Goal: Task Accomplishment & Management: Manage account settings

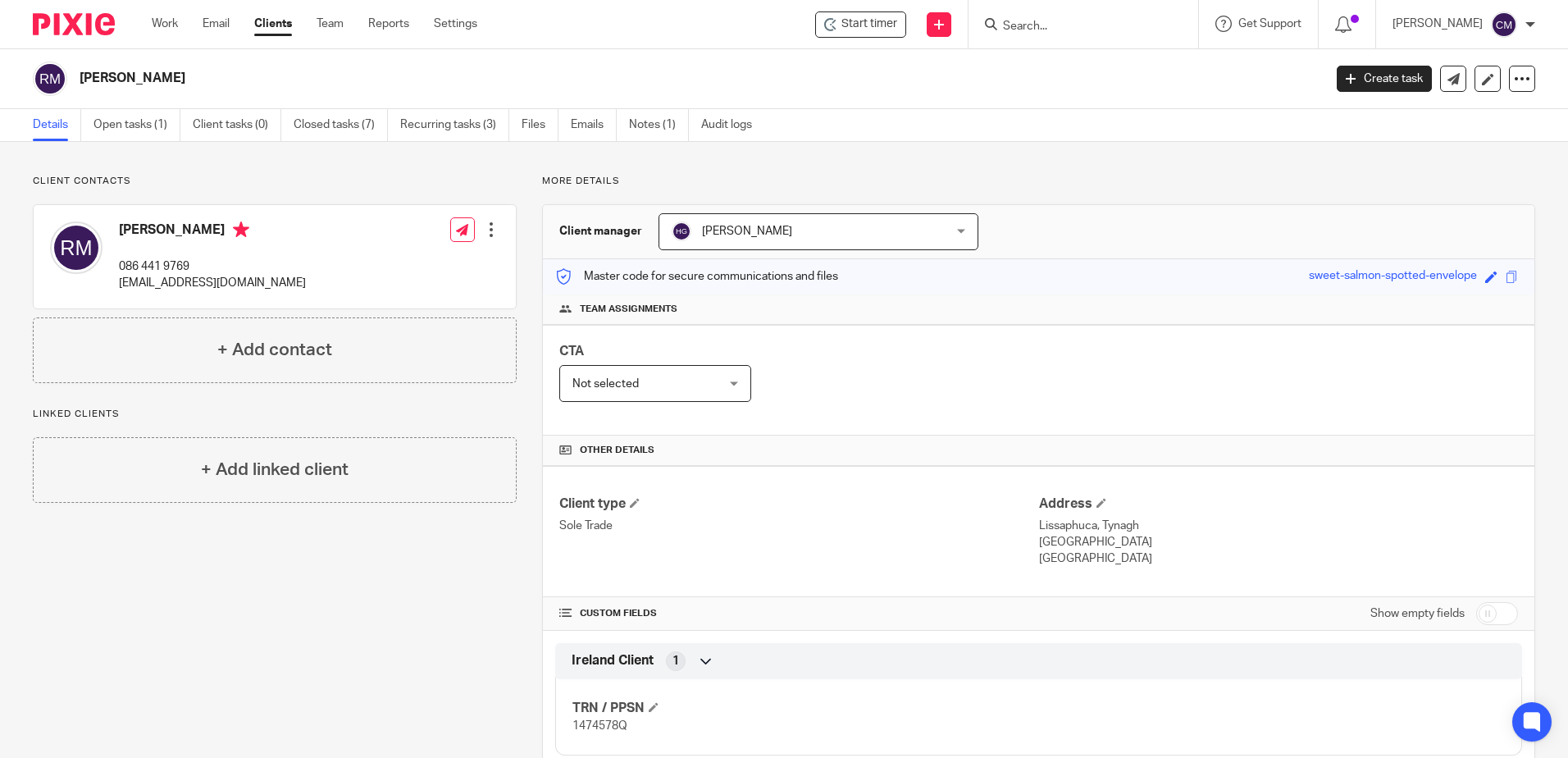
scroll to position [617, 0]
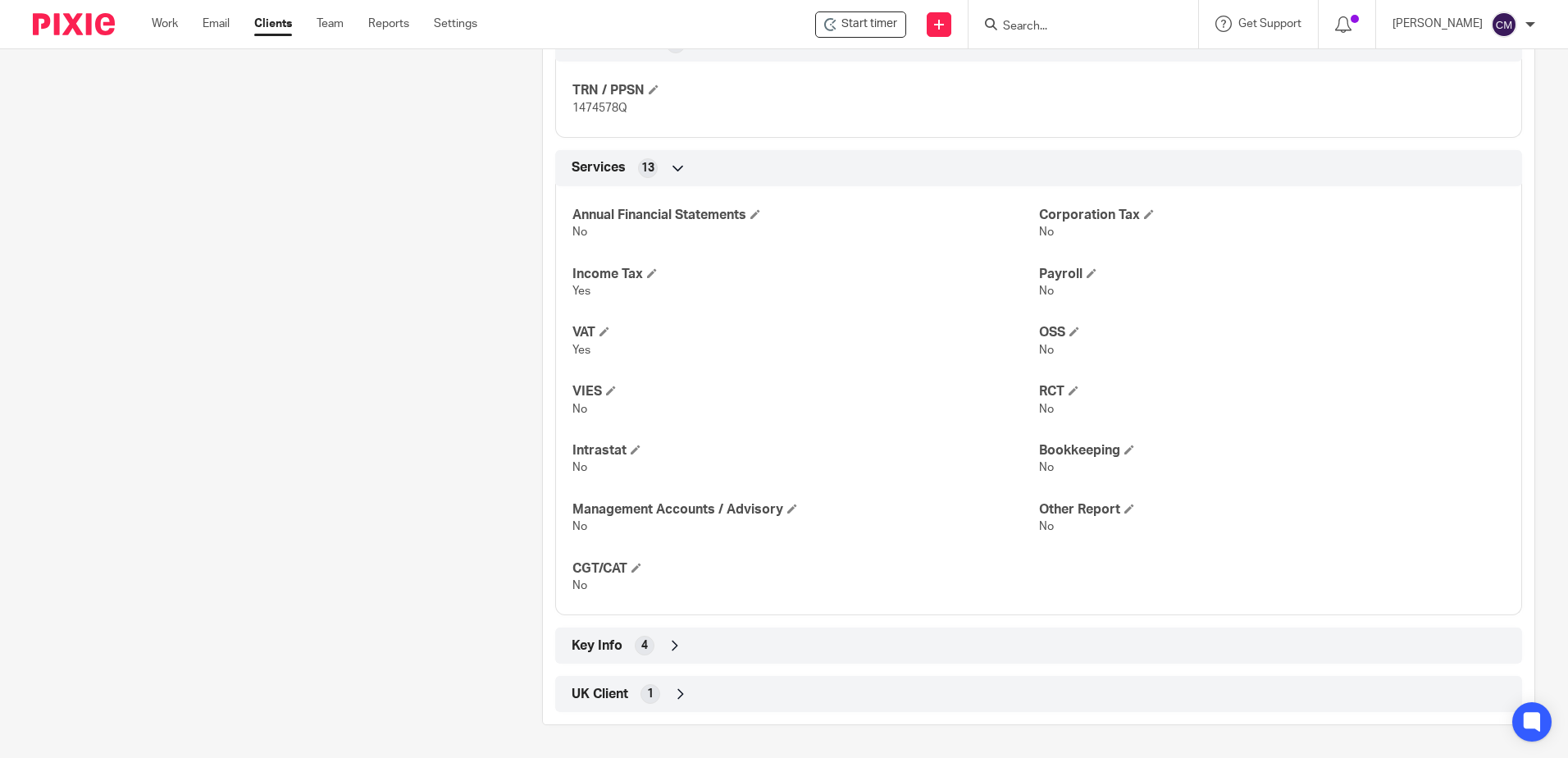
click at [1131, 15] on form at bounding box center [1089, 24] width 175 height 20
click at [1107, 22] on input "Search" at bounding box center [1075, 27] width 148 height 15
click at [1079, 31] on input "Search" at bounding box center [1075, 27] width 148 height 15
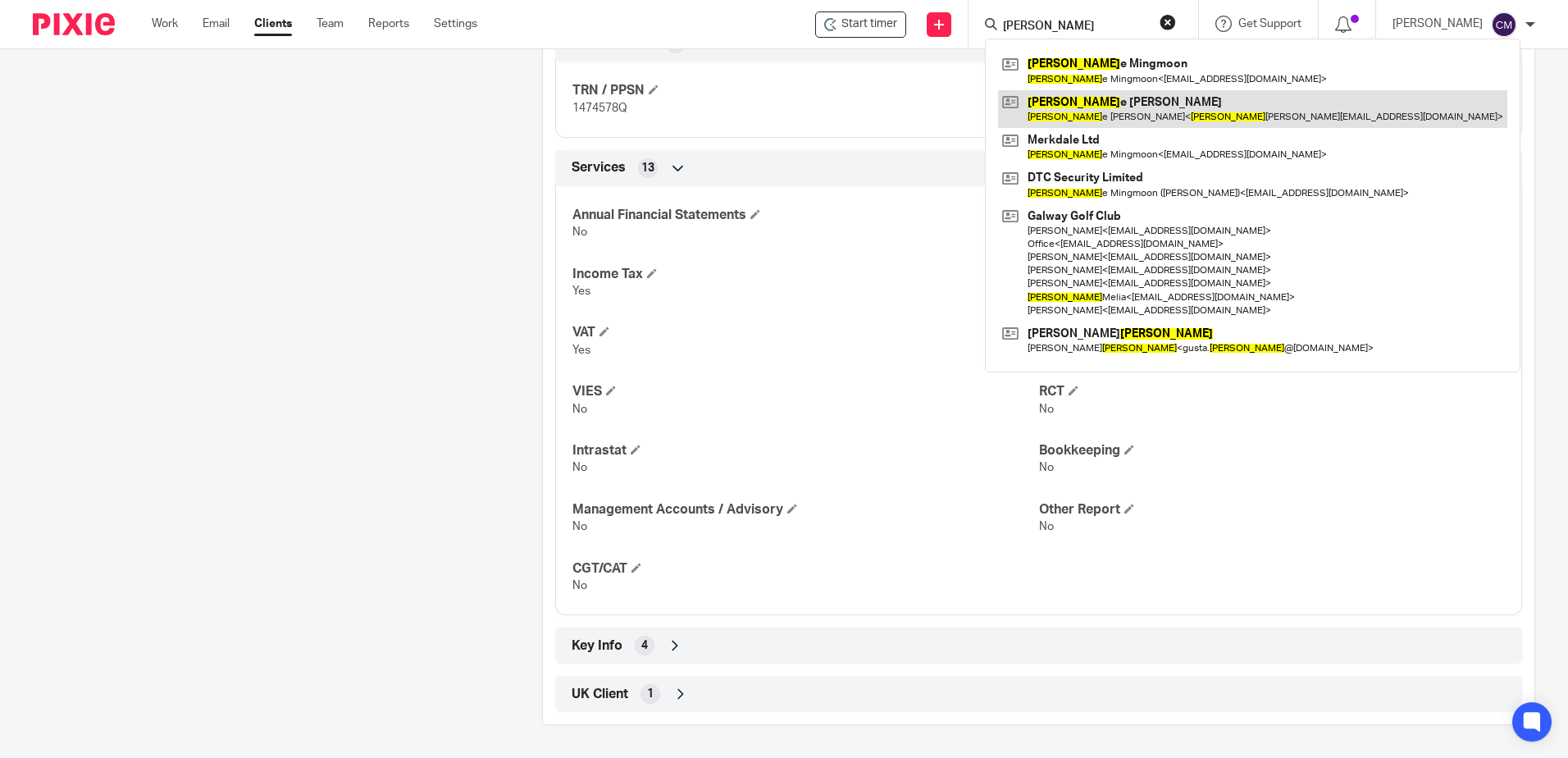
type input "denis"
click at [1267, 119] on link at bounding box center [1252, 108] width 509 height 38
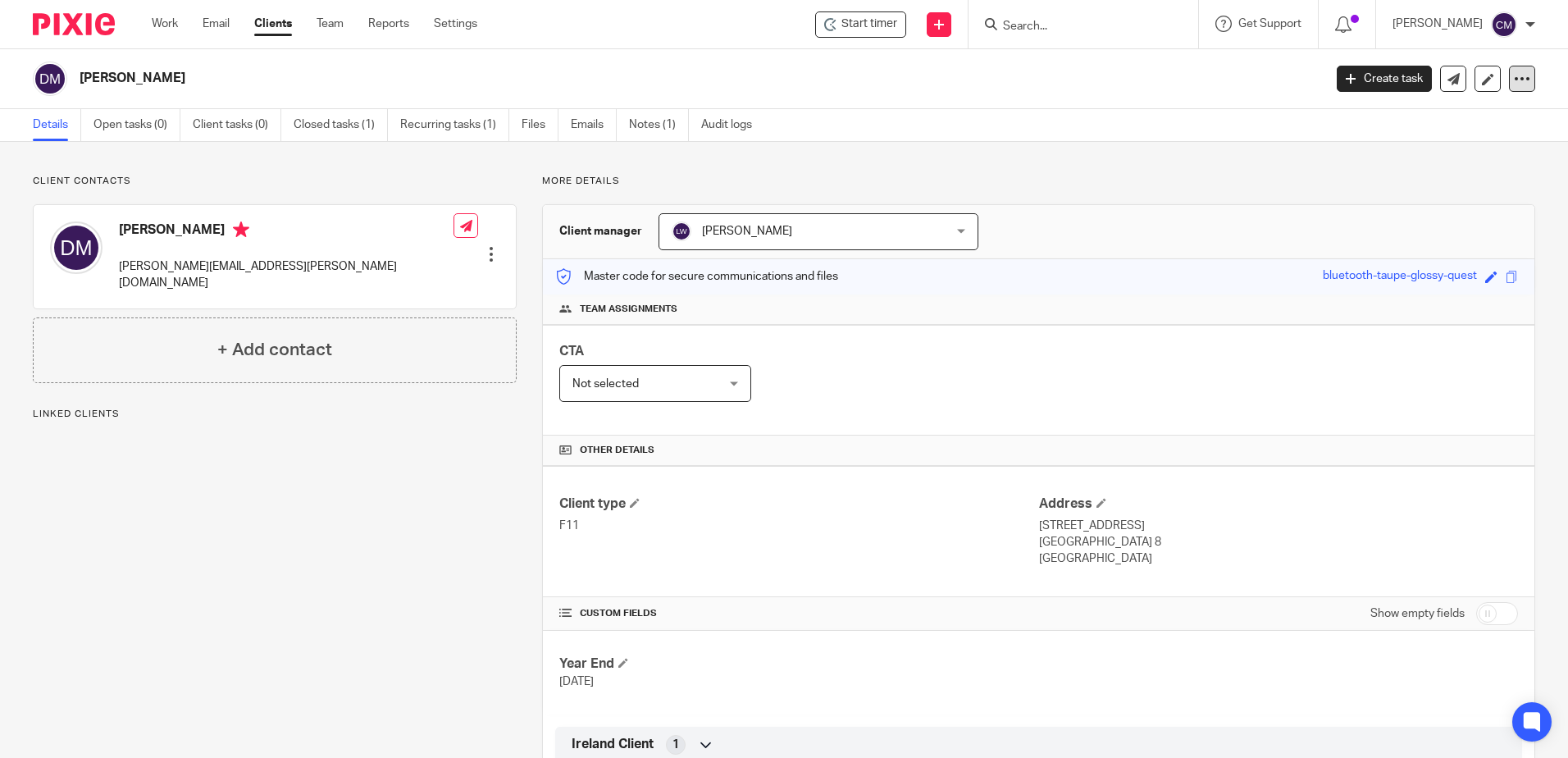
click at [1516, 74] on icon at bounding box center [1522, 79] width 17 height 17
click at [1358, 195] on button "Archive client" at bounding box center [1420, 191] width 182 height 21
click at [1047, 18] on form at bounding box center [1089, 24] width 175 height 20
click at [1028, 24] on input "Search" at bounding box center [1075, 27] width 148 height 15
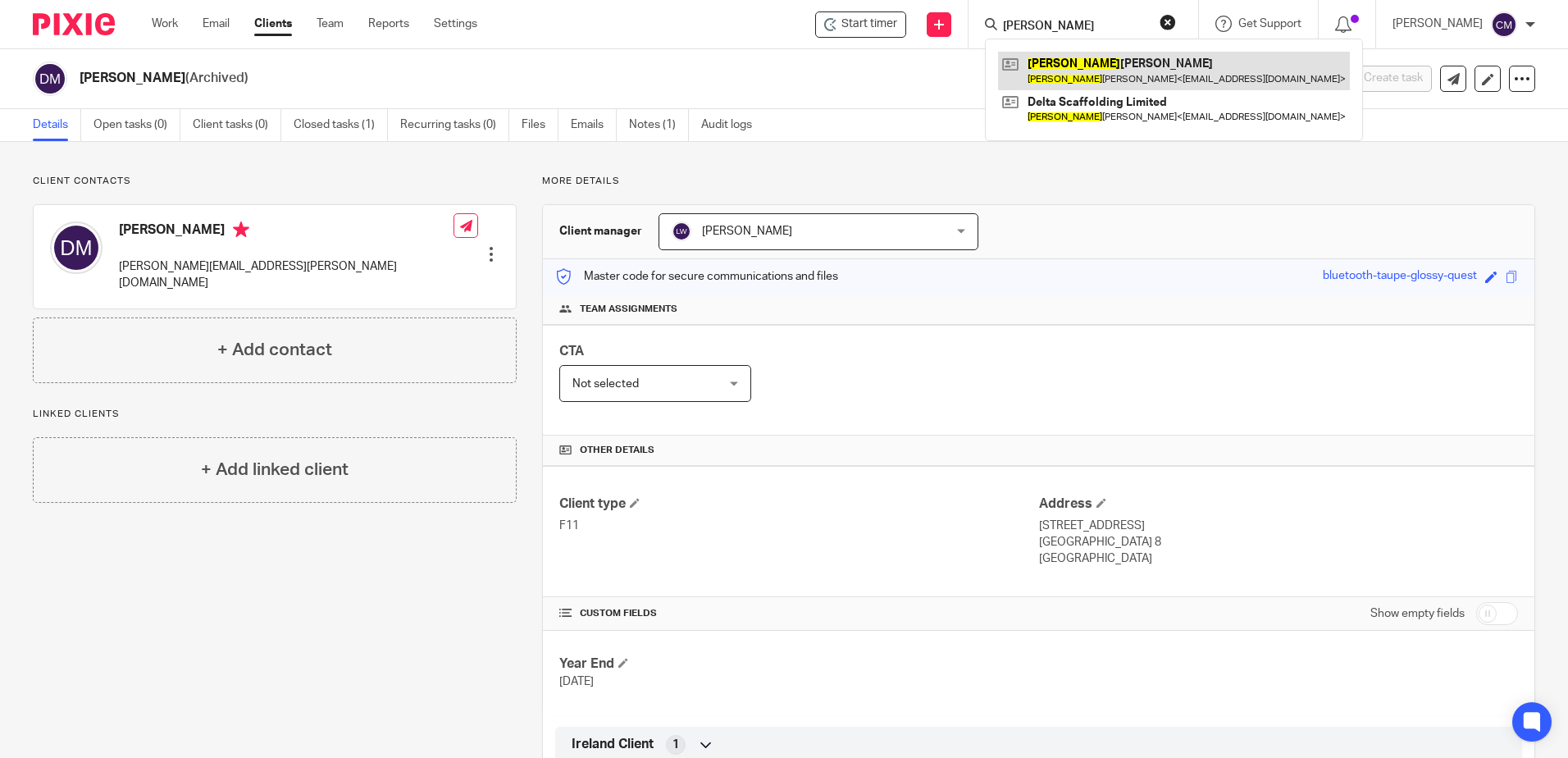
type input "robert"
click at [1093, 73] on link at bounding box center [1173, 70] width 352 height 38
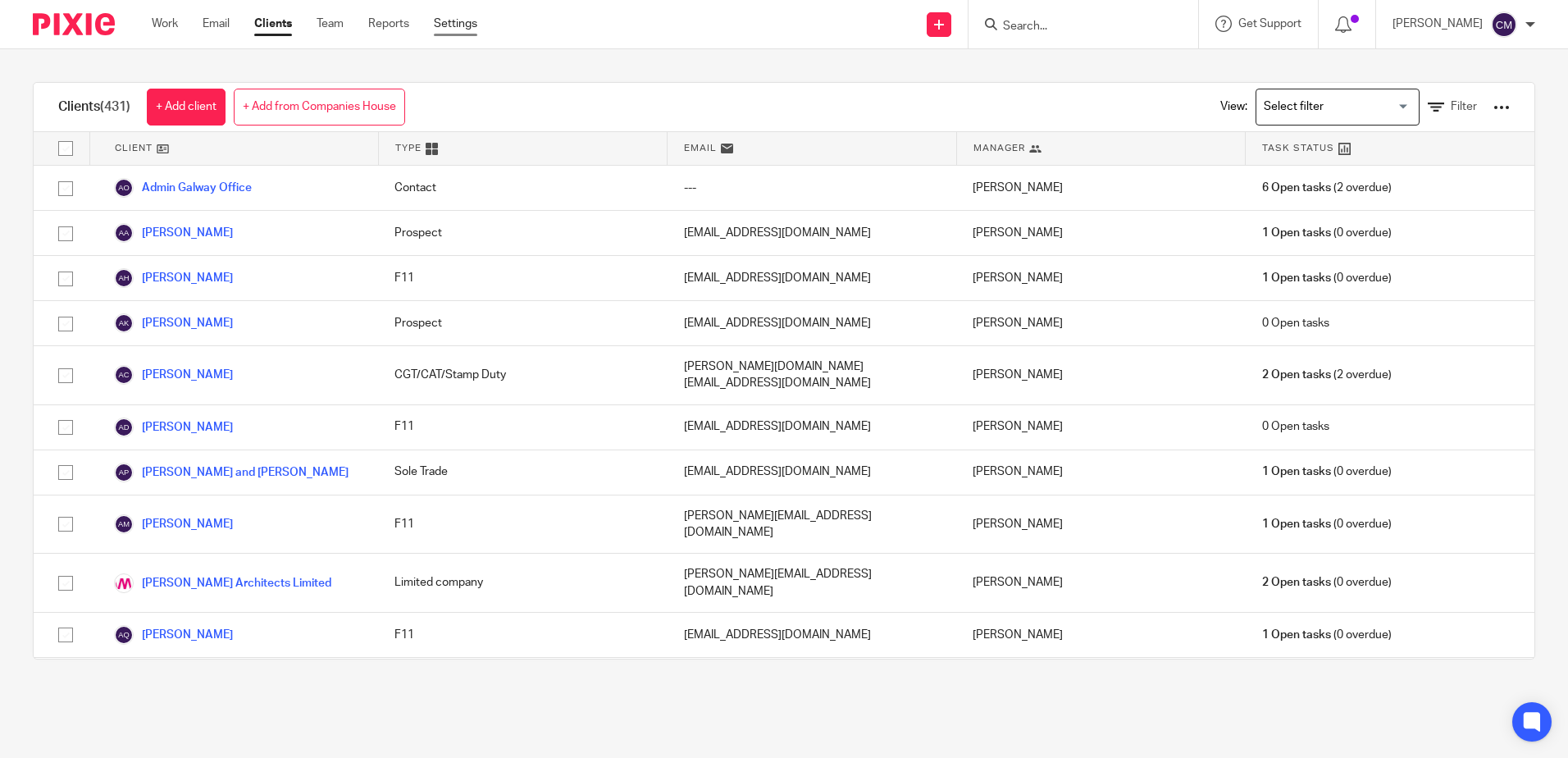
click at [459, 18] on link "Settings" at bounding box center [456, 24] width 44 height 17
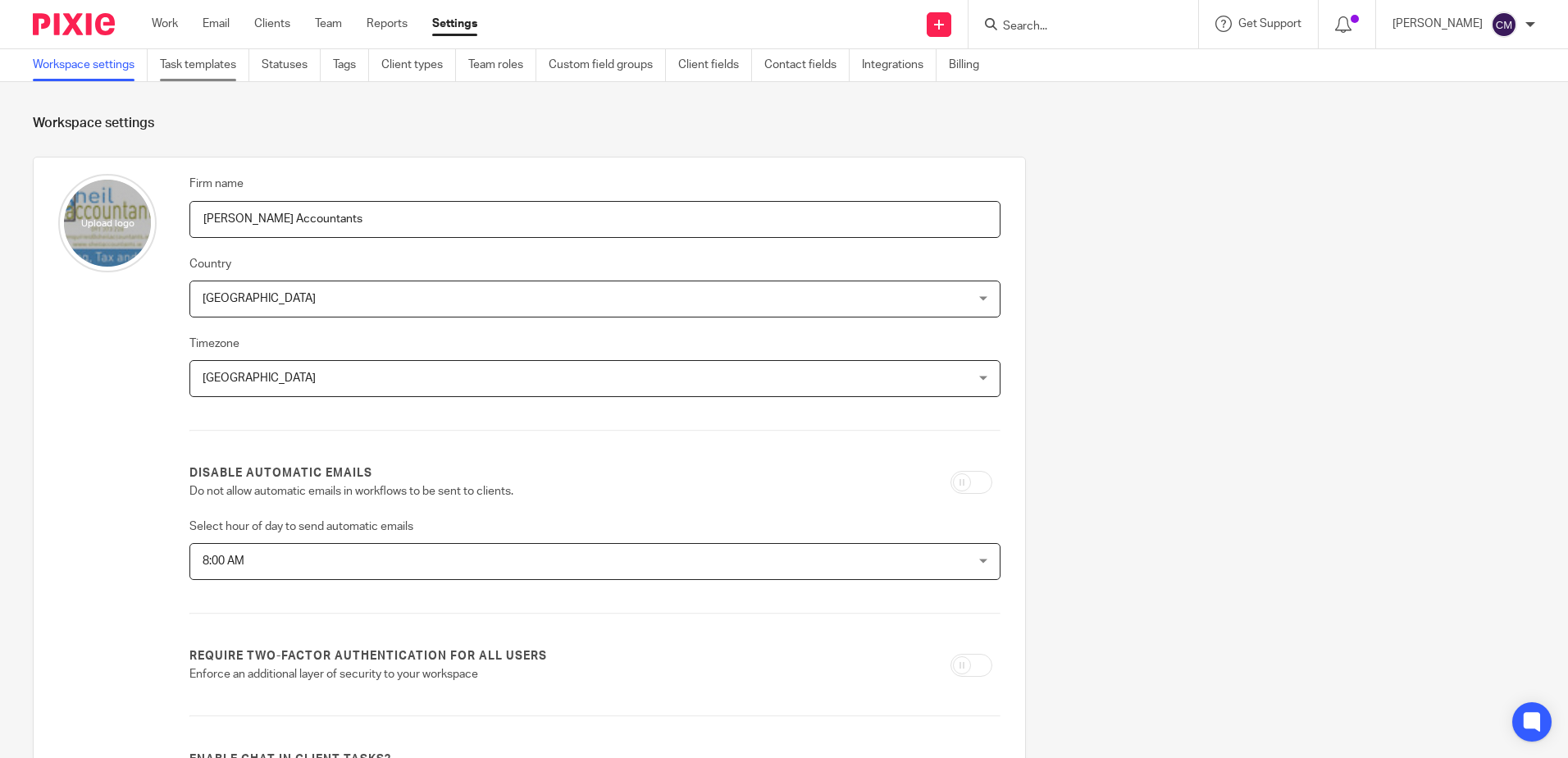
click at [226, 70] on link "Task templates" at bounding box center [204, 65] width 89 height 32
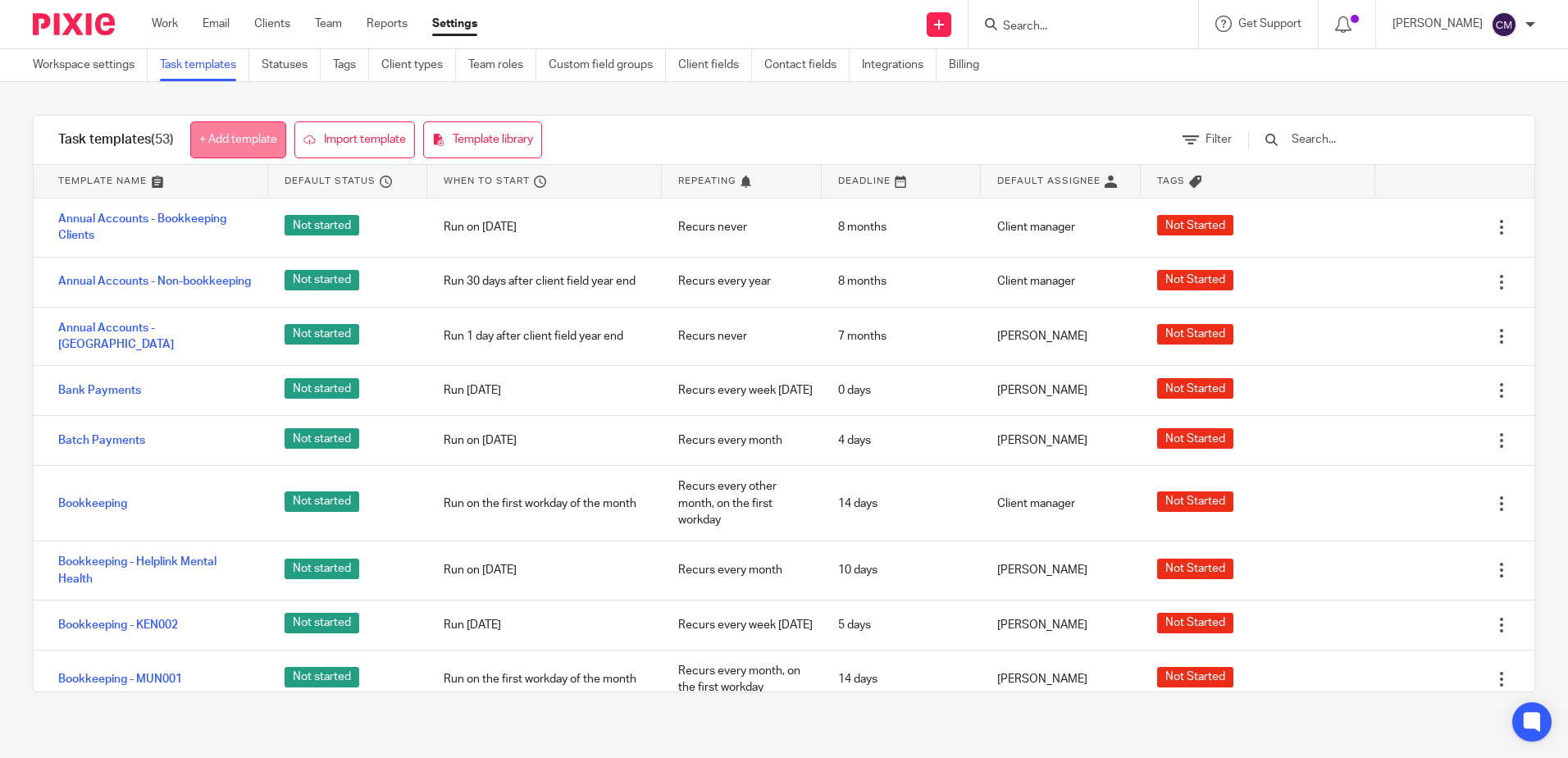
click at [265, 135] on link "+ Add template" at bounding box center [238, 140] width 96 height 37
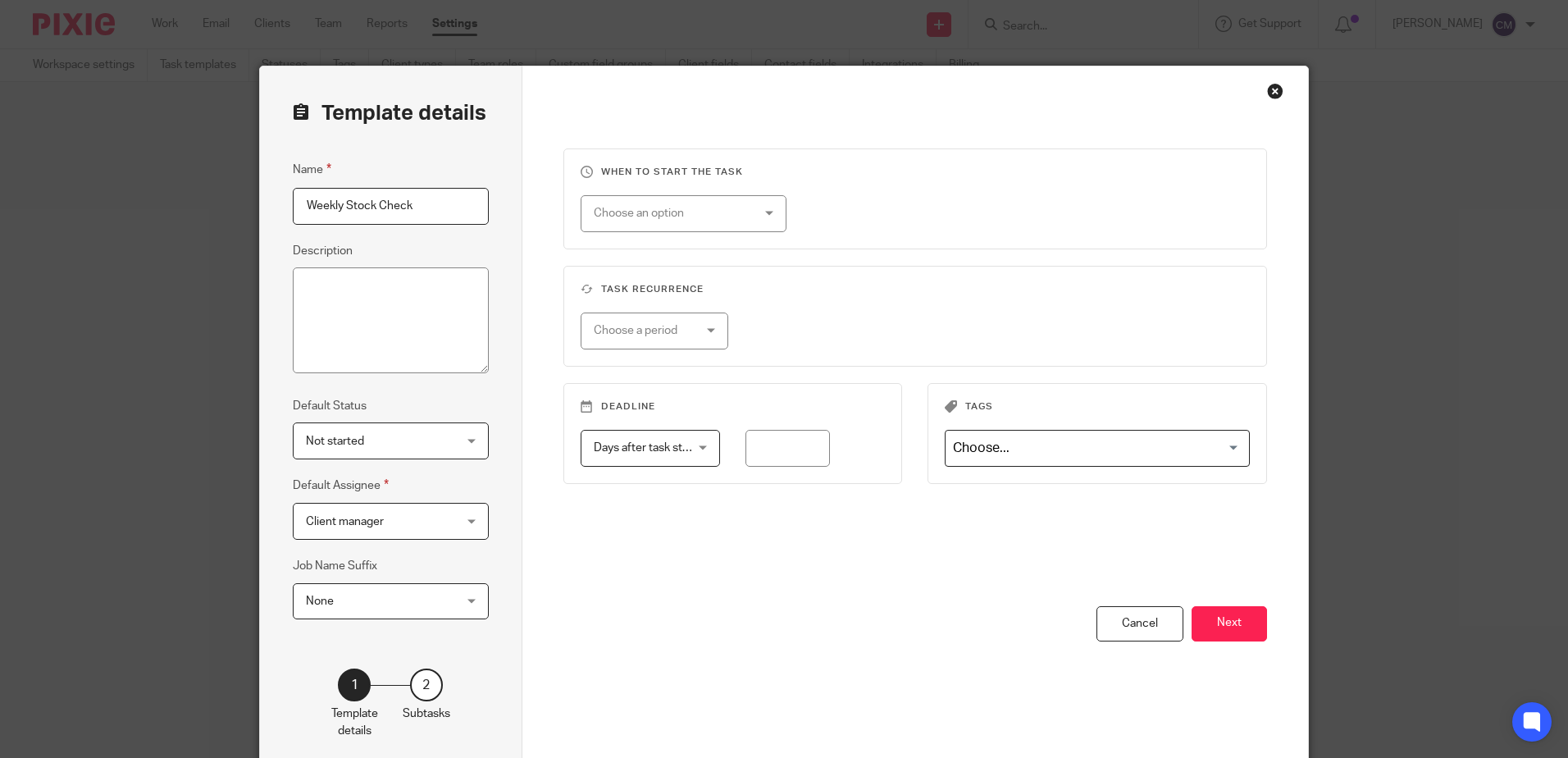
type input "Weekly Stock Check"
click at [340, 314] on textarea "Description" at bounding box center [390, 320] width 196 height 107
type textarea "Check levels of office supplies"
drag, startPoint x: 373, startPoint y: 206, endPoint x: 344, endPoint y: 217, distance: 31.0
click at [344, 217] on input "Weekly Stock Check" at bounding box center [390, 206] width 196 height 37
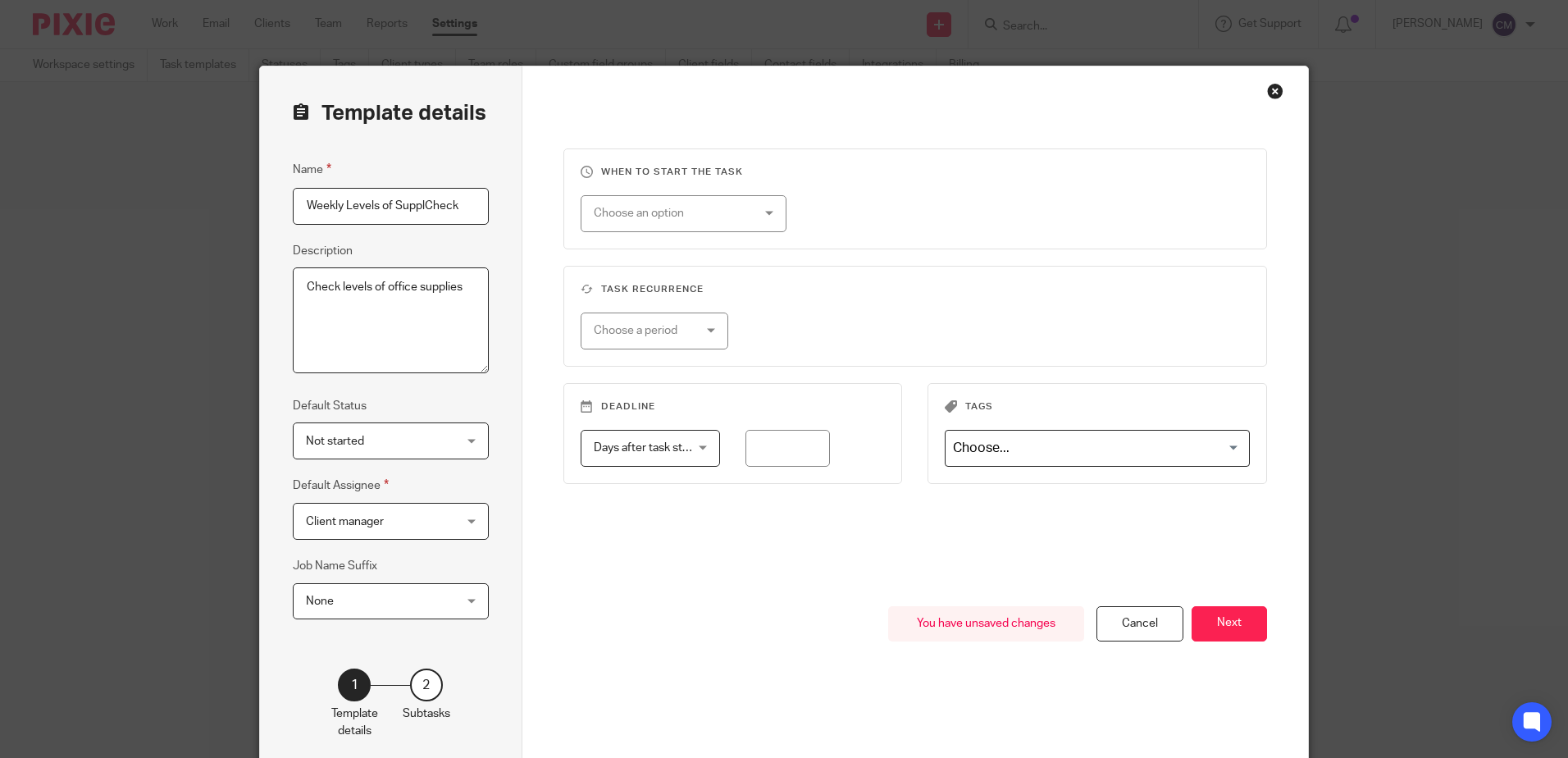
click at [338, 199] on input "Weekly Levels of SupplCheck" at bounding box center [390, 206] width 196 height 37
type input "WeeklyCheck of Levels of Office Supplies"
click at [344, 523] on span "Client manager" at bounding box center [344, 521] width 78 height 11
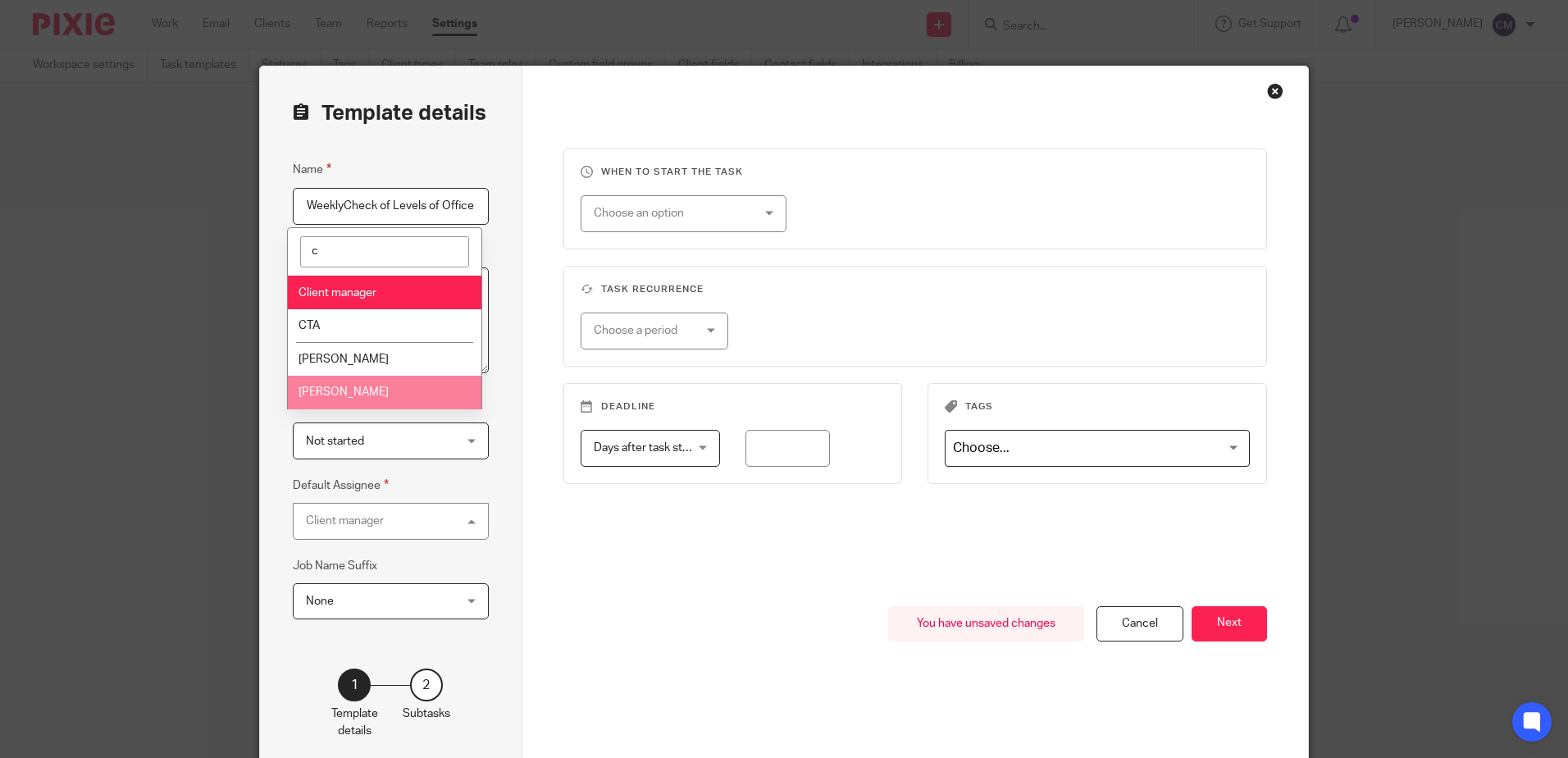
type input "c"
click at [334, 386] on li "[PERSON_NAME]" at bounding box center [385, 392] width 195 height 34
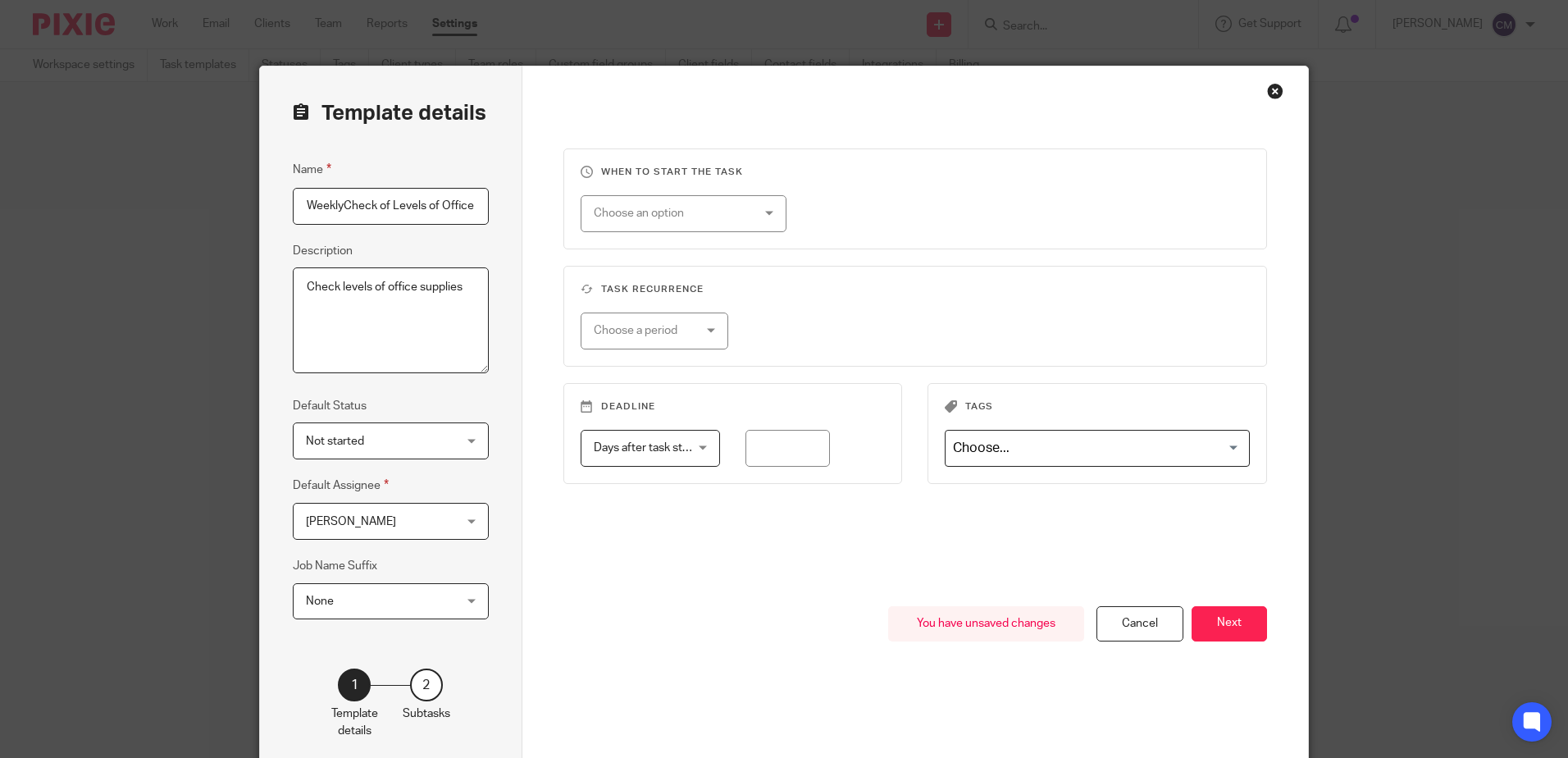
click at [674, 336] on div "Choose a period" at bounding box center [647, 330] width 107 height 34
click at [636, 400] on li "Weekly" at bounding box center [649, 399] width 147 height 34
click at [677, 218] on div "Choose an option" at bounding box center [671, 213] width 154 height 34
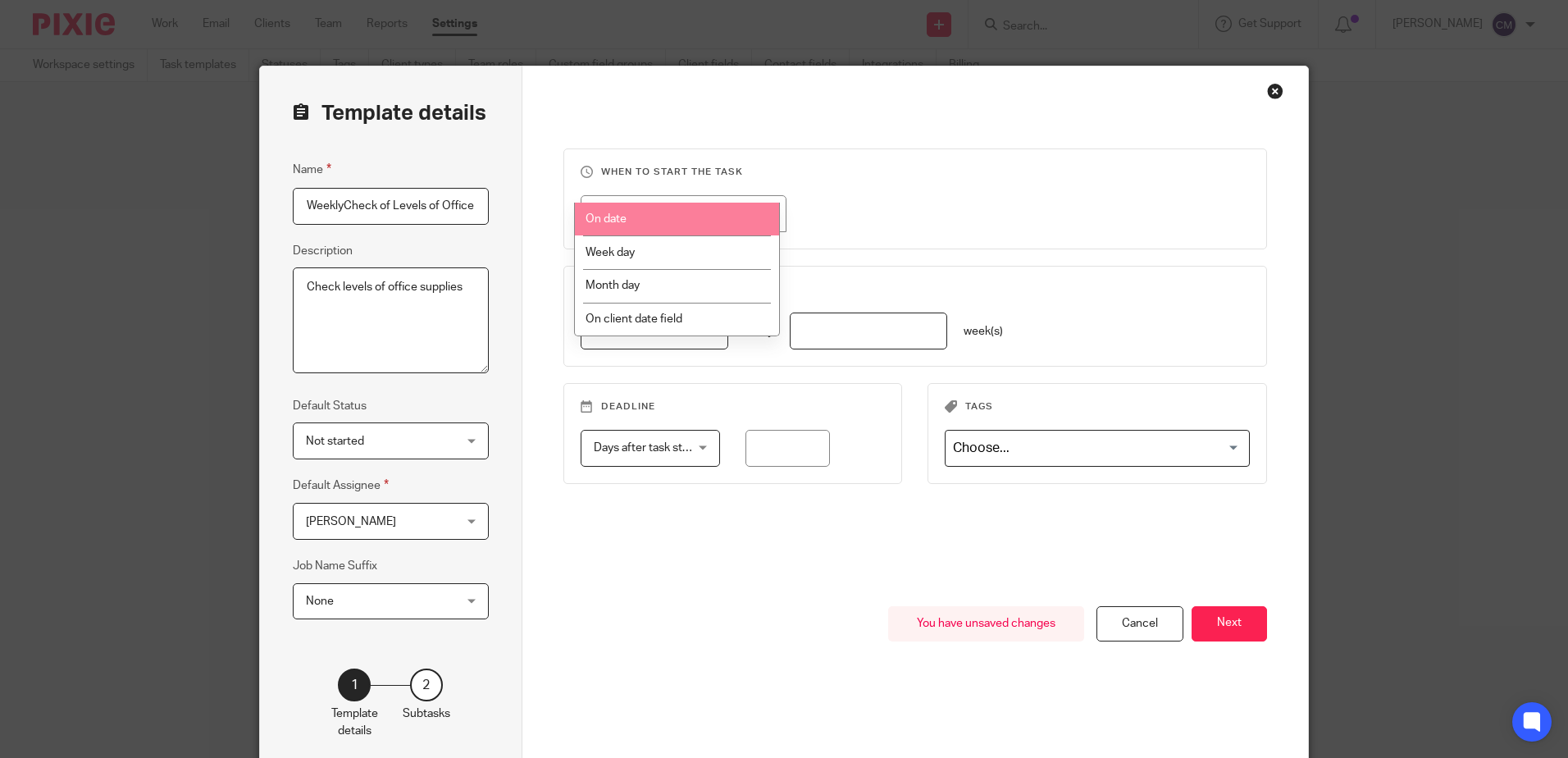
scroll to position [80, 0]
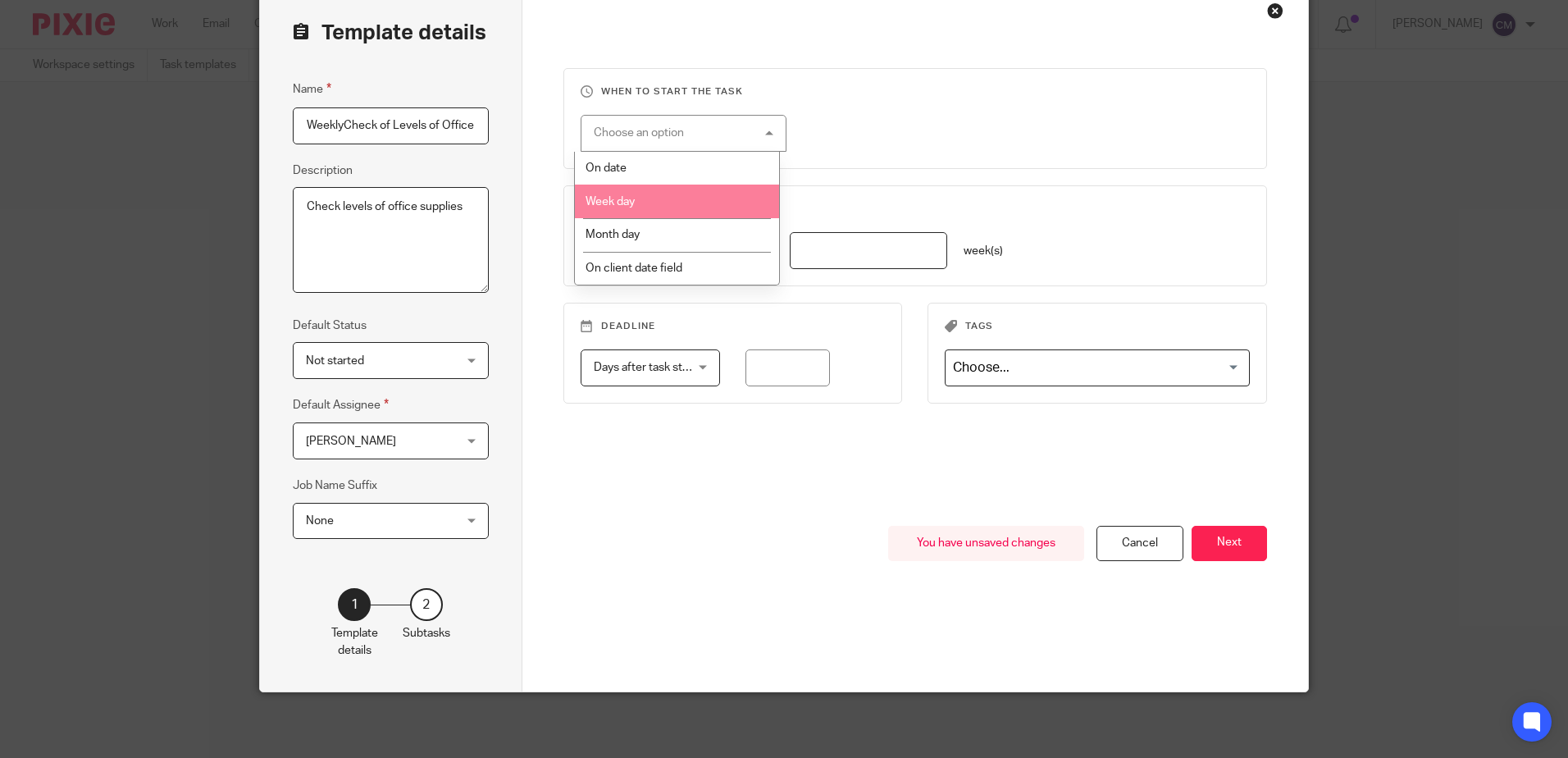
click at [898, 185] on fieldset "Task recurrence Weekly Weekly No repeat Weekly Monthly Yearly weekly every week…" at bounding box center [915, 236] width 705 height 101
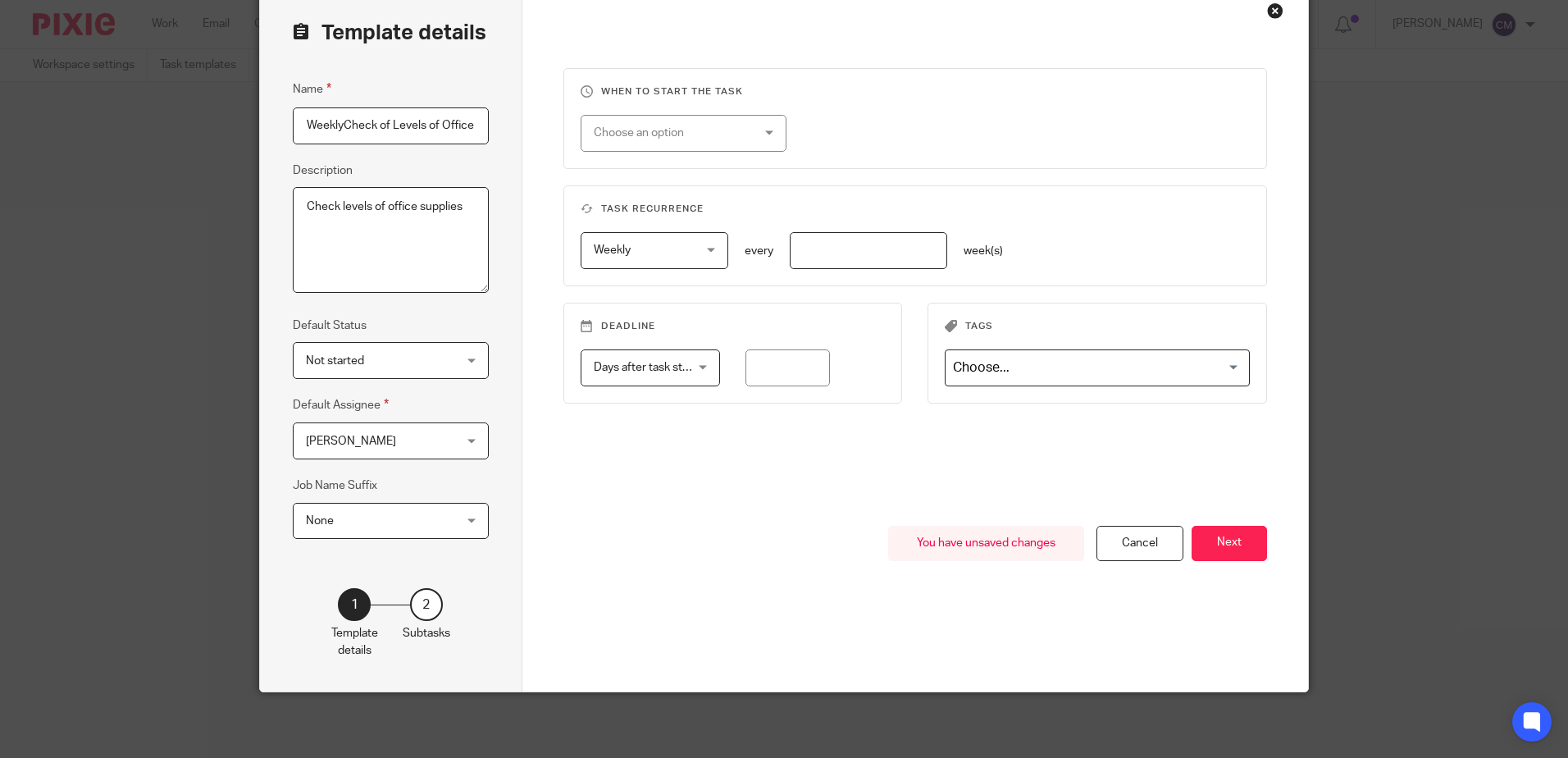
click at [726, 130] on div "Choose an option" at bounding box center [671, 132] width 154 height 34
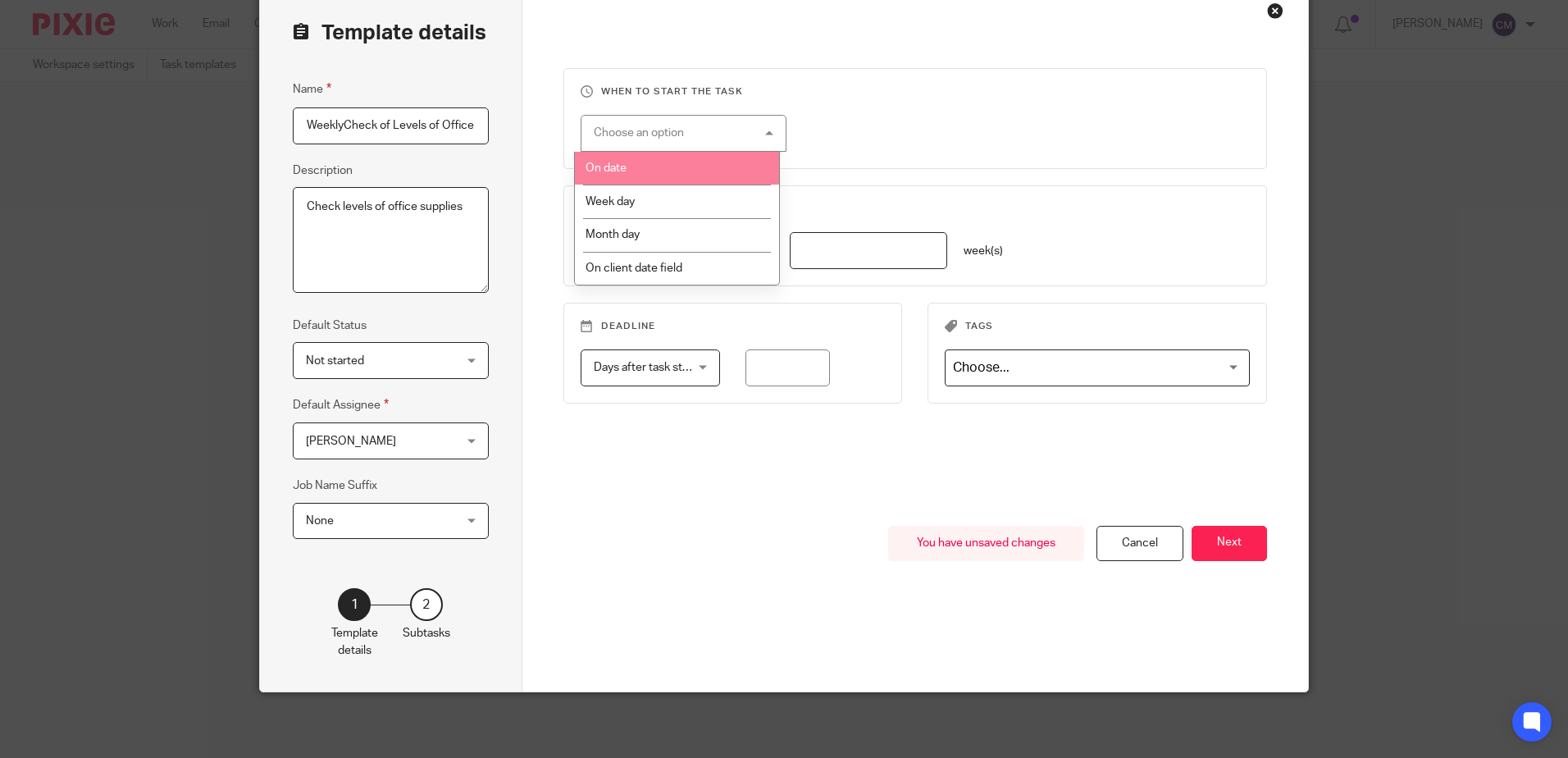
click at [679, 162] on li "On date" at bounding box center [677, 169] width 204 height 34
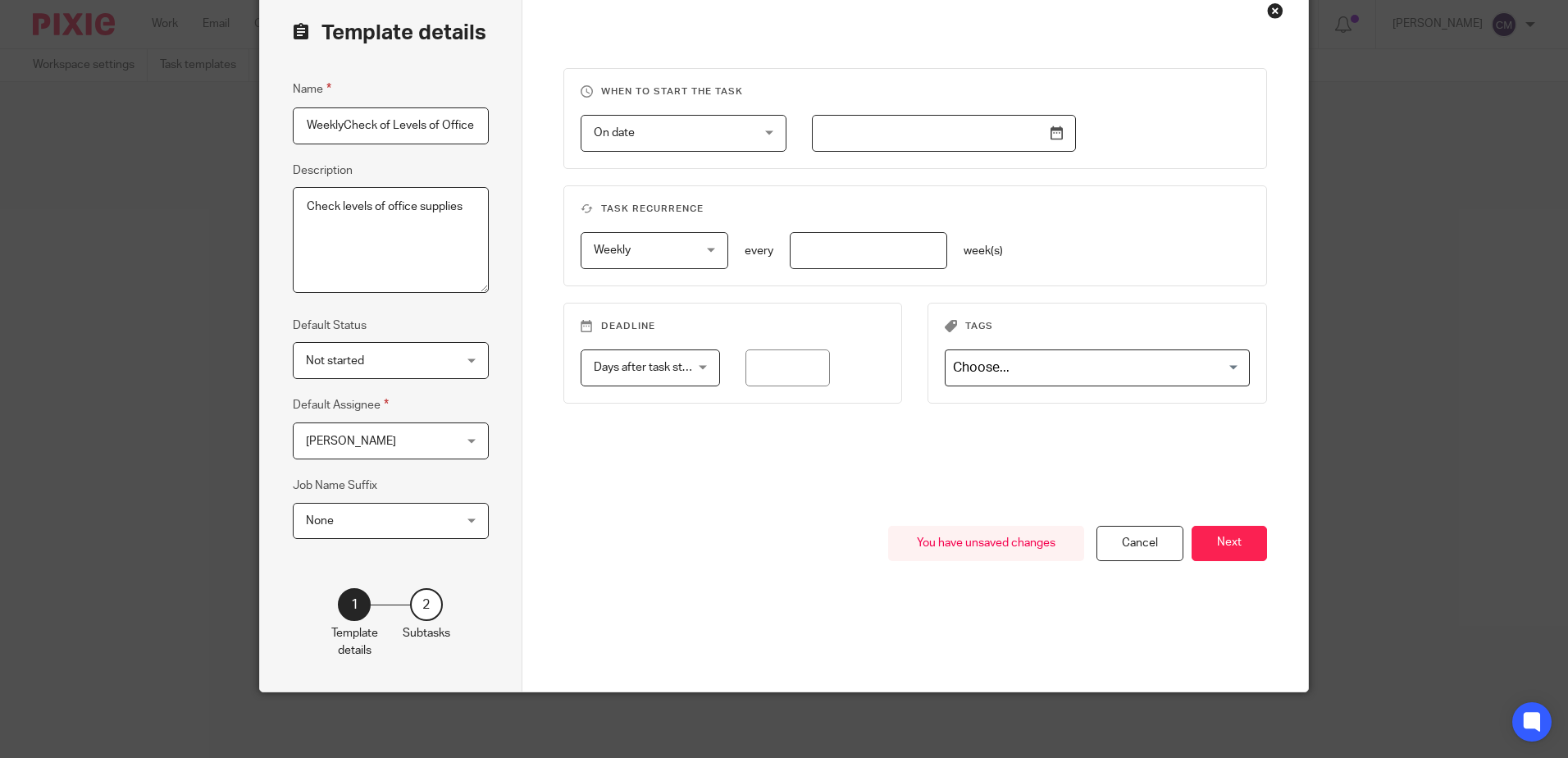
click at [932, 128] on input "text" at bounding box center [944, 134] width 265 height 37
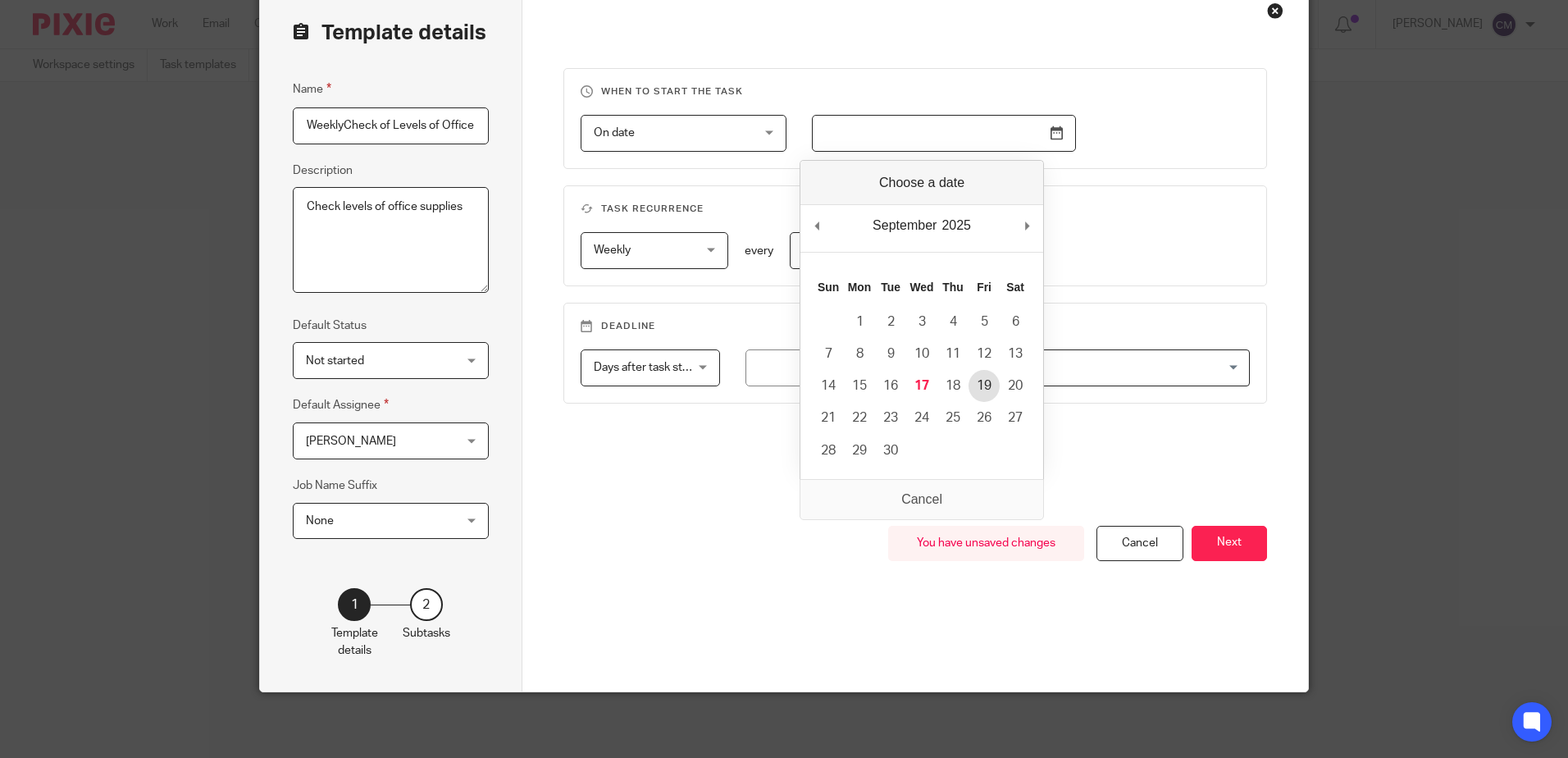
type input "2025-09-19"
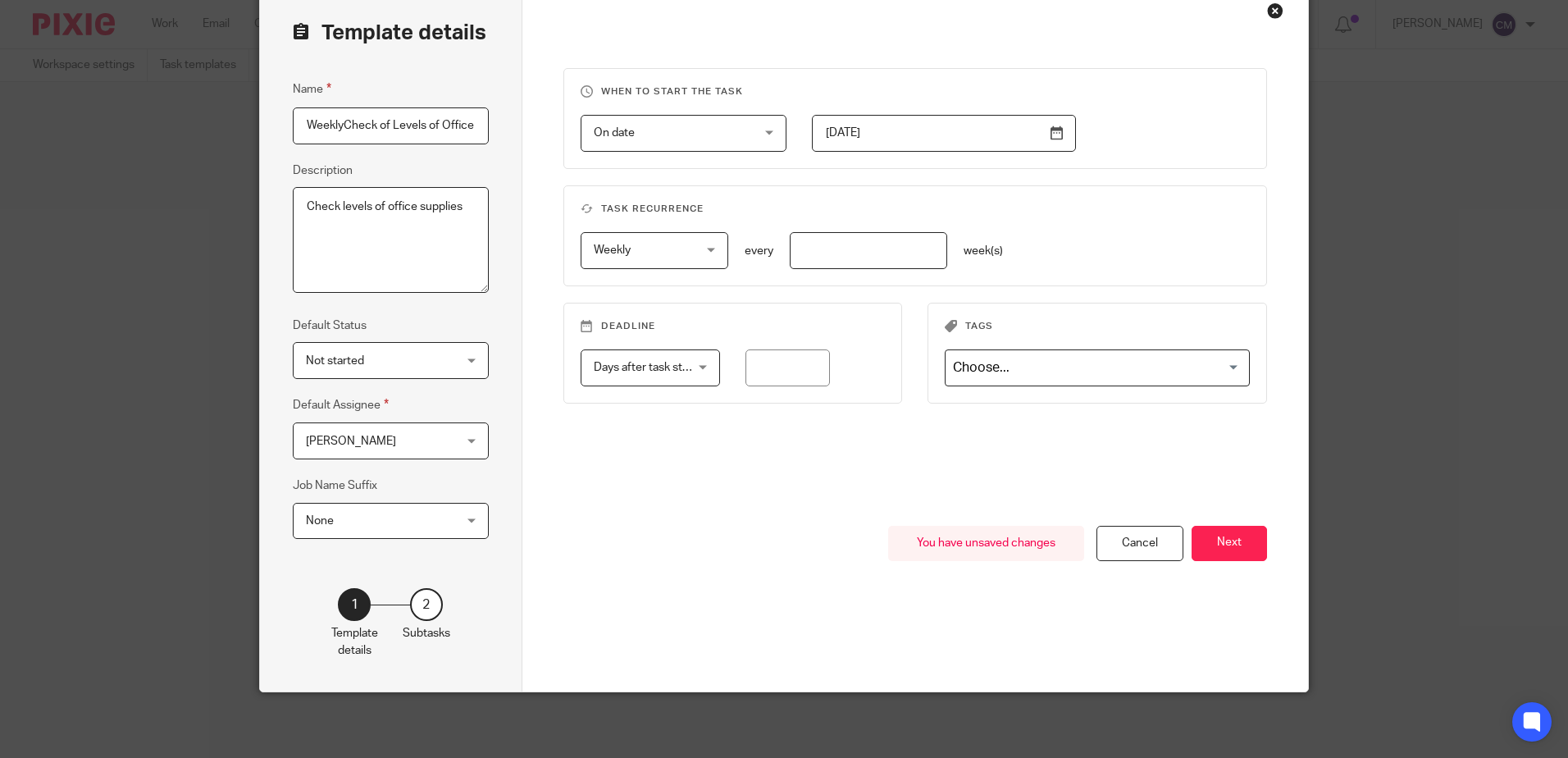
click at [850, 257] on input "number" at bounding box center [869, 251] width 157 height 37
type input "1"
click at [711, 508] on div "When to start the task On date On date Disable On date Week day Month day On cl…" at bounding box center [915, 297] width 705 height 458
click at [687, 367] on span "Days after task starts" at bounding box center [648, 367] width 108 height 11
click at [859, 478] on div "When to start the task On date On date Disable On date Week day Month day On cl…" at bounding box center [915, 297] width 705 height 458
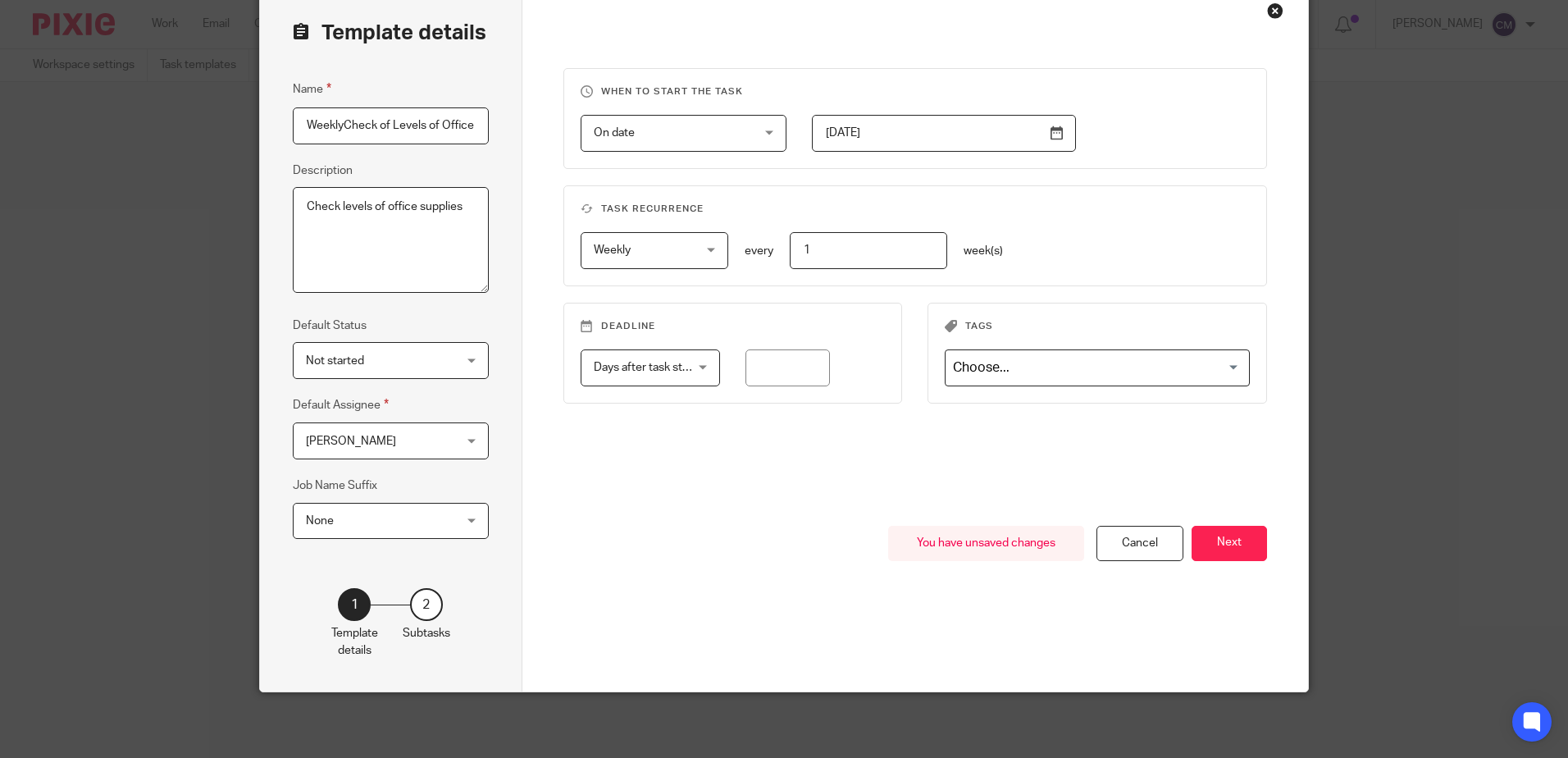
click at [1042, 359] on input "Search for option" at bounding box center [1093, 368] width 292 height 29
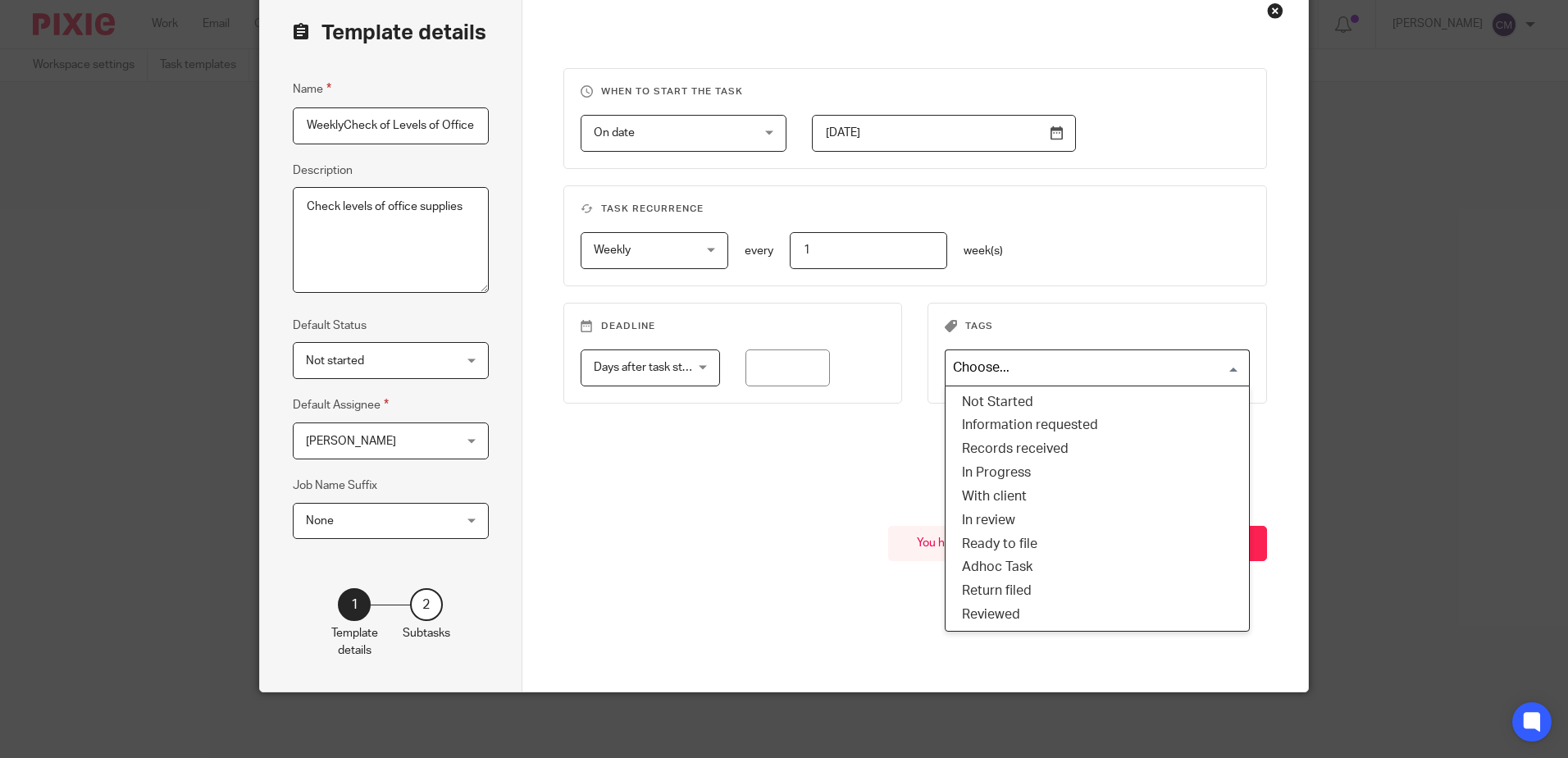
click at [821, 471] on div "When to start the task On date On date Disable On date Week day Month day On cl…" at bounding box center [915, 297] width 705 height 458
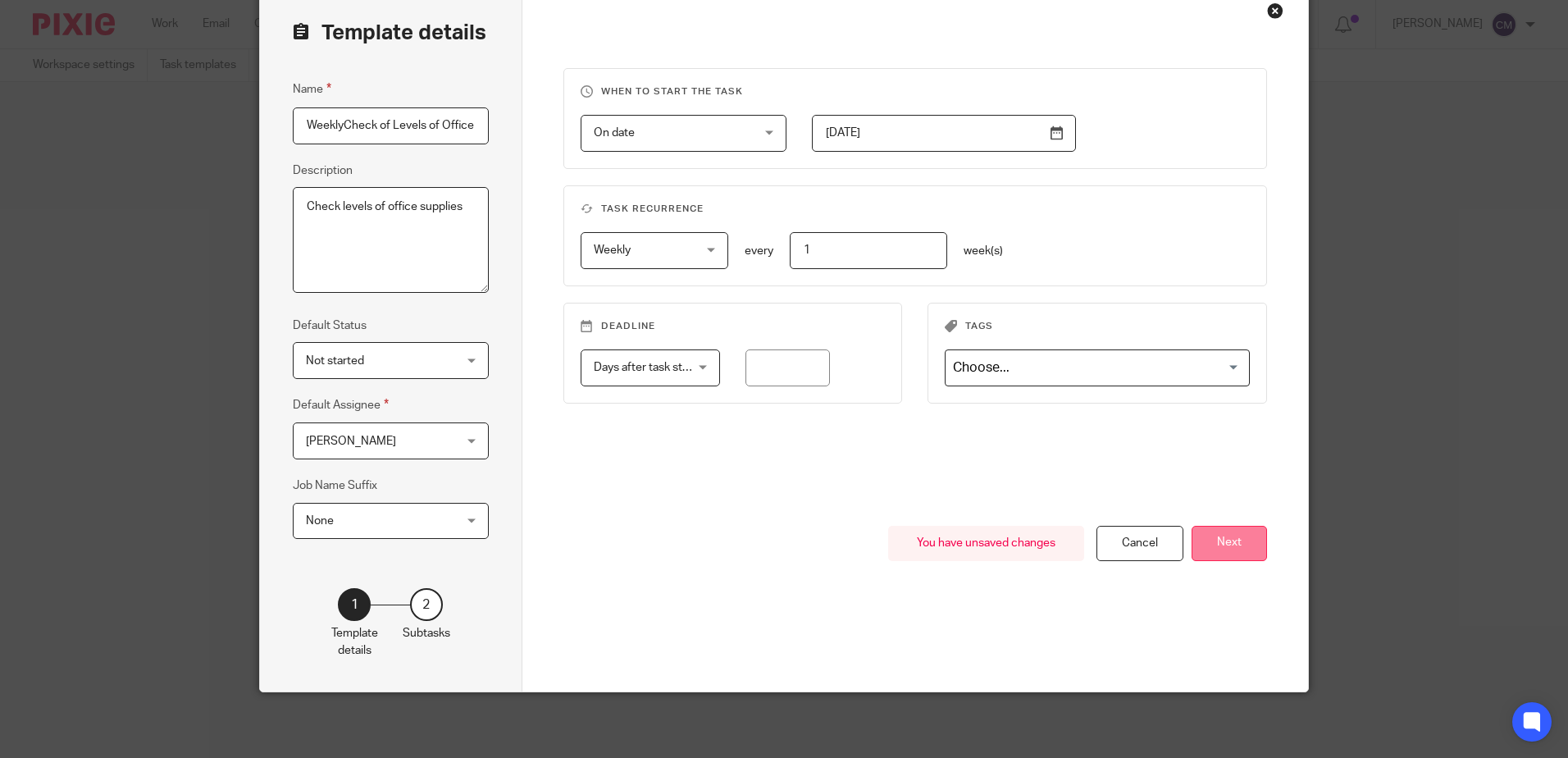
click at [1227, 541] on button "Next" at bounding box center [1229, 543] width 75 height 35
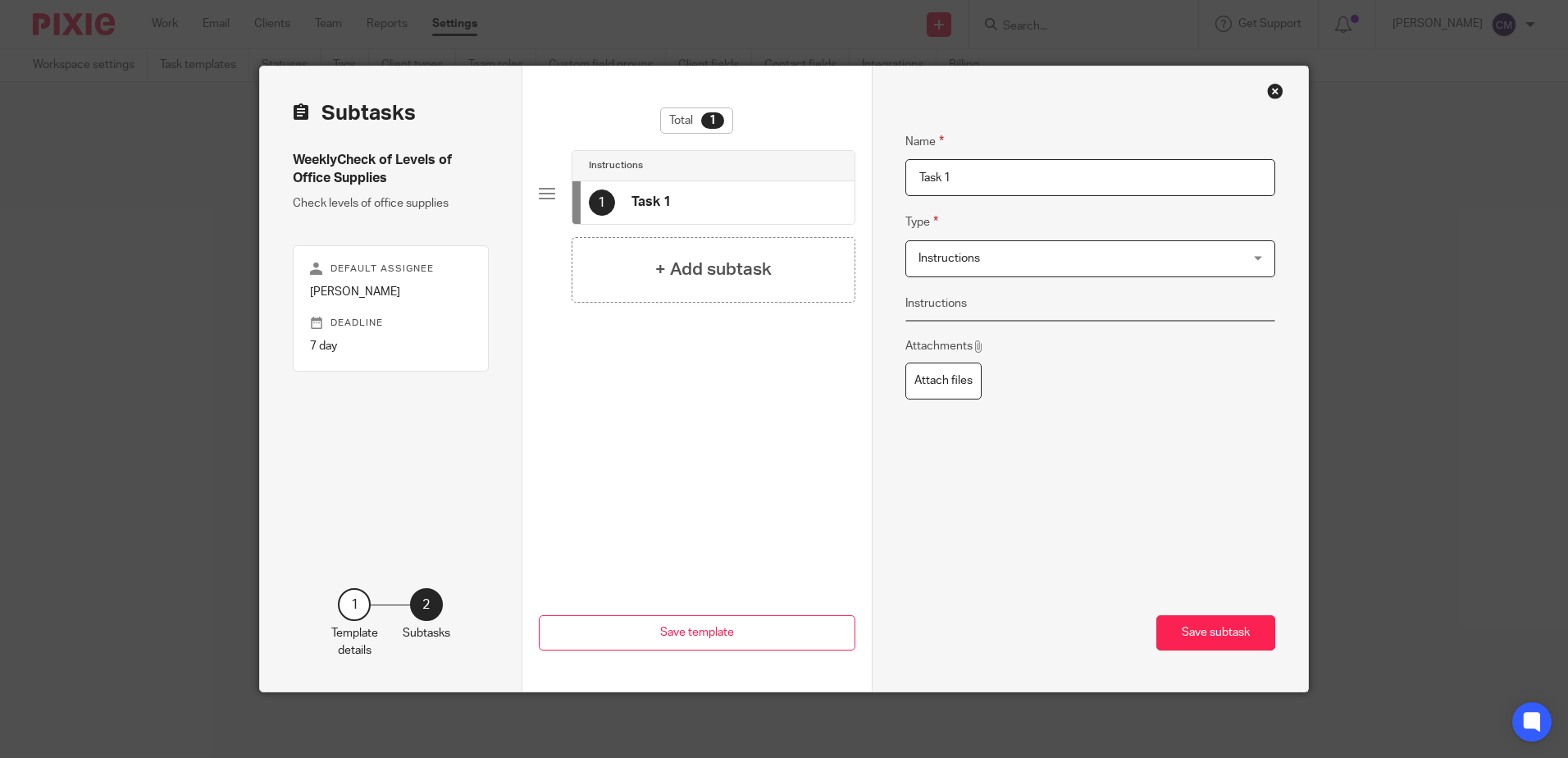
scroll to position [0, 0]
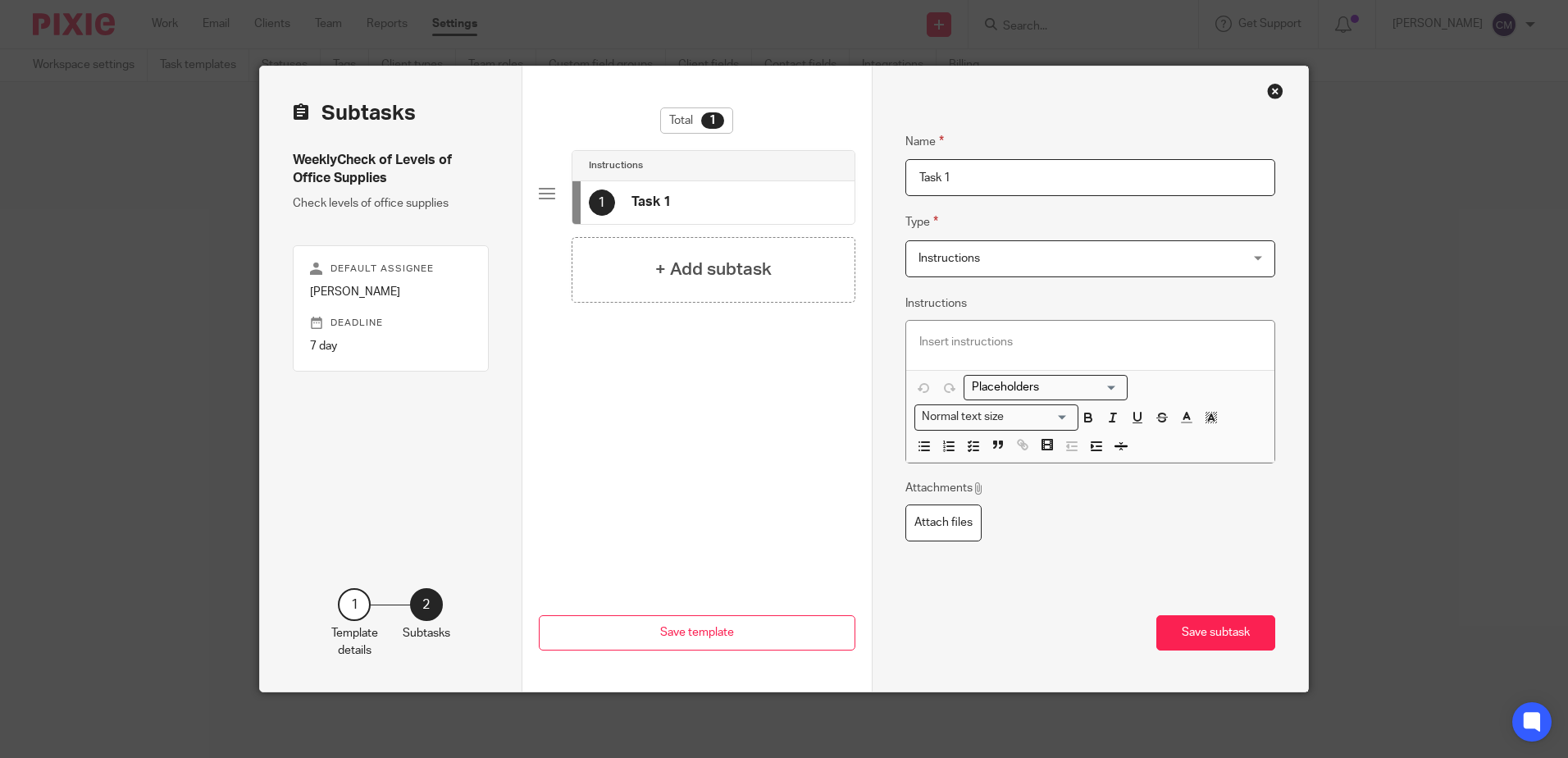
drag, startPoint x: 948, startPoint y: 175, endPoint x: 891, endPoint y: 177, distance: 57.0
click at [891, 177] on div "Name Task 1 Type Instructions Instructions Instructions Document signing - requ…" at bounding box center [1090, 379] width 437 height 625
type input "Checklist"
click at [957, 331] on div at bounding box center [1090, 345] width 369 height 49
click at [1089, 415] on icon "button" at bounding box center [1088, 417] width 15 height 15
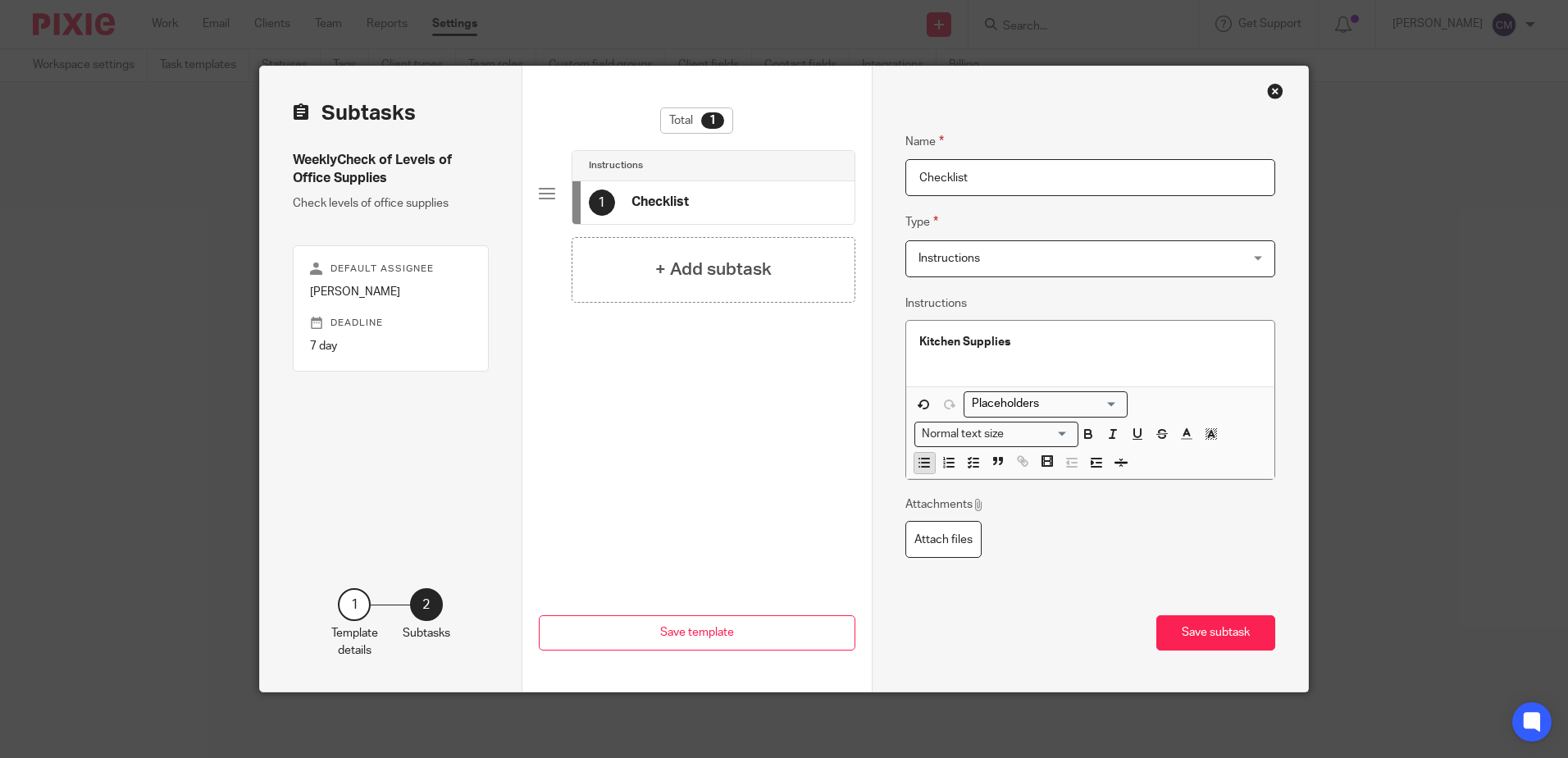
click at [923, 465] on icon "button" at bounding box center [924, 462] width 15 height 15
click at [975, 457] on button "button" at bounding box center [973, 463] width 20 height 20
click at [973, 458] on line "button" at bounding box center [976, 458] width 5 height 0
click at [965, 363] on p at bounding box center [1107, 358] width 310 height 17
click at [973, 463] on line "button" at bounding box center [976, 463] width 5 height 0
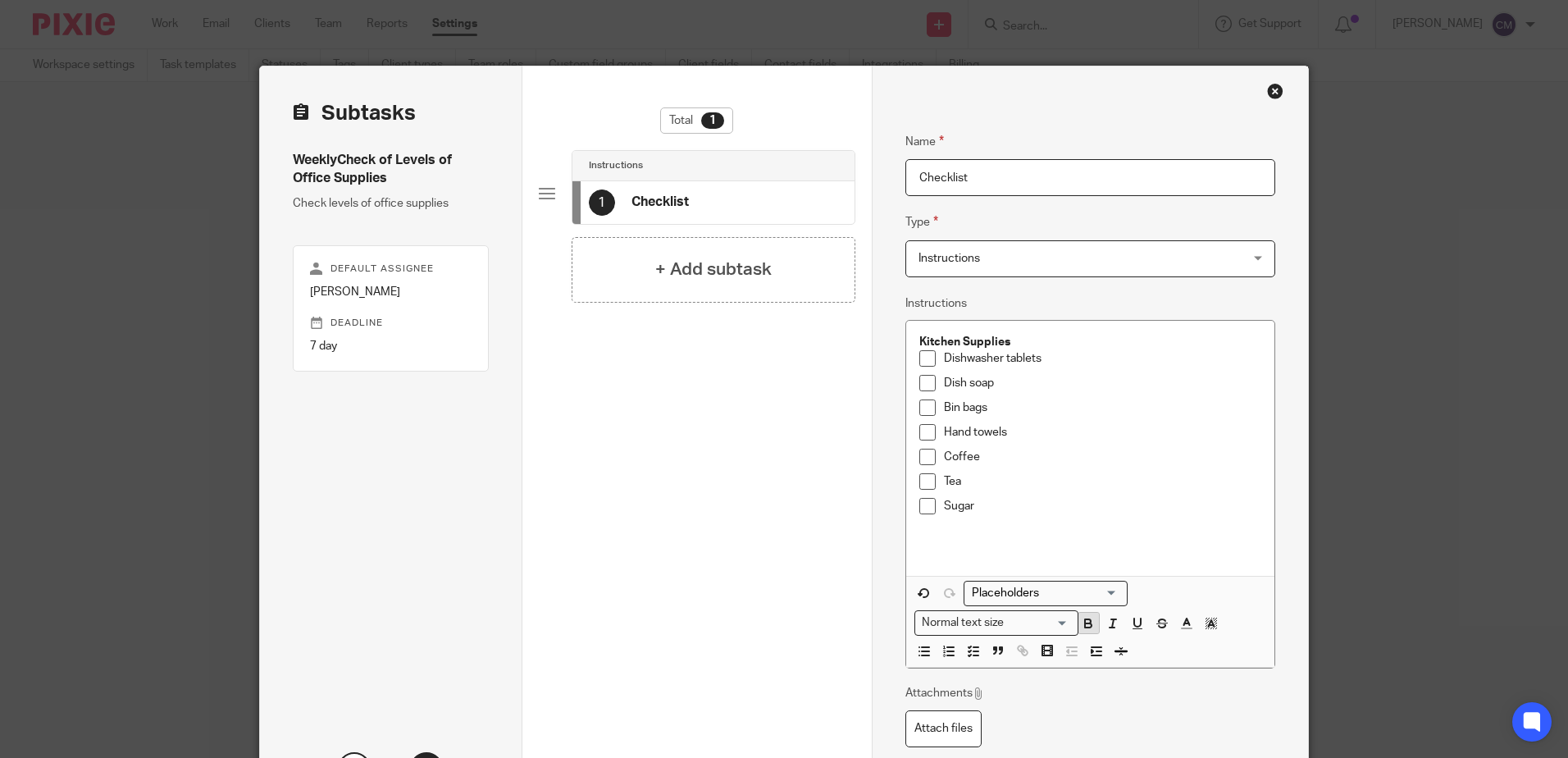
click at [1083, 622] on icon "button" at bounding box center [1088, 624] width 15 height 15
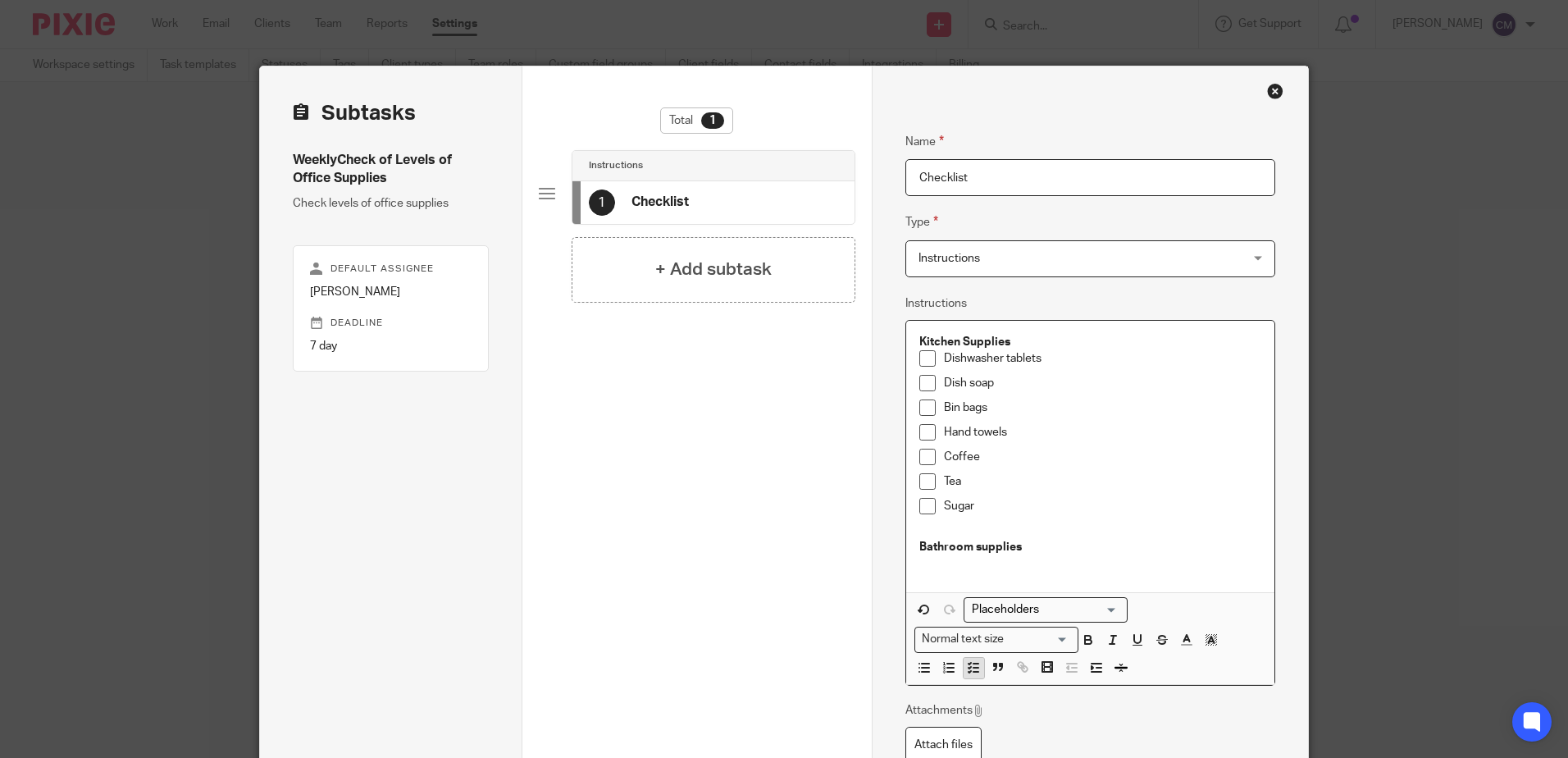
click at [968, 672] on polyline "button" at bounding box center [969, 672] width 3 height 2
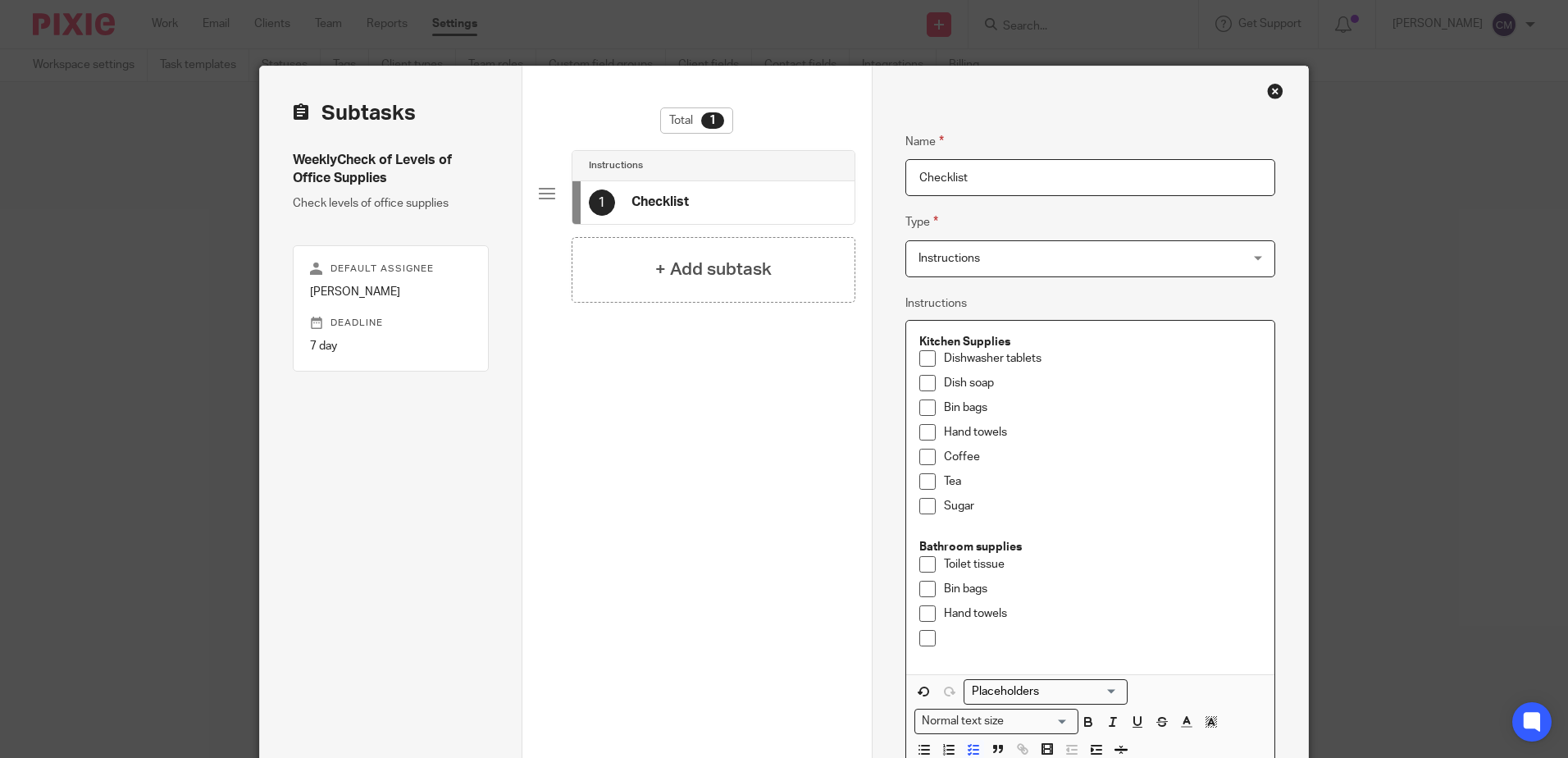
click at [994, 507] on p "Sugar" at bounding box center [1103, 506] width 319 height 17
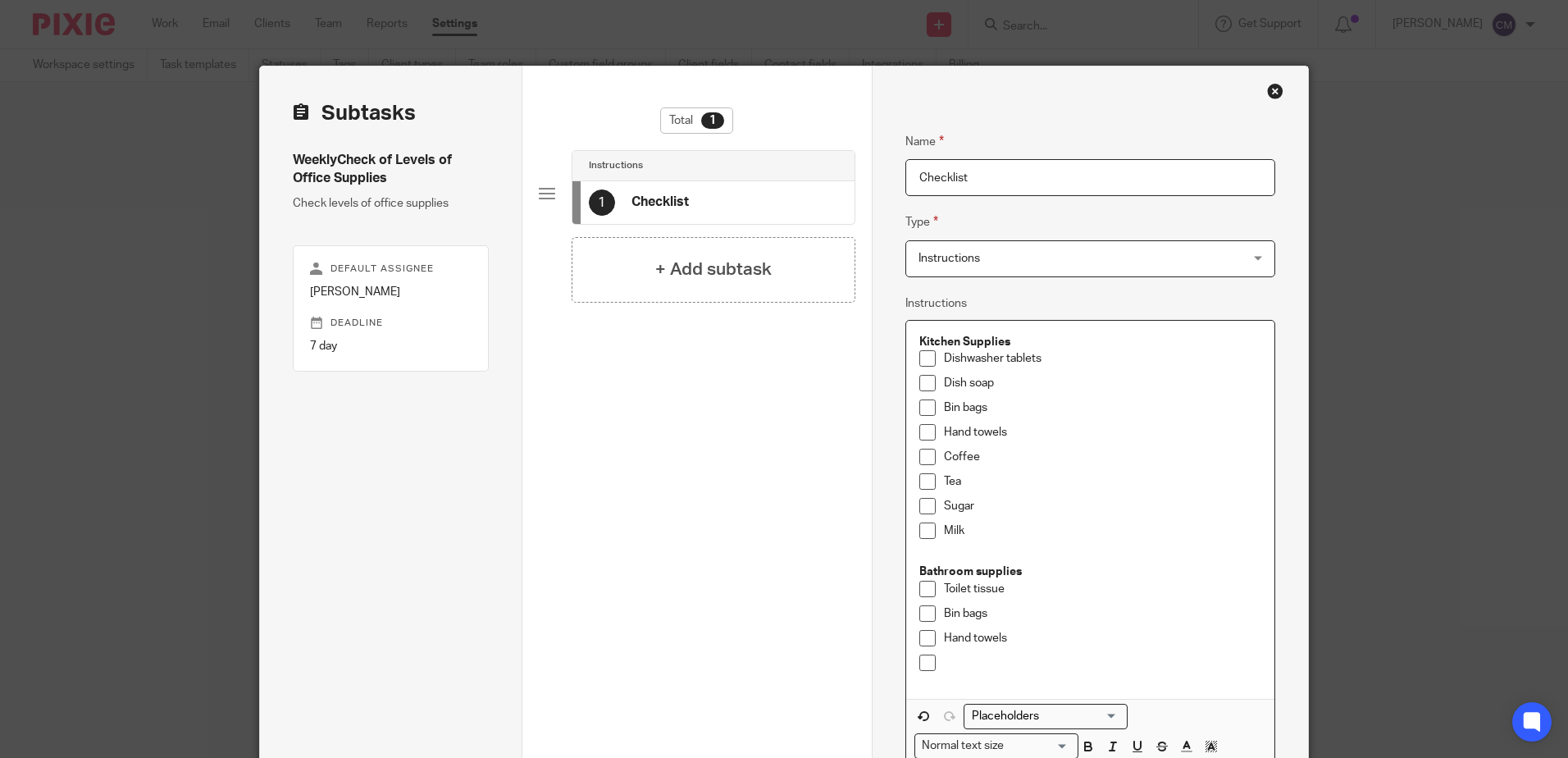
click at [964, 658] on p at bounding box center [1103, 663] width 319 height 17
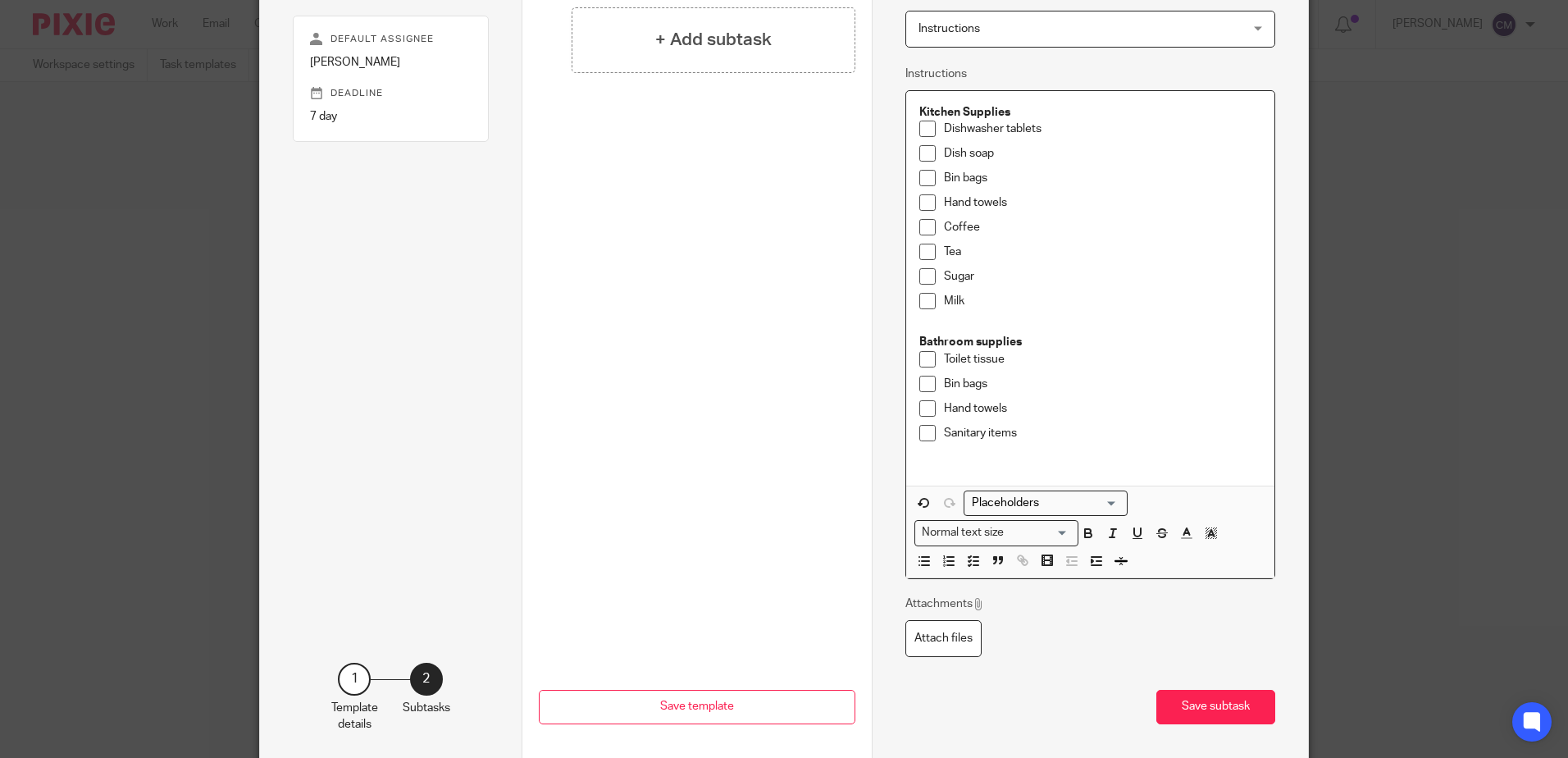
scroll to position [246, 0]
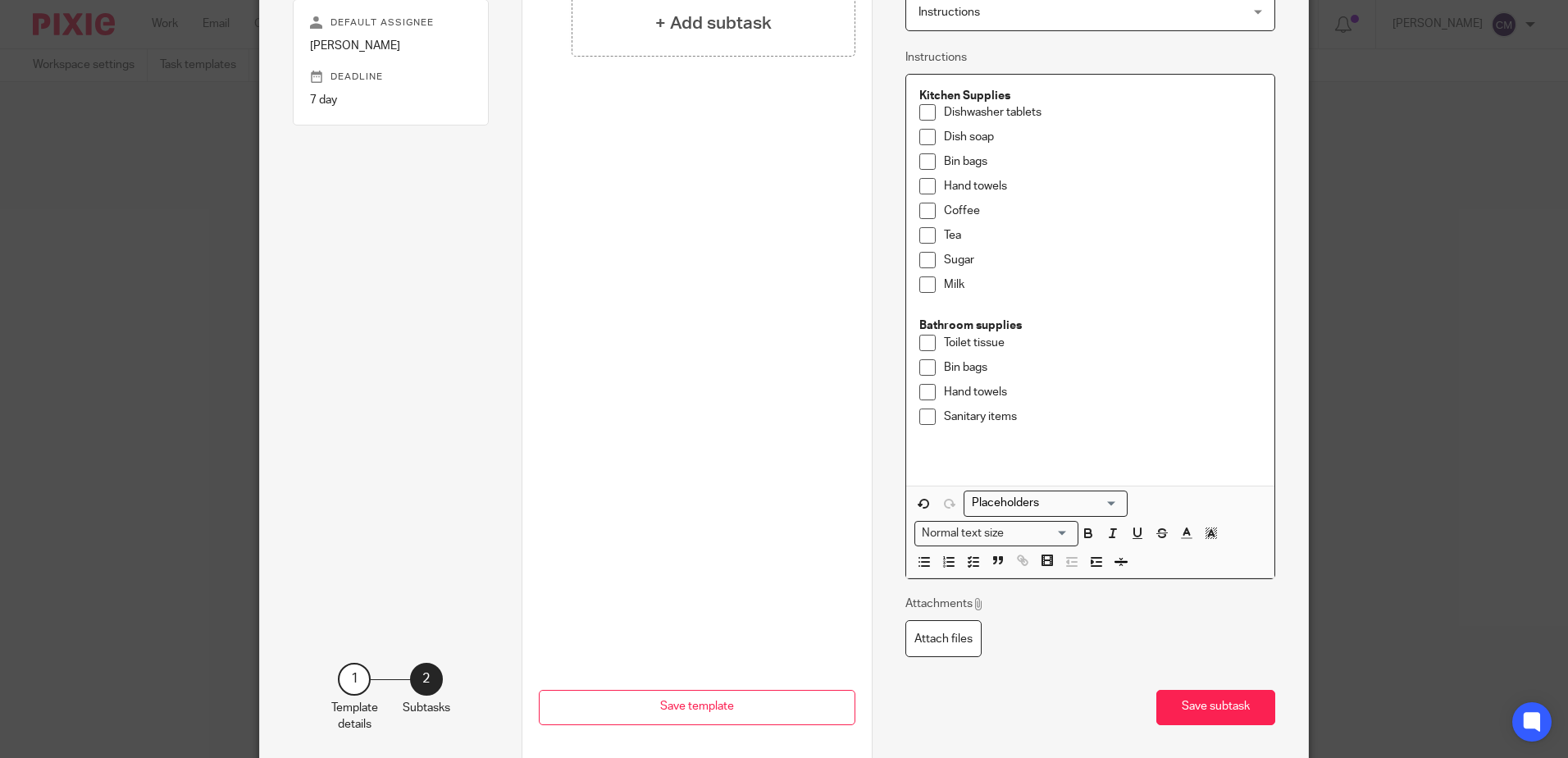
click at [1032, 415] on p "Sanitary items" at bounding box center [1103, 417] width 319 height 17
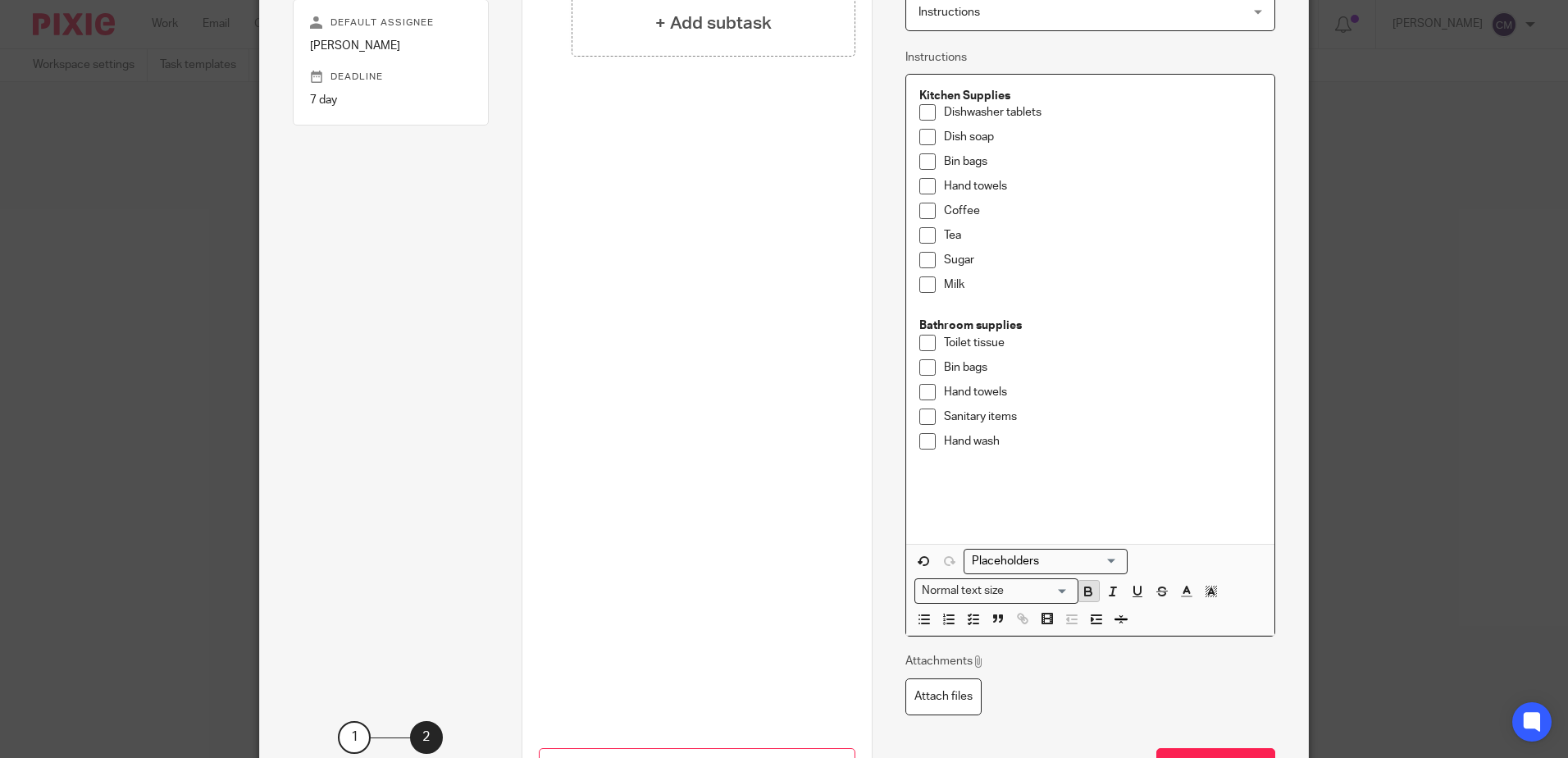
click at [1090, 585] on icon "button" at bounding box center [1088, 591] width 15 height 15
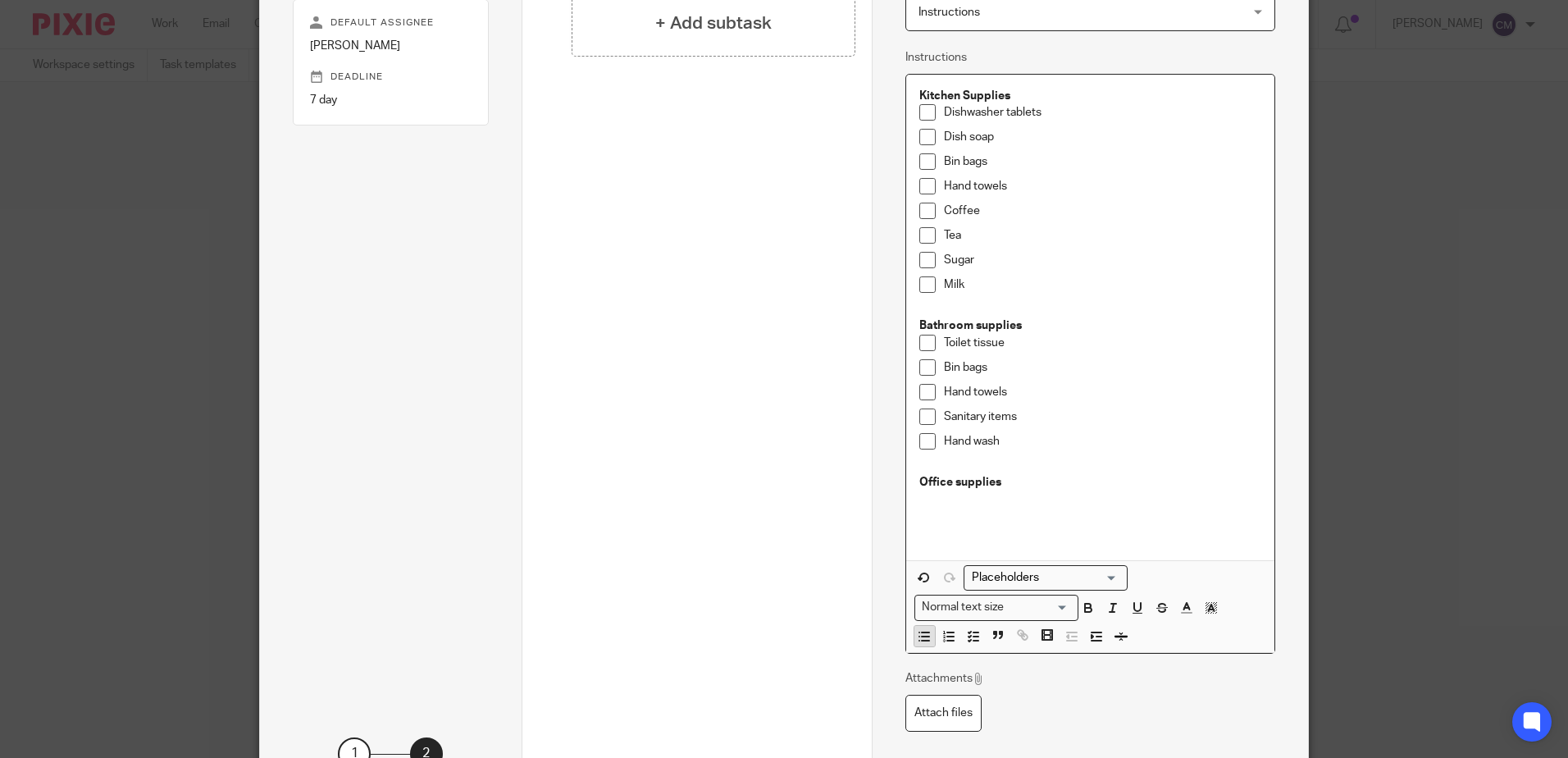
click at [917, 632] on icon "button" at bounding box center [924, 637] width 15 height 15
click at [966, 643] on icon "button" at bounding box center [973, 637] width 15 height 15
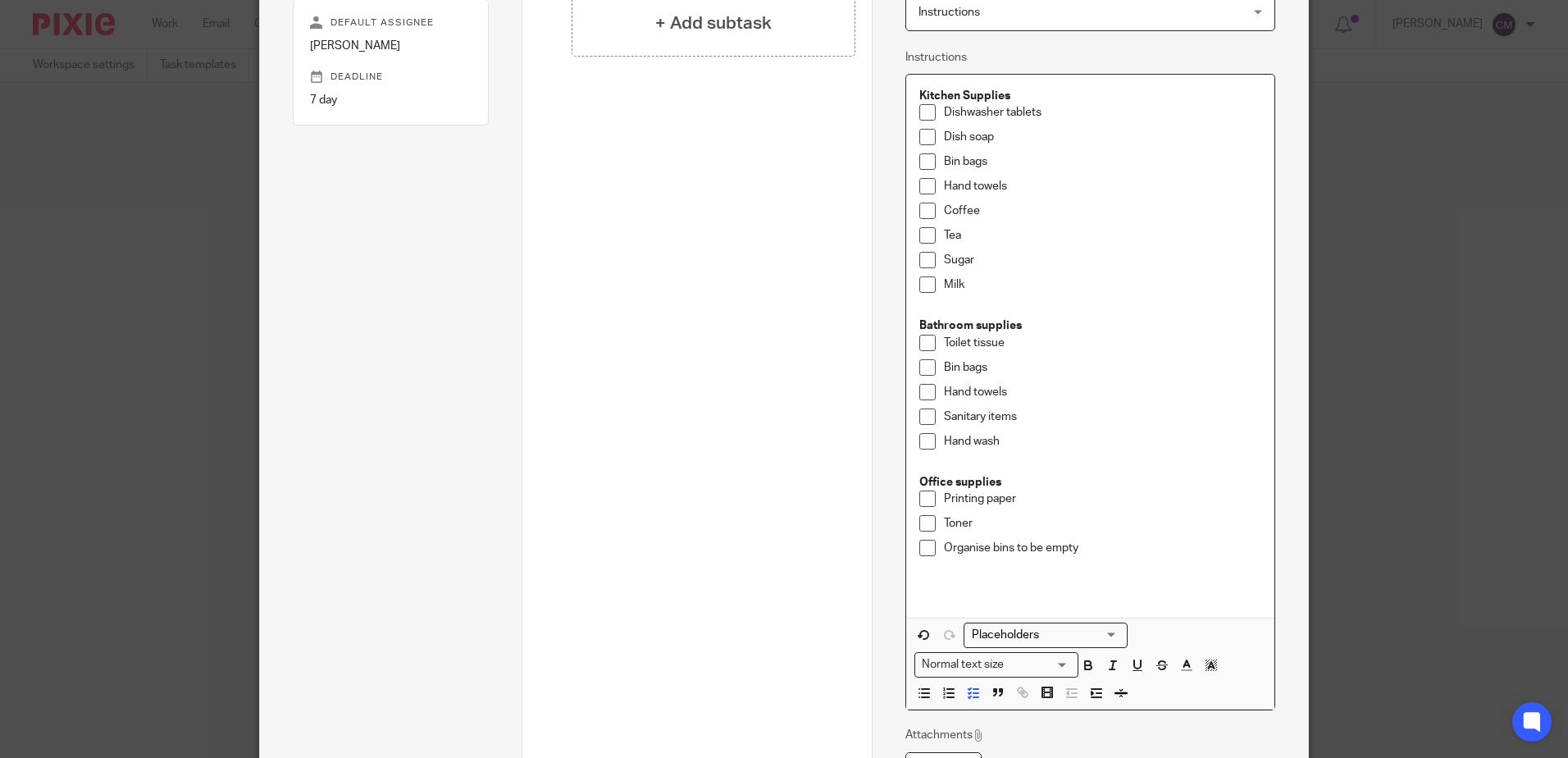
click at [957, 542] on p "Organise bins to be empty" at bounding box center [1103, 548] width 319 height 17
drag, startPoint x: 967, startPoint y: 546, endPoint x: 957, endPoint y: 583, distance: 38.3
click at [957, 583] on p at bounding box center [1090, 589] width 343 height 17
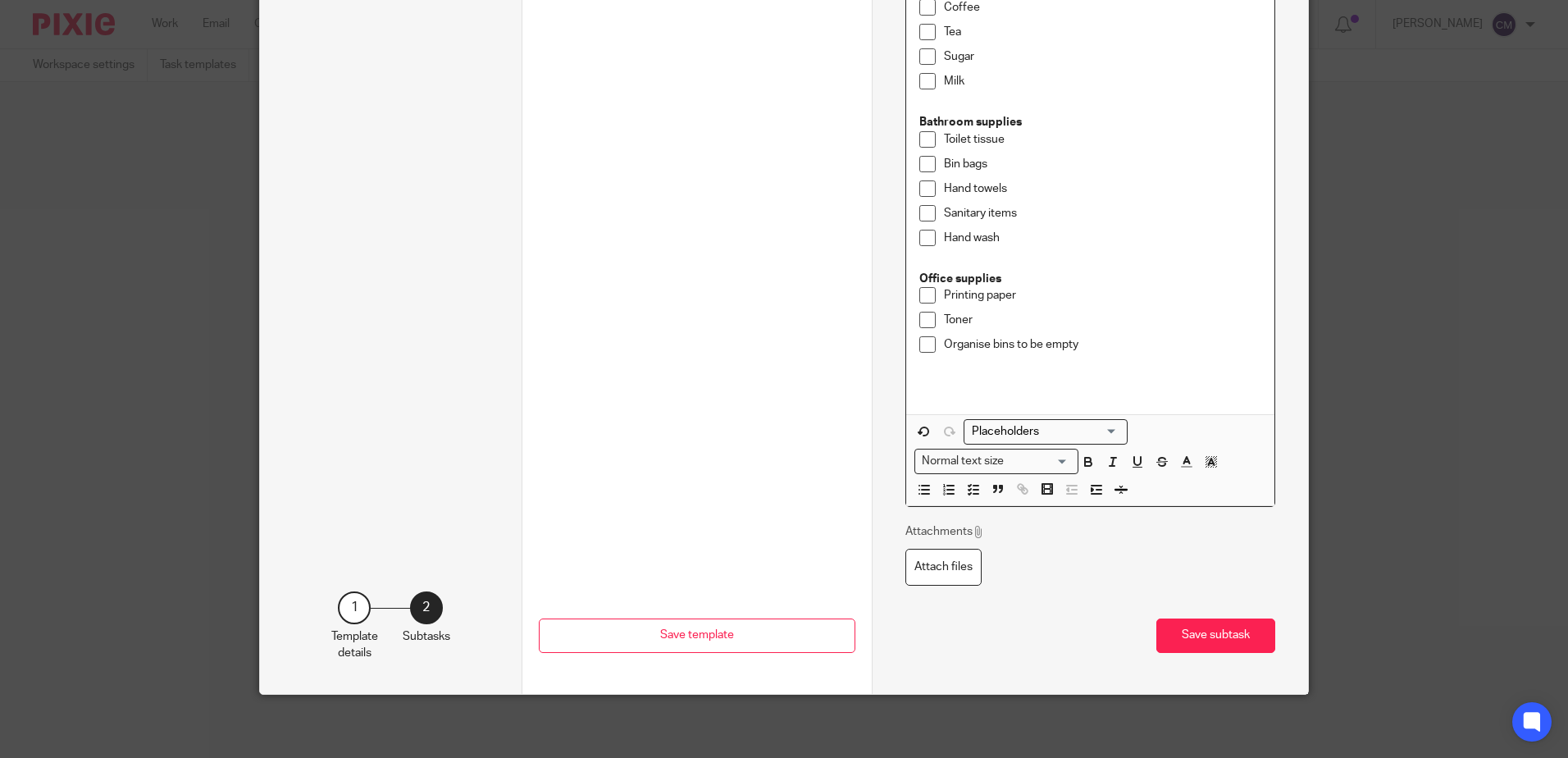
scroll to position [452, 0]
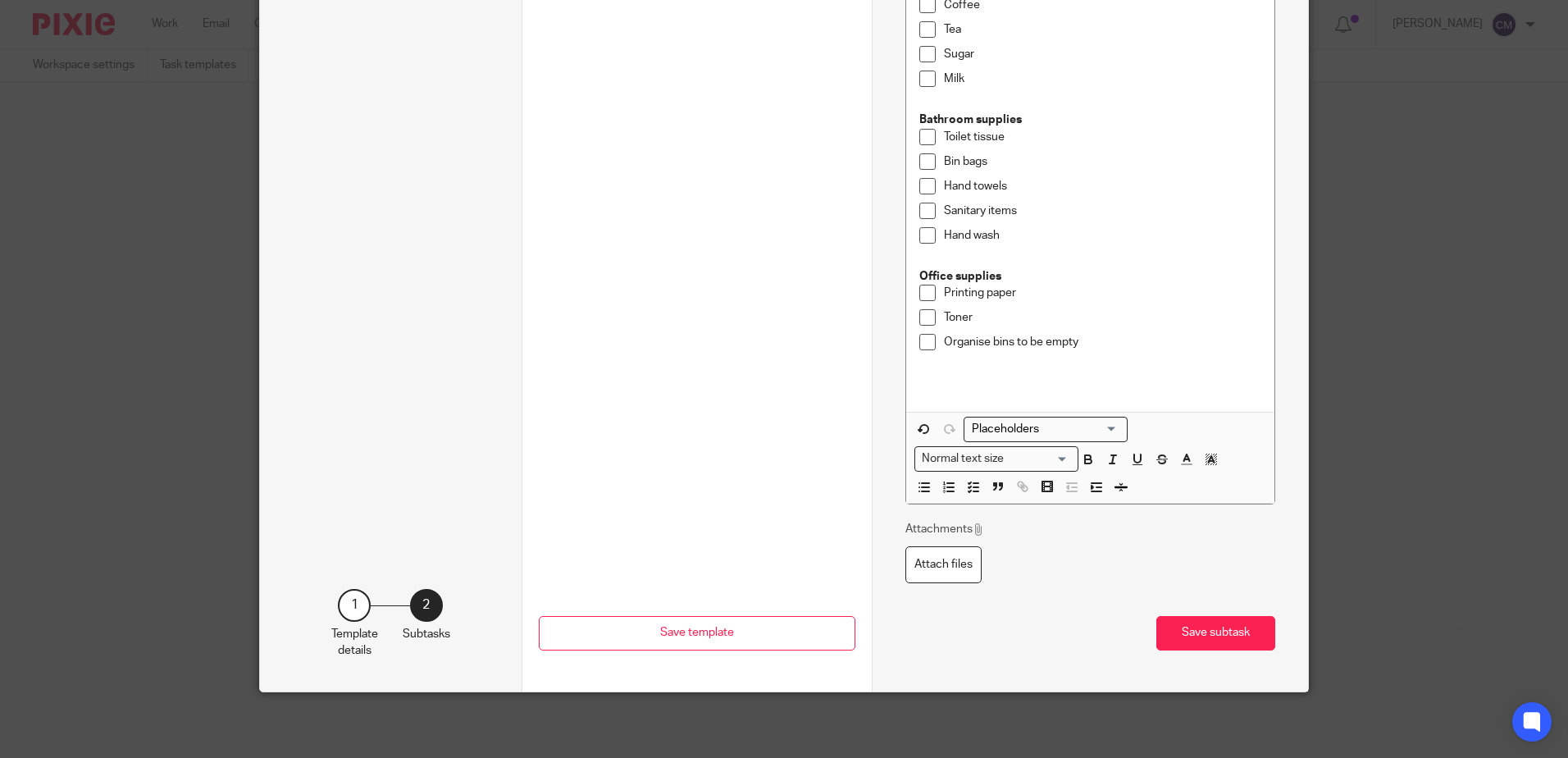
click at [339, 603] on div "1" at bounding box center [354, 606] width 33 height 33
click at [1198, 630] on button "Save subtask" at bounding box center [1216, 634] width 119 height 35
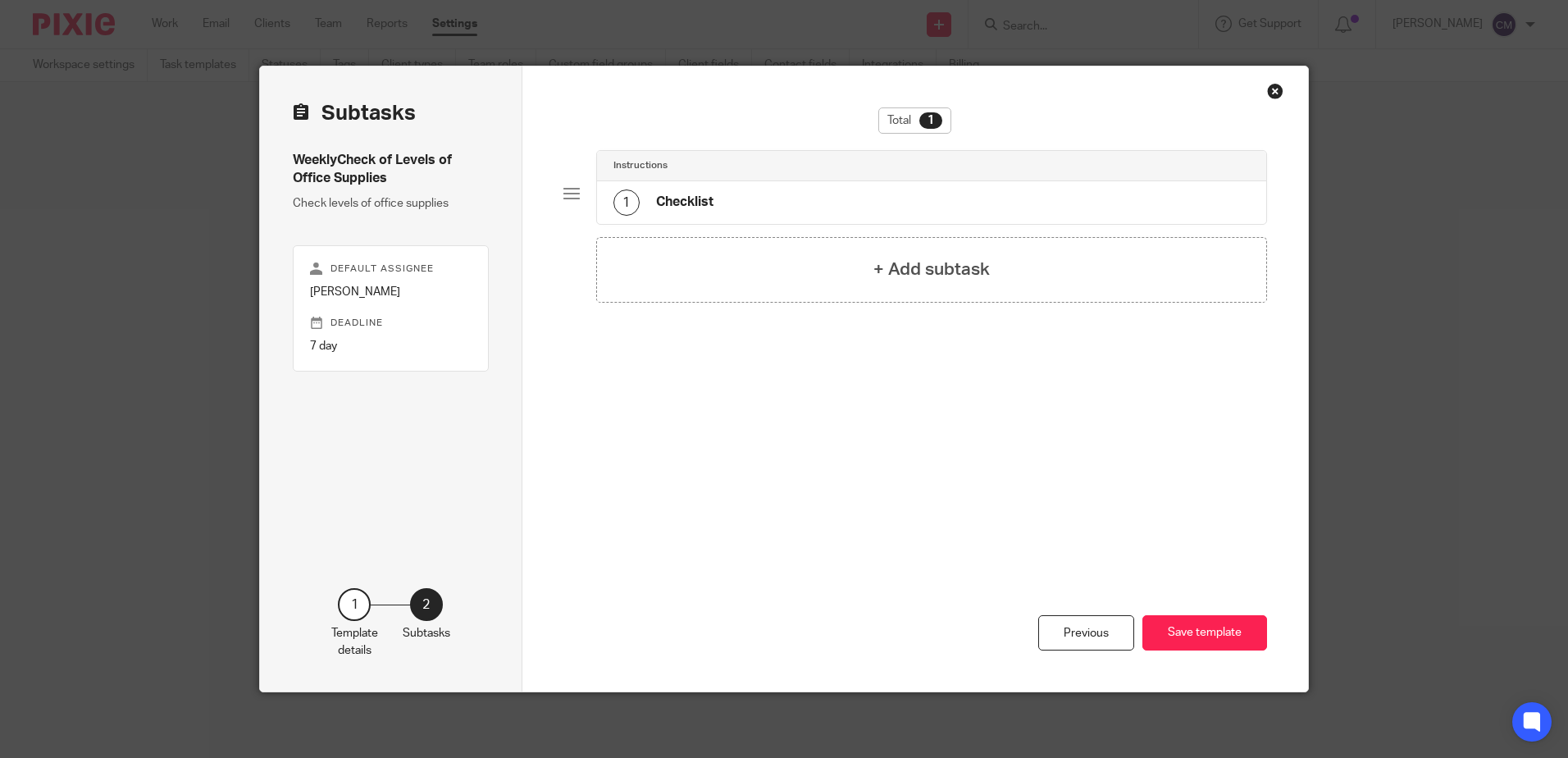
click at [350, 604] on div "1" at bounding box center [354, 605] width 33 height 33
click at [1091, 633] on div "Previous" at bounding box center [1086, 633] width 96 height 35
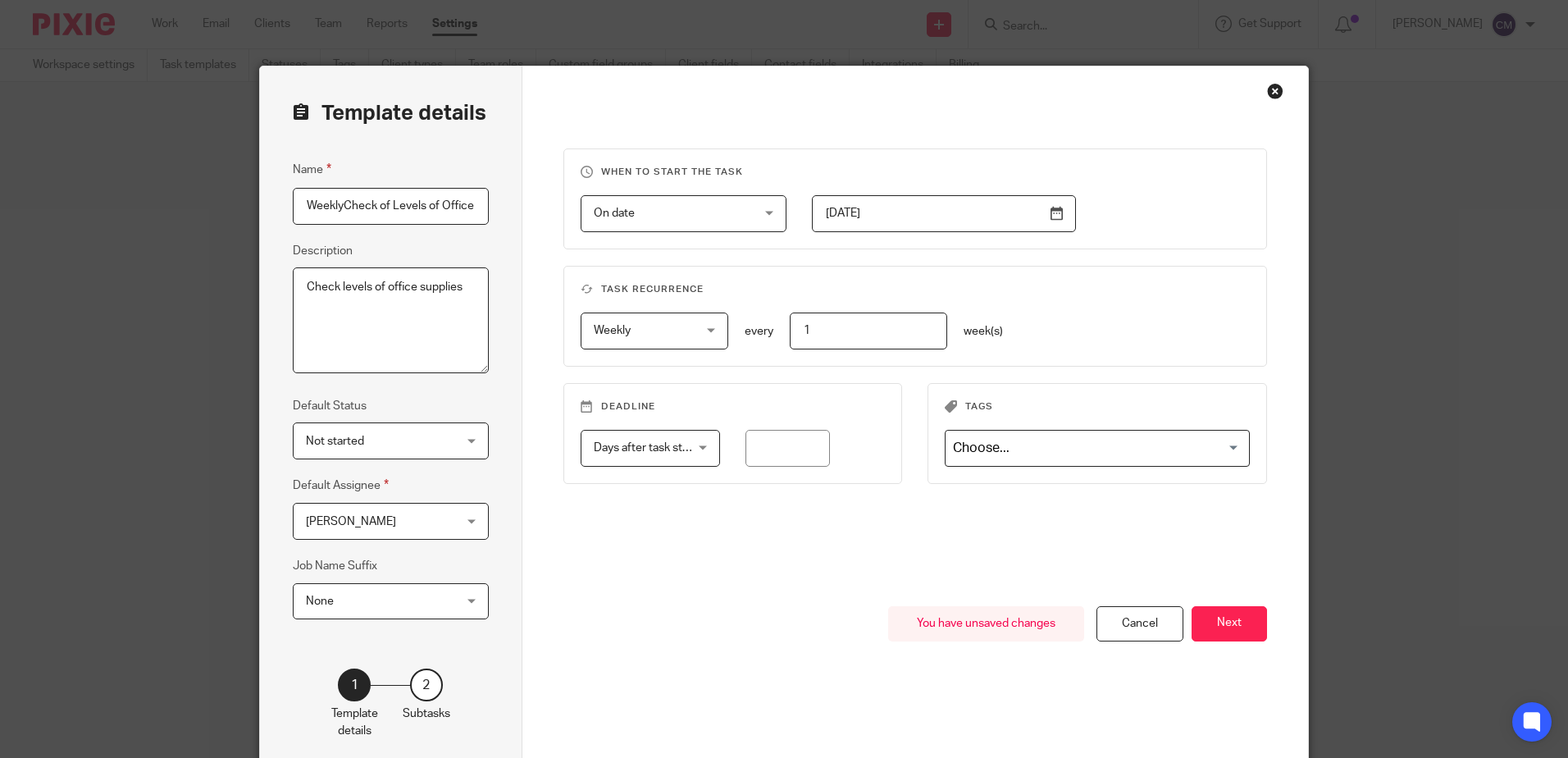
click at [369, 456] on span "Not started" at bounding box center [378, 440] width 145 height 34
click at [454, 383] on div "Name WeeklyCheck of Levels of Office Supplies Description Check levels of offic…" at bounding box center [390, 397] width 196 height 476
click at [400, 617] on span "None" at bounding box center [378, 601] width 145 height 34
click at [390, 650] on div "1 Template details 2 Subtasks" at bounding box center [390, 687] width 196 height 103
drag, startPoint x: 822, startPoint y: 334, endPoint x: 732, endPoint y: 339, distance: 90.1
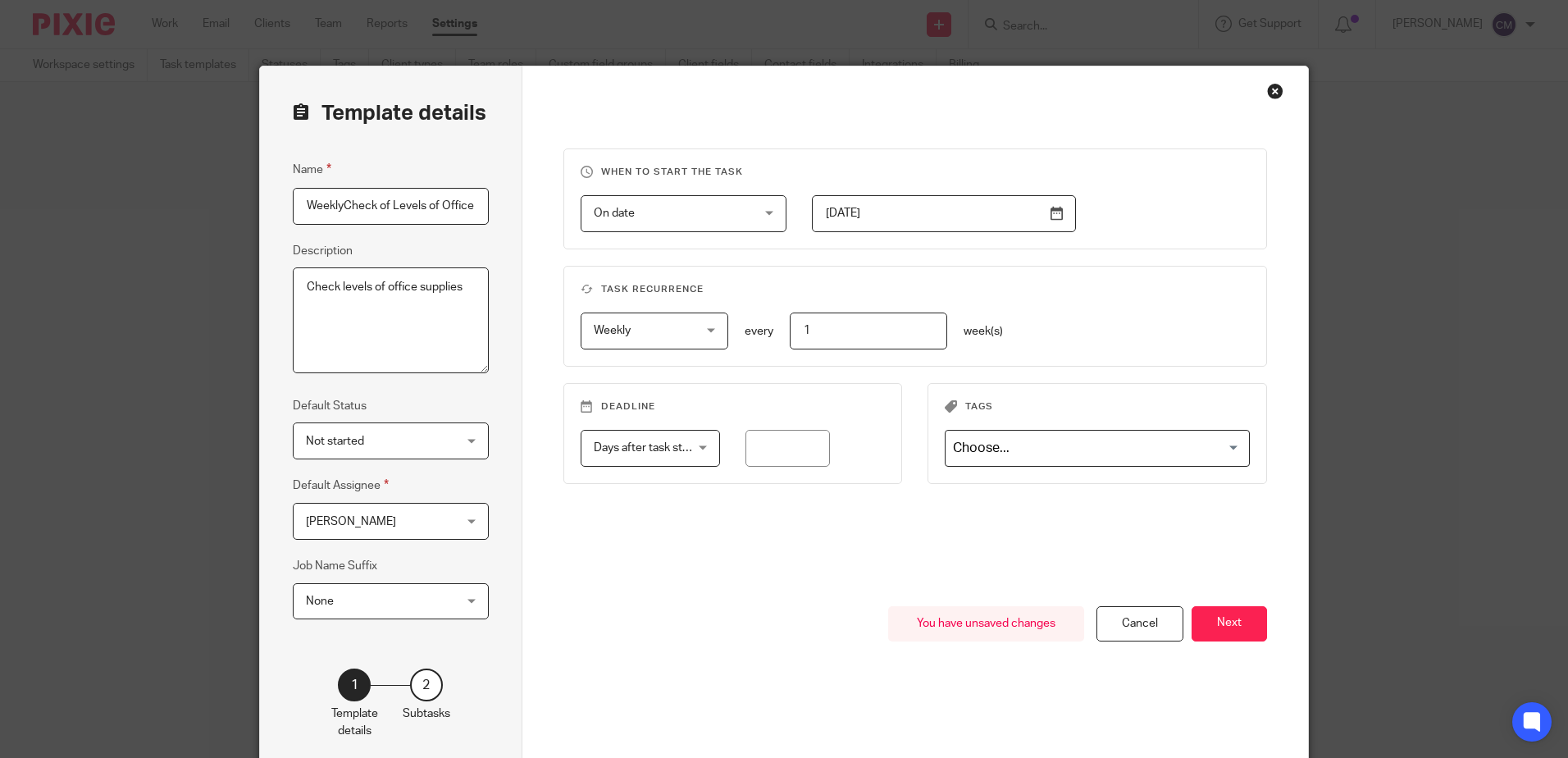
click at [732, 339] on div "Weekly Weekly No repeat Weekly Monthly Yearly weekly every 1 week(s)" at bounding box center [902, 331] width 696 height 37
type input "2"
click at [806, 548] on div "When to start the task On date On date Disable On date Week day Month day On cl…" at bounding box center [915, 377] width 705 height 458
click at [1229, 630] on button "Next" at bounding box center [1229, 624] width 75 height 35
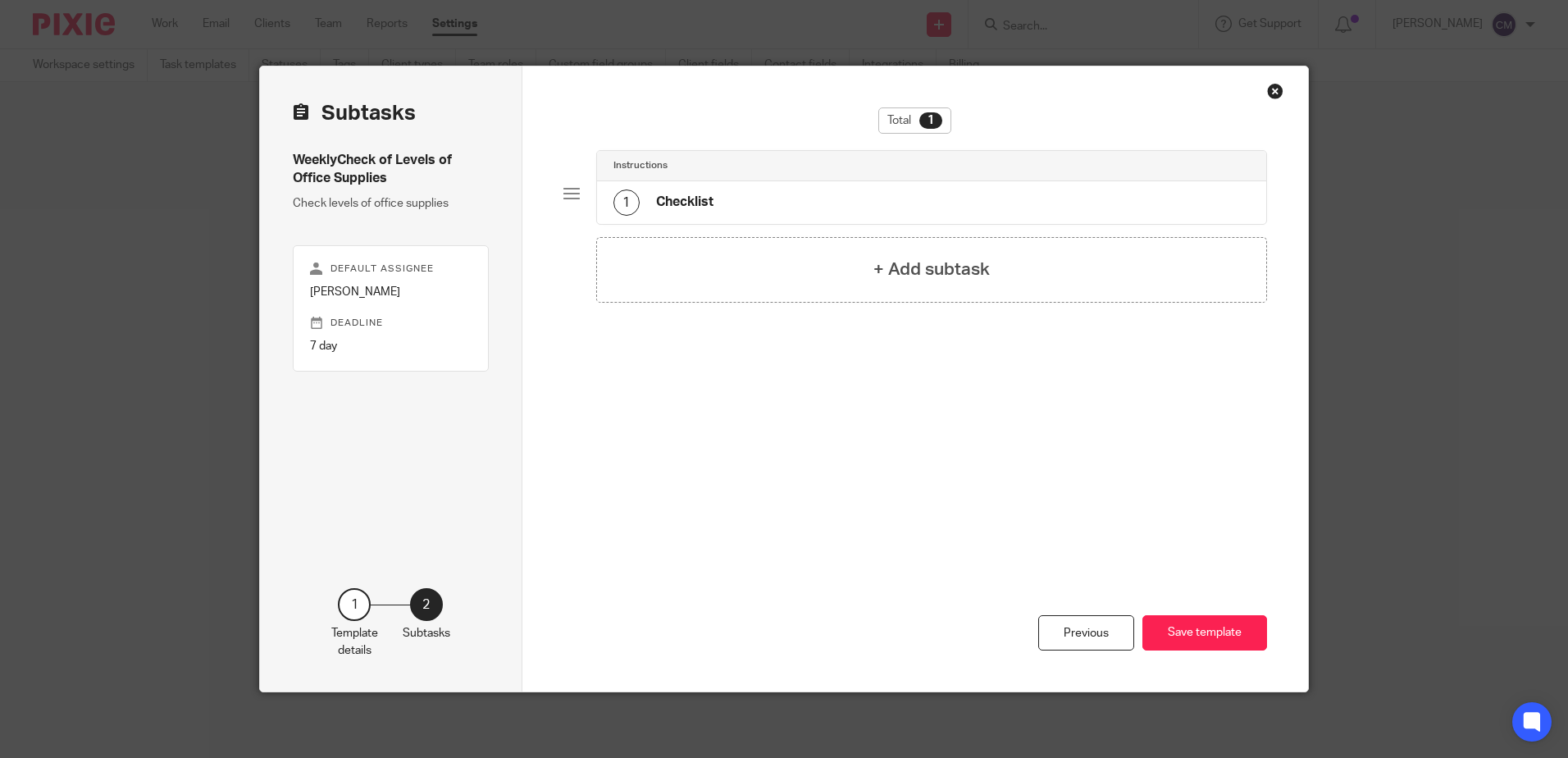
click at [1229, 630] on button "Save template" at bounding box center [1205, 633] width 125 height 35
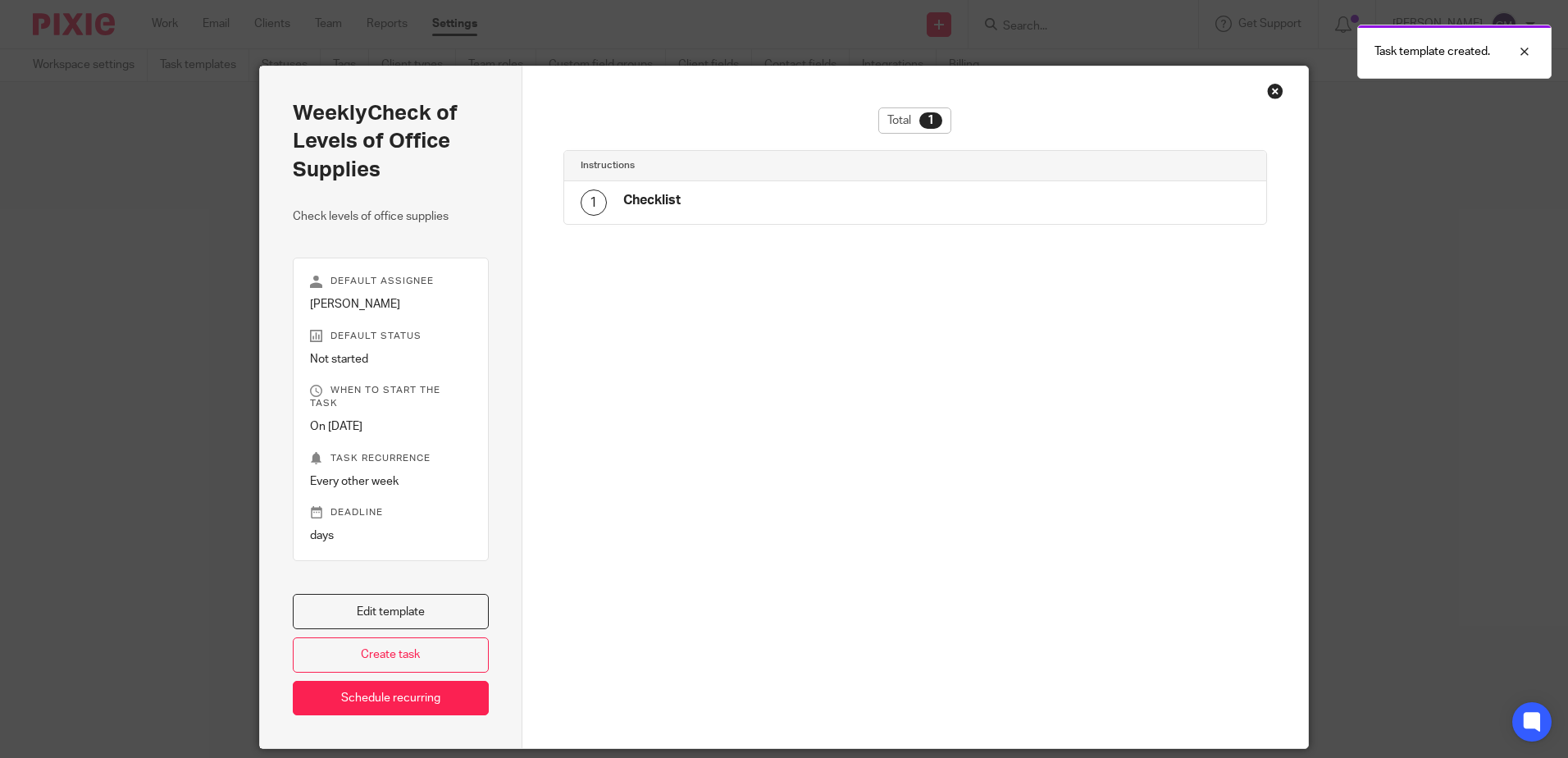
click at [1485, 325] on div "WeeklyCheck of Levels of Office Supplies Check levels of office supplies Defaul…" at bounding box center [784, 379] width 1568 height 758
click at [422, 599] on link "Edit template" at bounding box center [390, 611] width 196 height 35
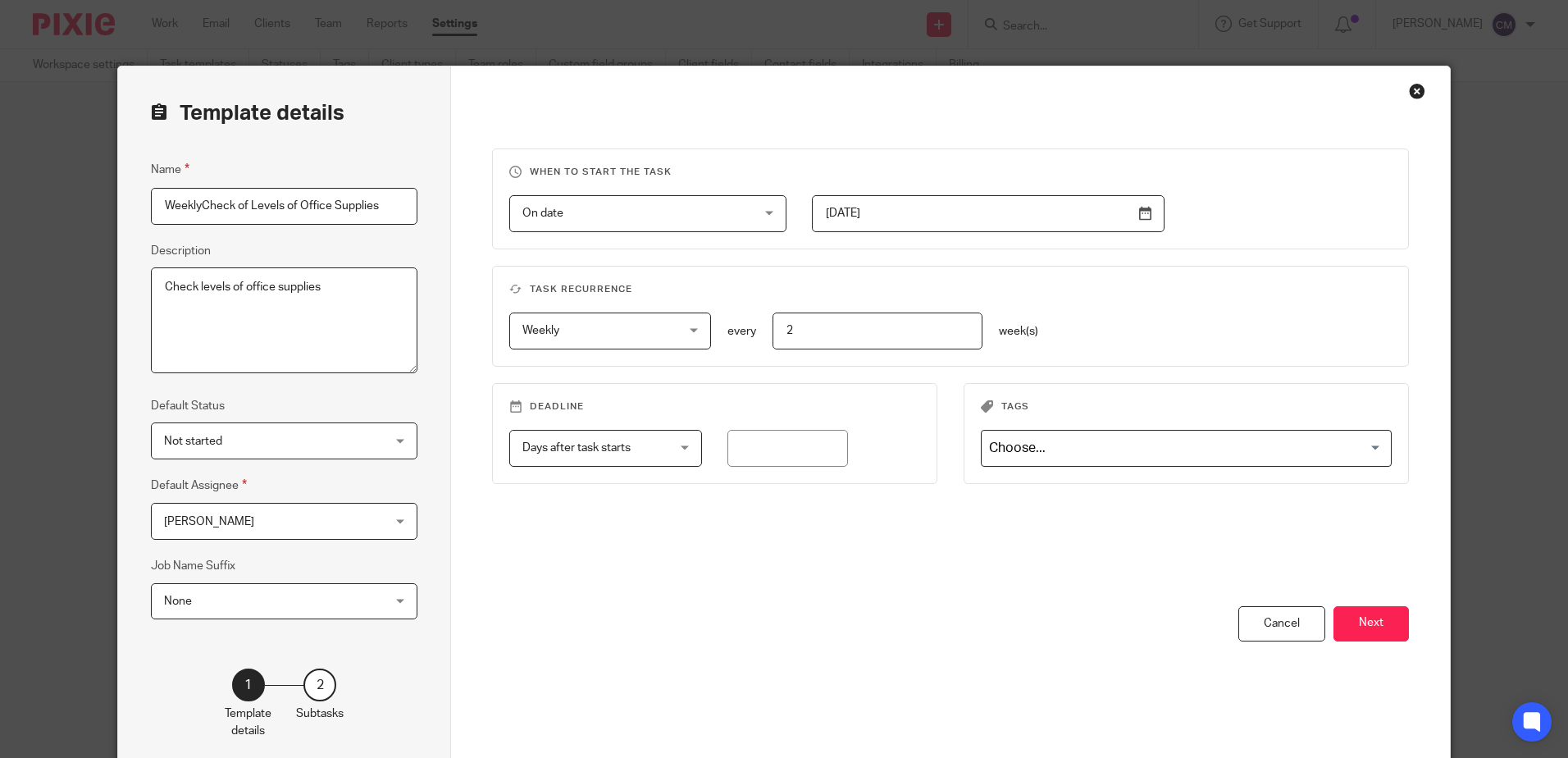
click at [199, 208] on input "WeeklyCheck of Levels of Office Supplies" at bounding box center [284, 206] width 266 height 37
drag, startPoint x: 196, startPoint y: 200, endPoint x: 146, endPoint y: 199, distance: 50.0
click at [151, 199] on input "Weekly Check of Levels of Office Supplies" at bounding box center [284, 206] width 266 height 37
click at [161, 202] on input "Check of Levels of Office Supplies" at bounding box center [284, 206] width 266 height 37
type input "Check of Levels of Office Supplies"
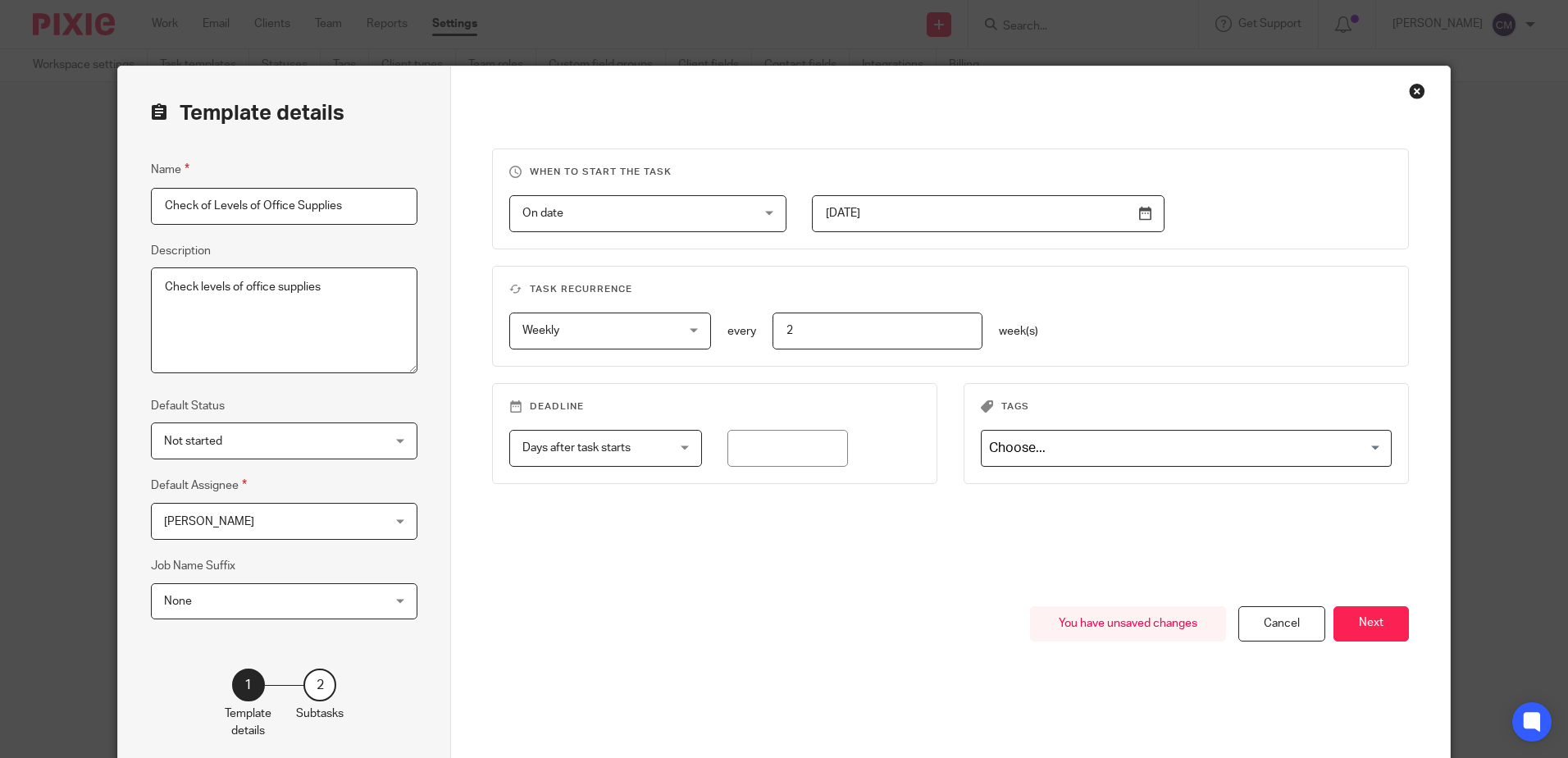
click at [324, 290] on textarea "Check levels of office supplies" at bounding box center [284, 320] width 266 height 107
type textarea "Check levels of office supplies every 2 weeks"
click at [1348, 621] on button "Next" at bounding box center [1372, 624] width 75 height 35
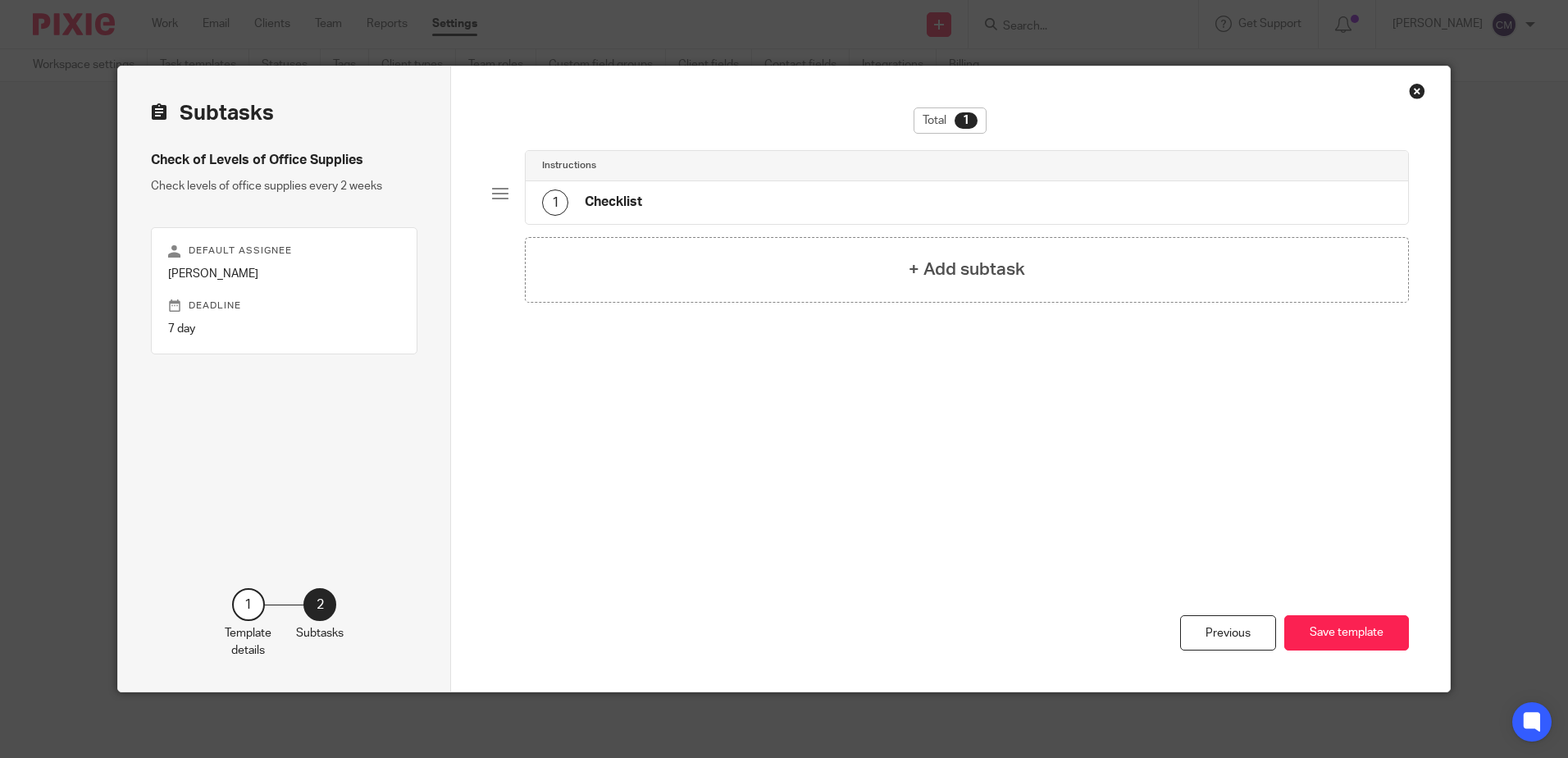
click at [1348, 621] on button "Save template" at bounding box center [1346, 633] width 125 height 35
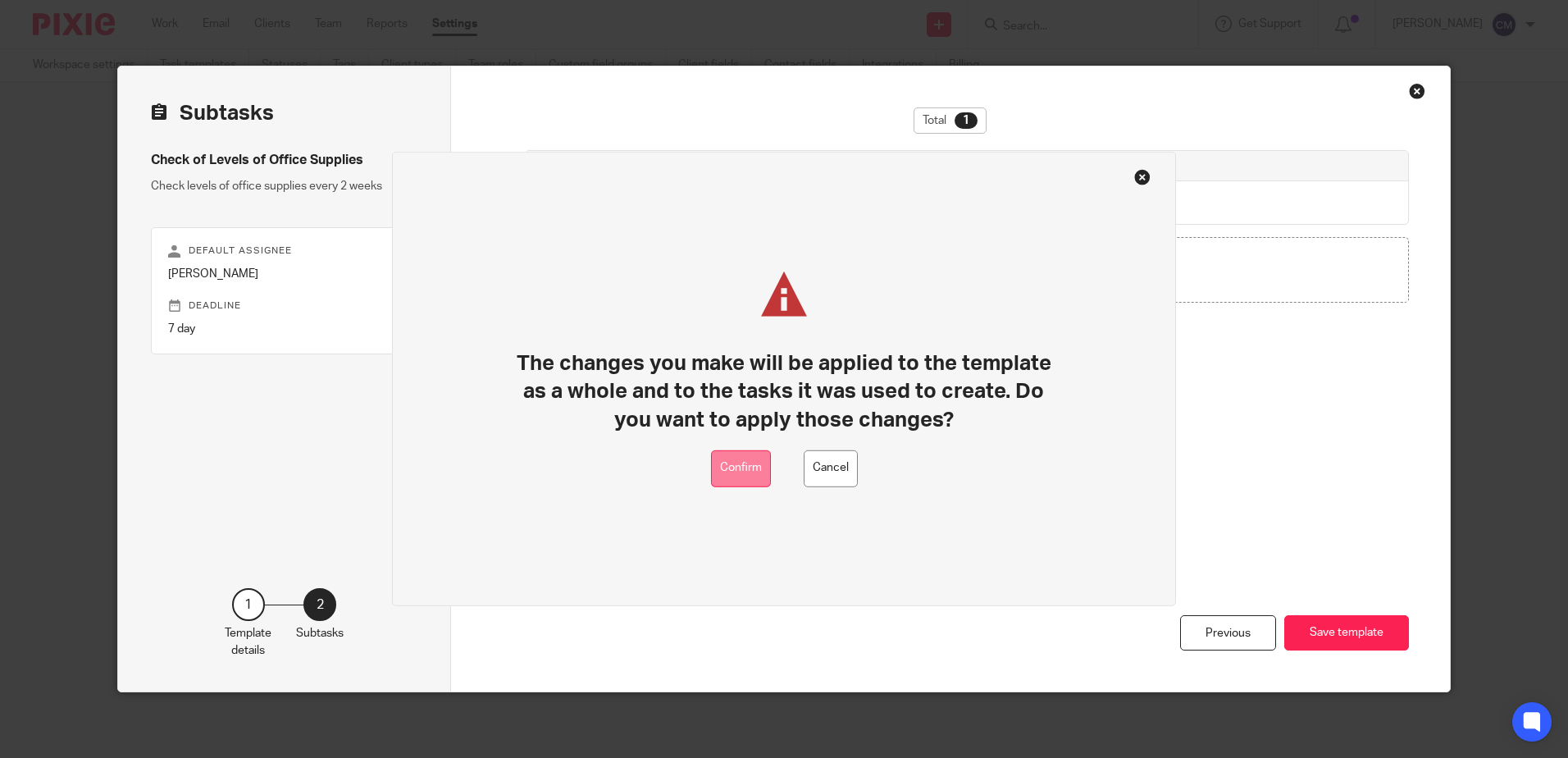
click at [752, 468] on button "Confirm" at bounding box center [741, 469] width 60 height 37
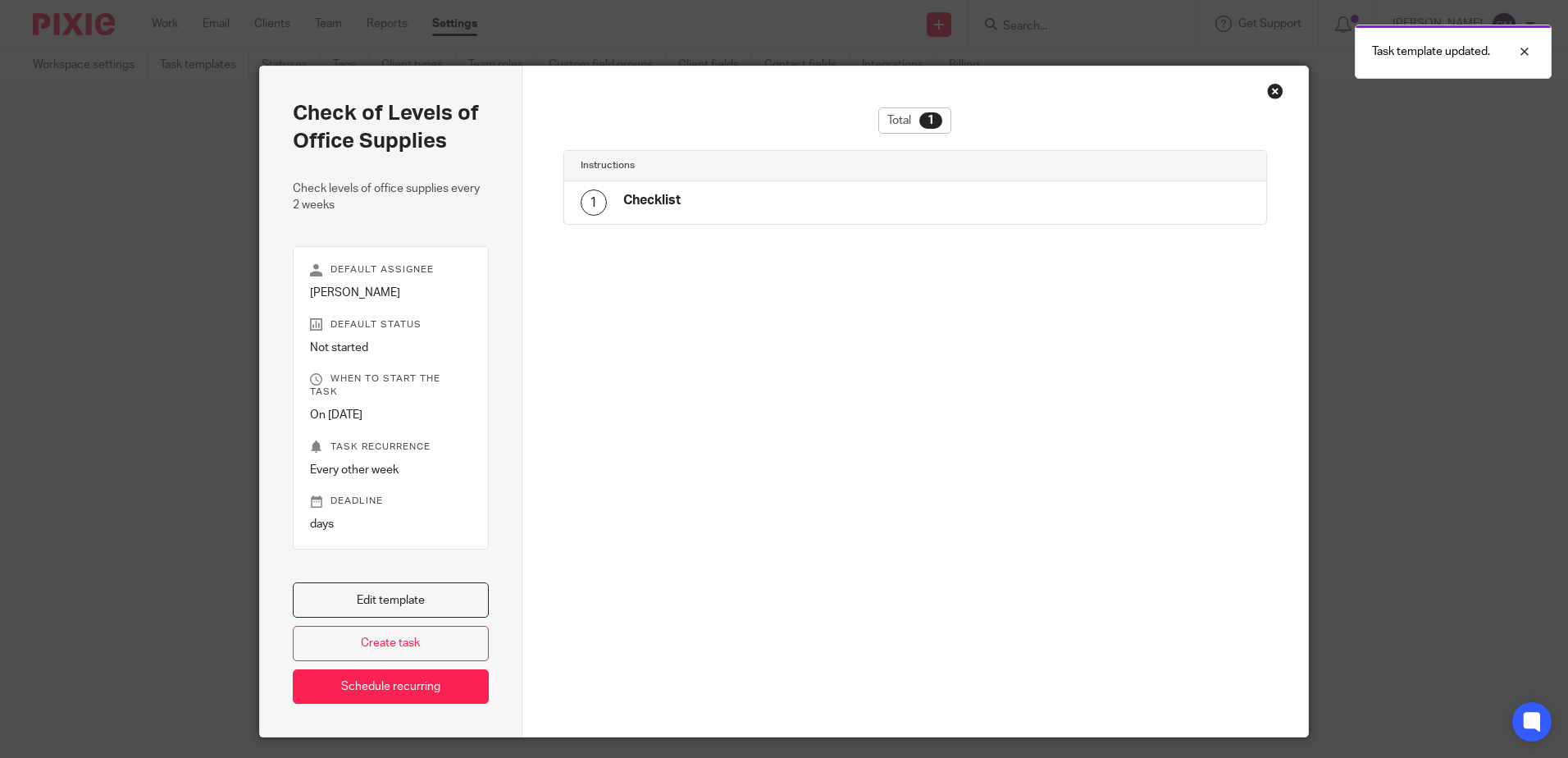
scroll to position [32, 0]
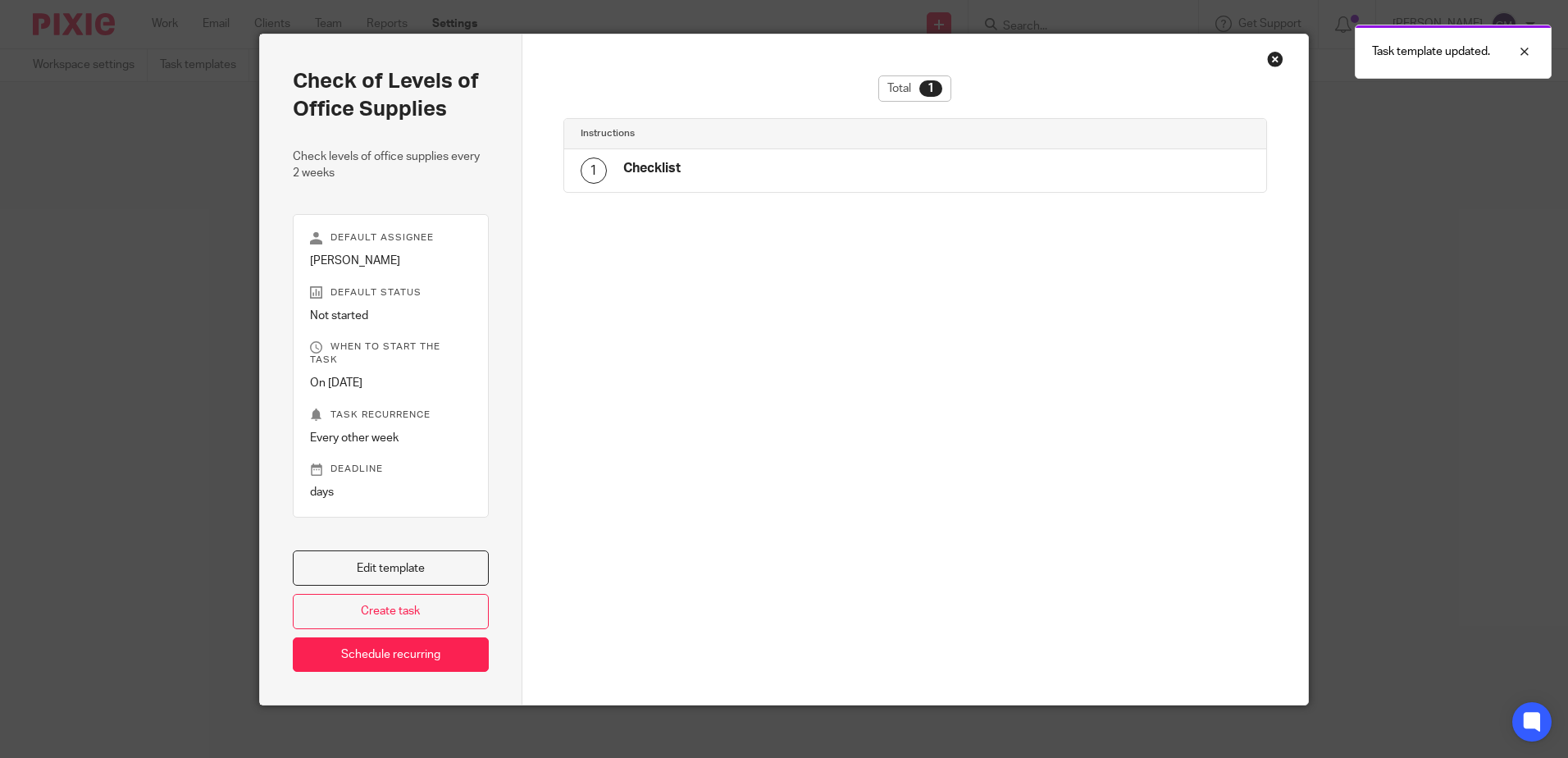
click at [1348, 386] on div "Check of Levels of Office Supplies Check levels of office supplies every 2 week…" at bounding box center [784, 379] width 1568 height 758
click at [1268, 62] on div "Task template updated." at bounding box center [1167, 47] width 767 height 62
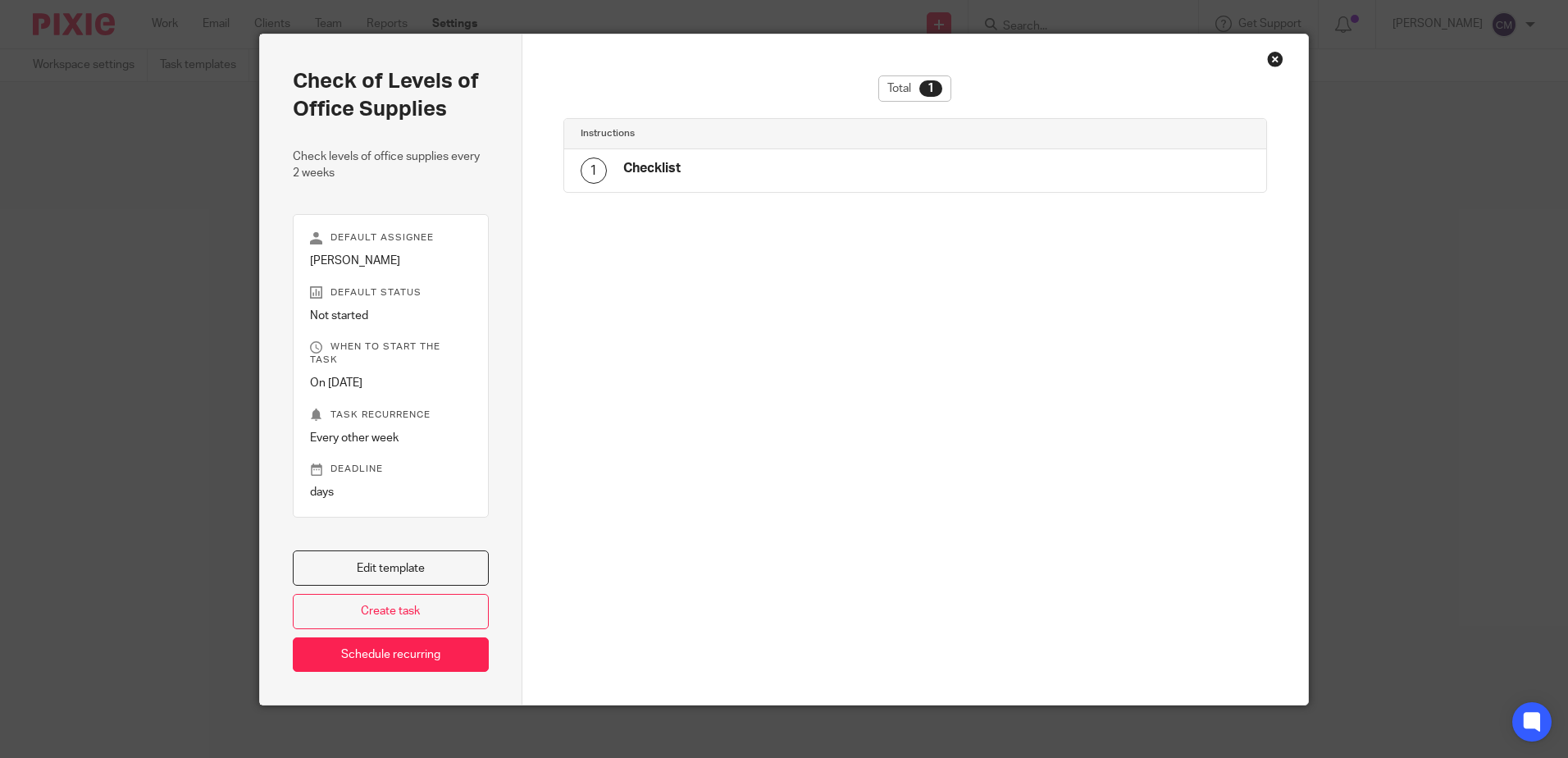
click at [1267, 60] on div "Close this dialog window" at bounding box center [1275, 59] width 17 height 17
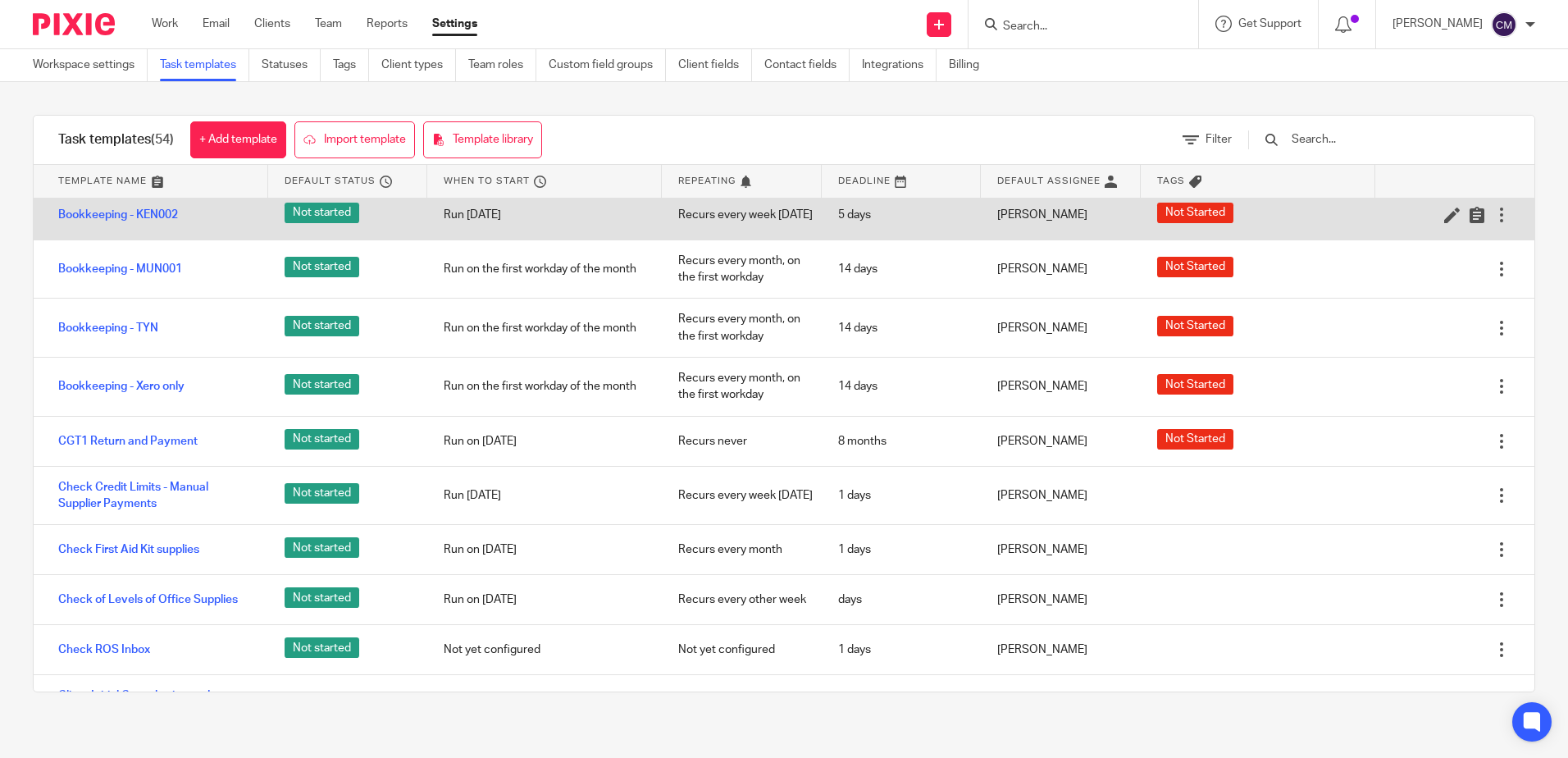
scroll to position [493, 0]
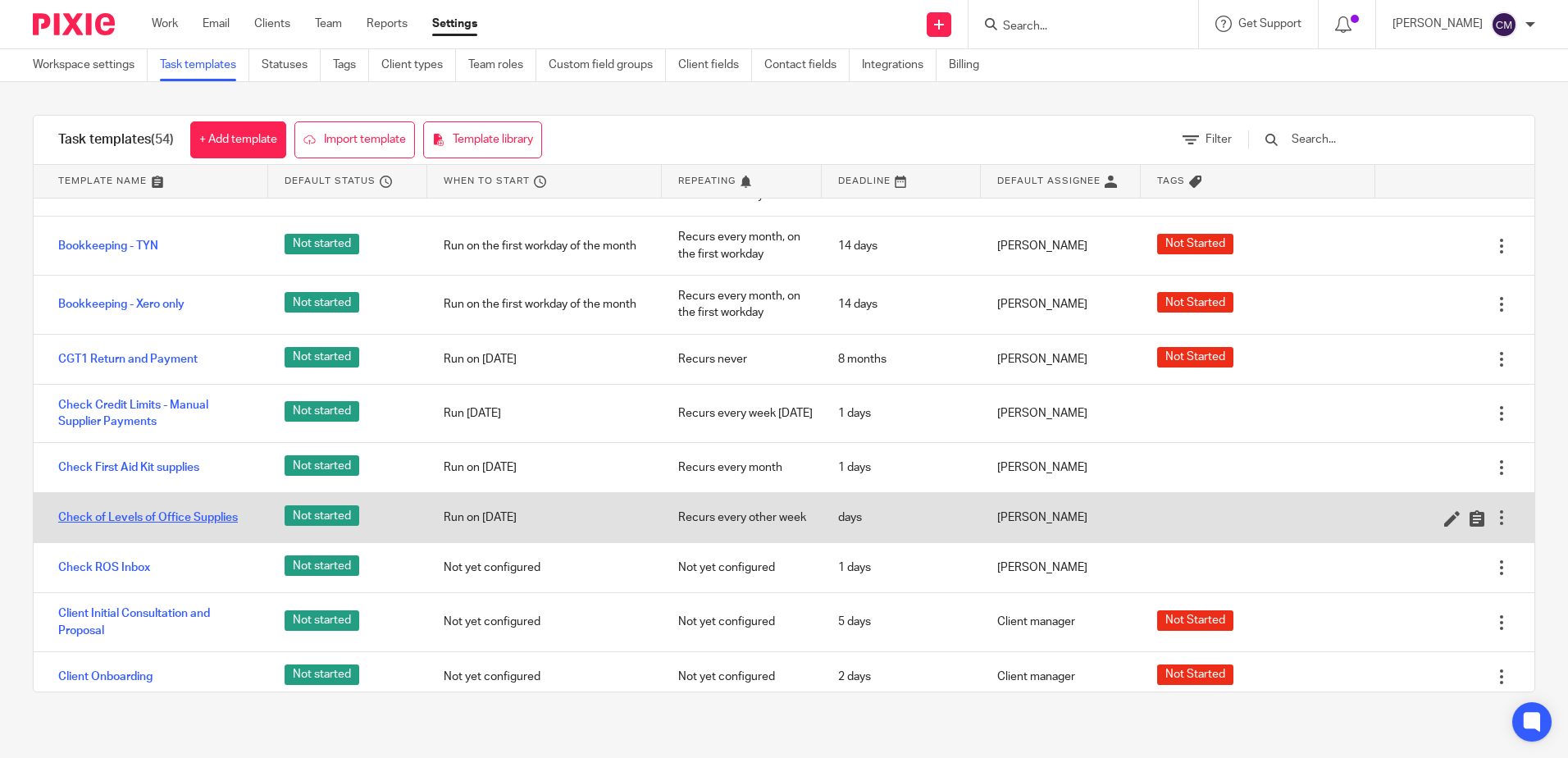
click at [106, 526] on link "Check of Levels of Office Supplies" at bounding box center [148, 517] width 180 height 17
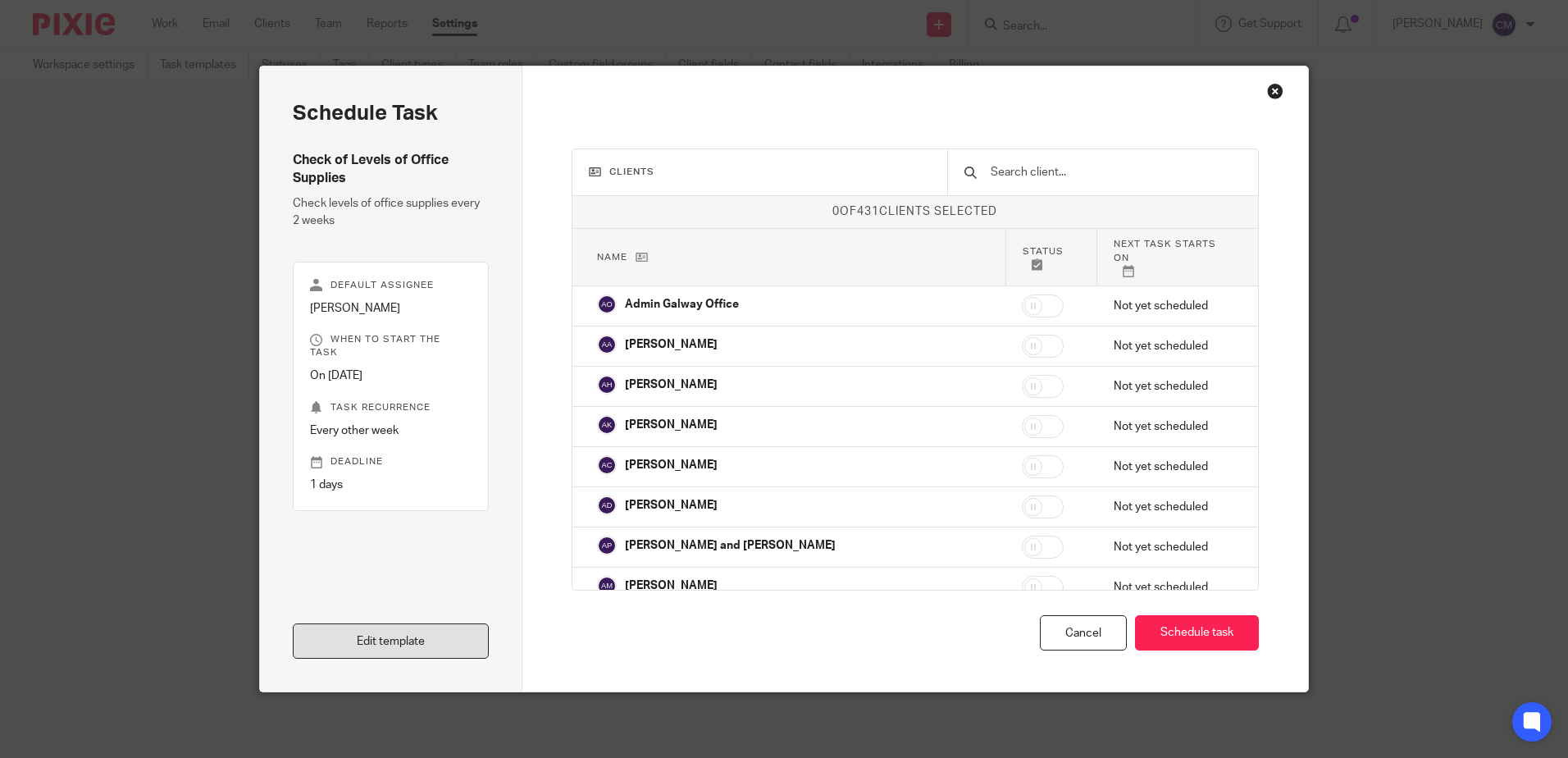
click at [352, 646] on link "Edit template" at bounding box center [390, 641] width 196 height 35
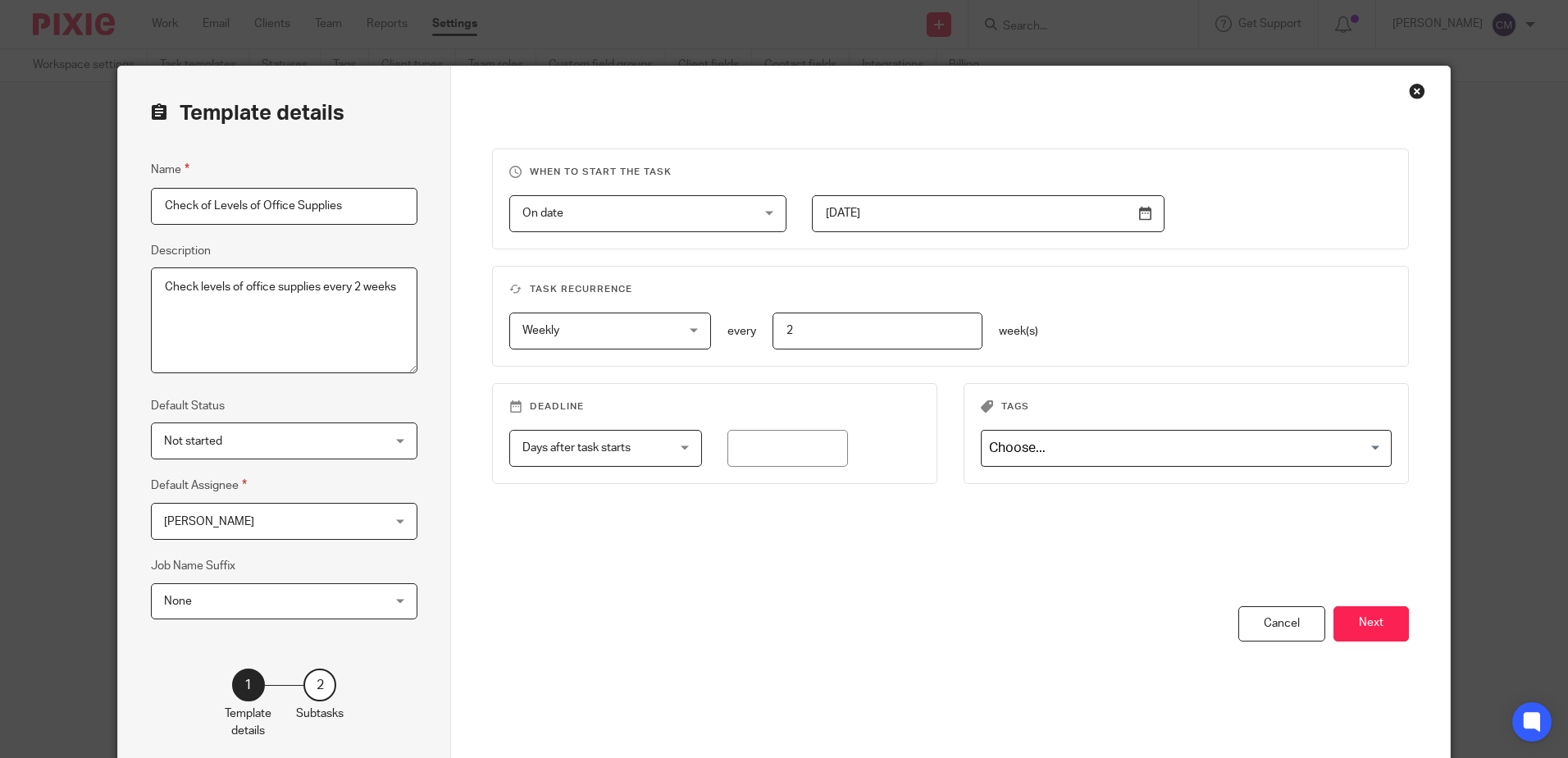
scroll to position [80, 0]
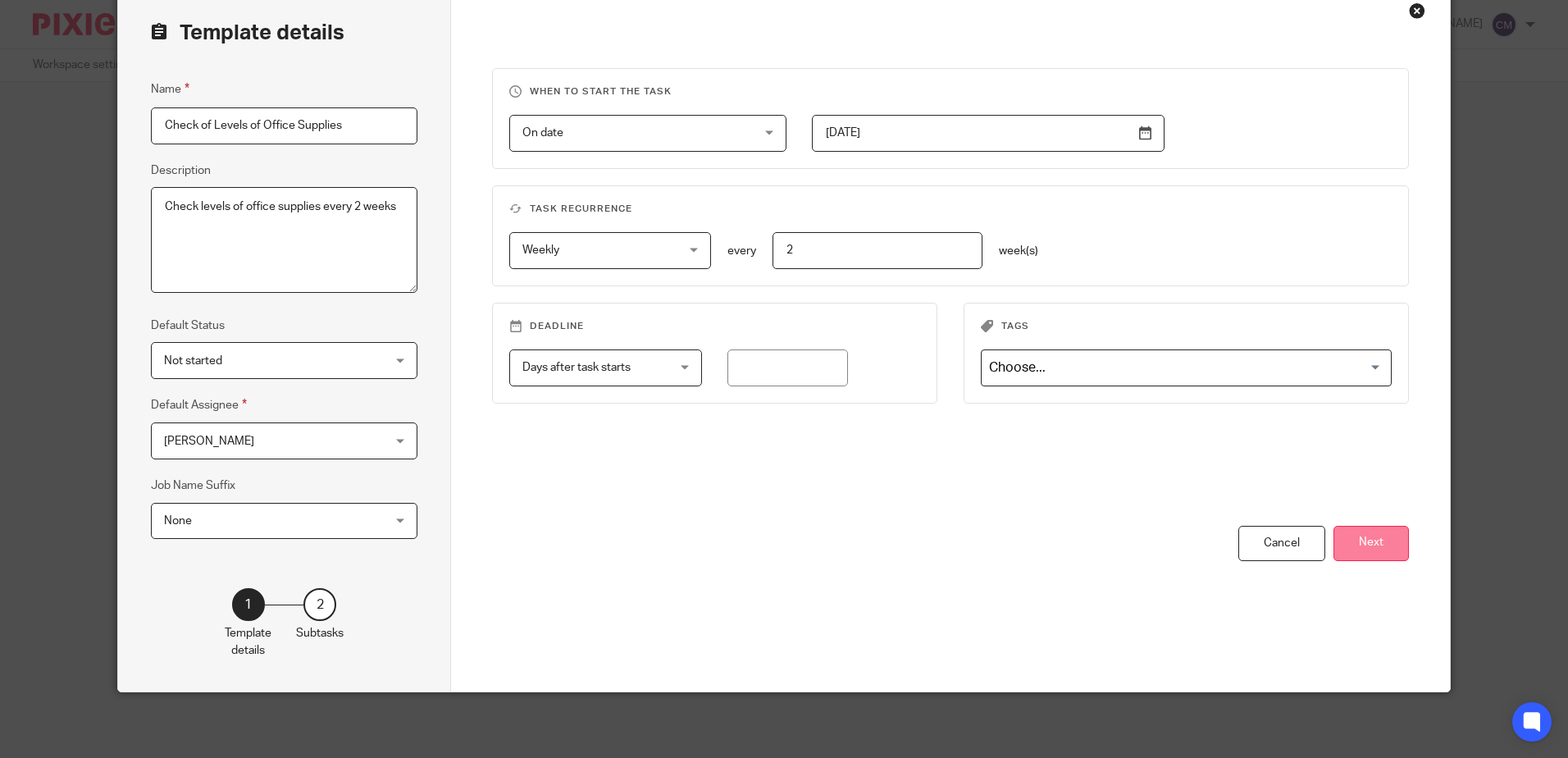
click at [1388, 544] on button "Next" at bounding box center [1372, 543] width 75 height 35
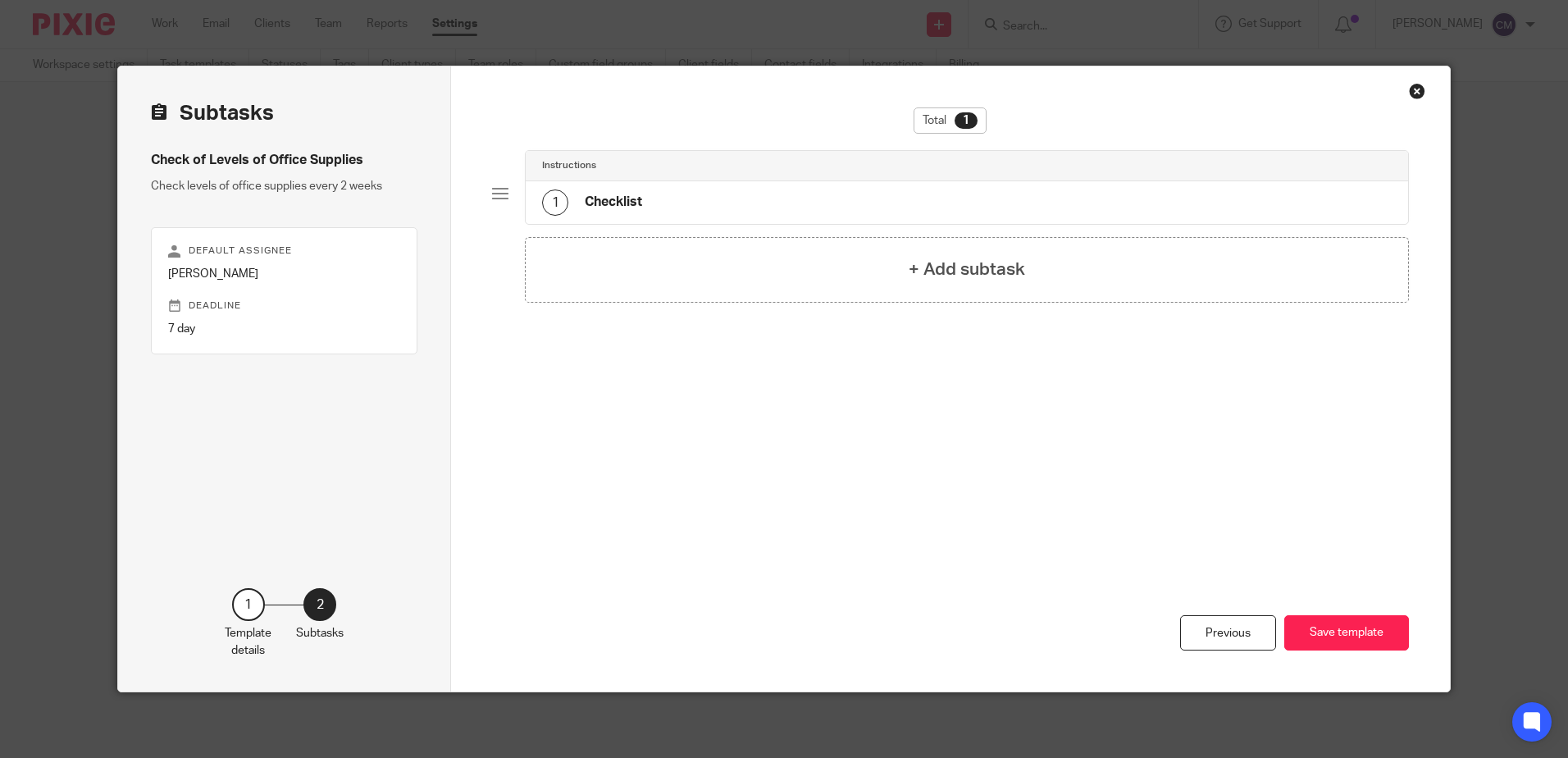
scroll to position [0, 0]
click at [1380, 627] on button "Save template" at bounding box center [1346, 633] width 125 height 35
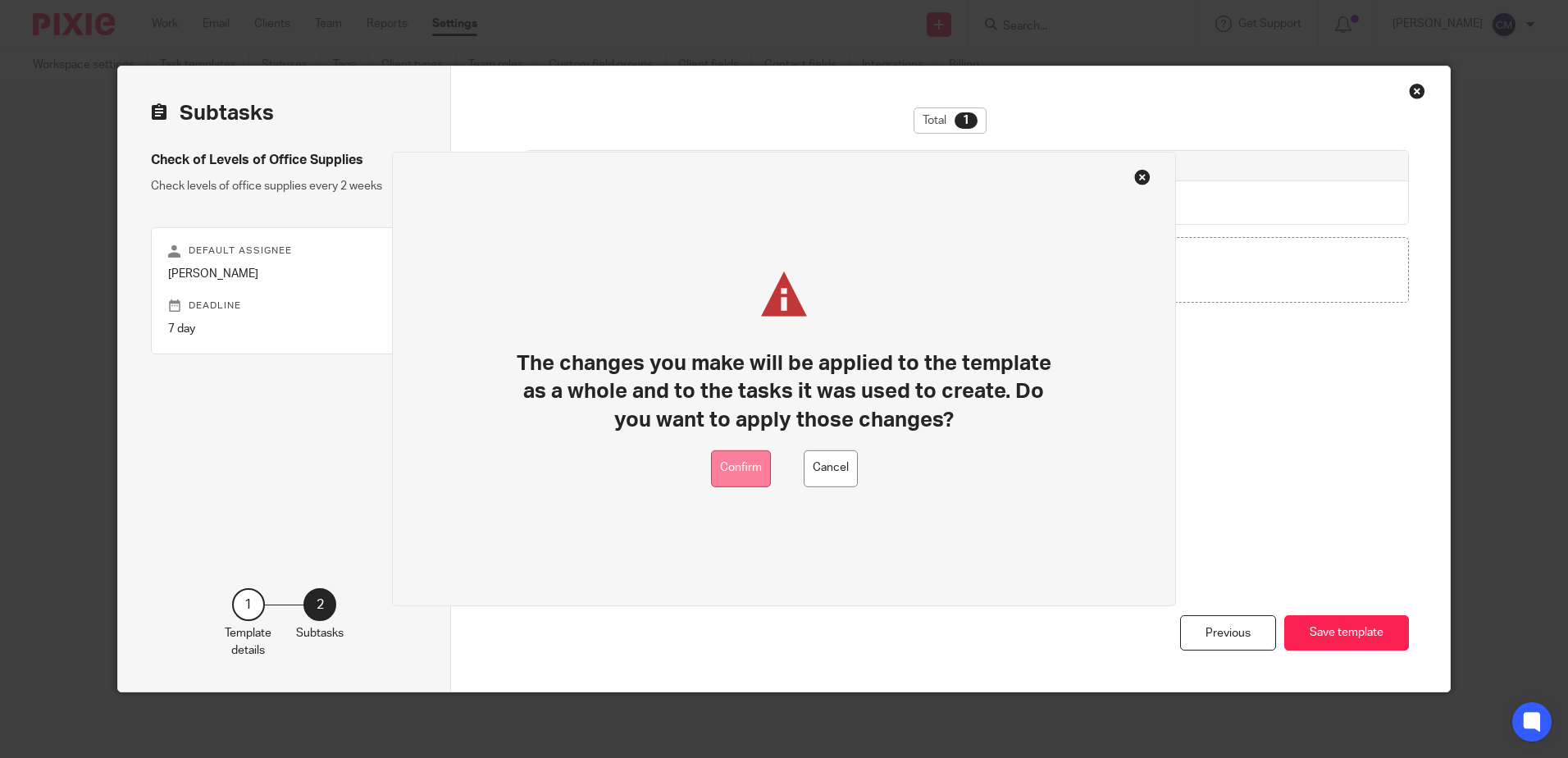
click at [750, 479] on button "Confirm" at bounding box center [741, 469] width 60 height 37
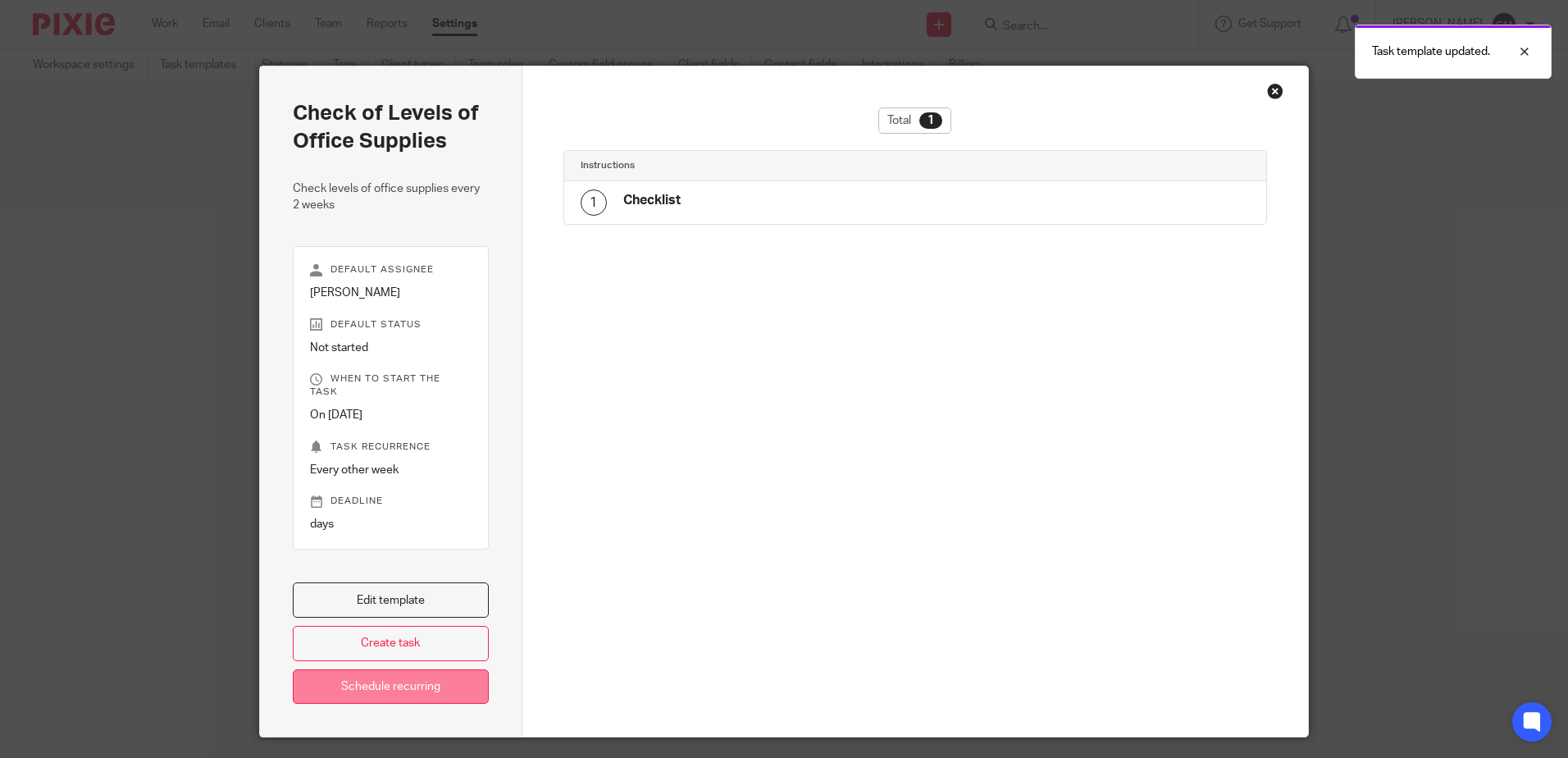
click at [395, 687] on link "Schedule recurring" at bounding box center [390, 687] width 196 height 35
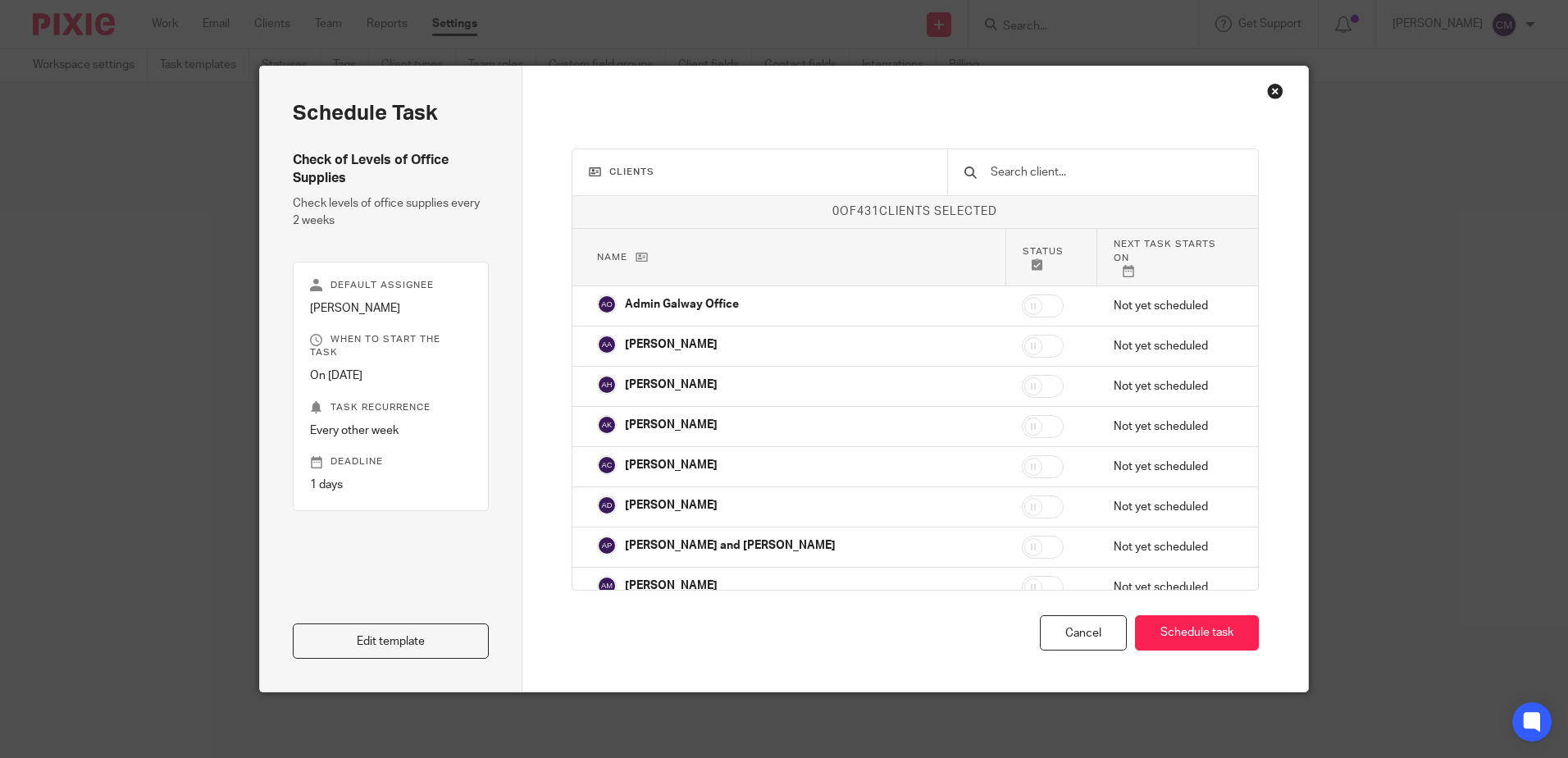
click at [1030, 173] on input "text" at bounding box center [1115, 172] width 252 height 18
type input "c"
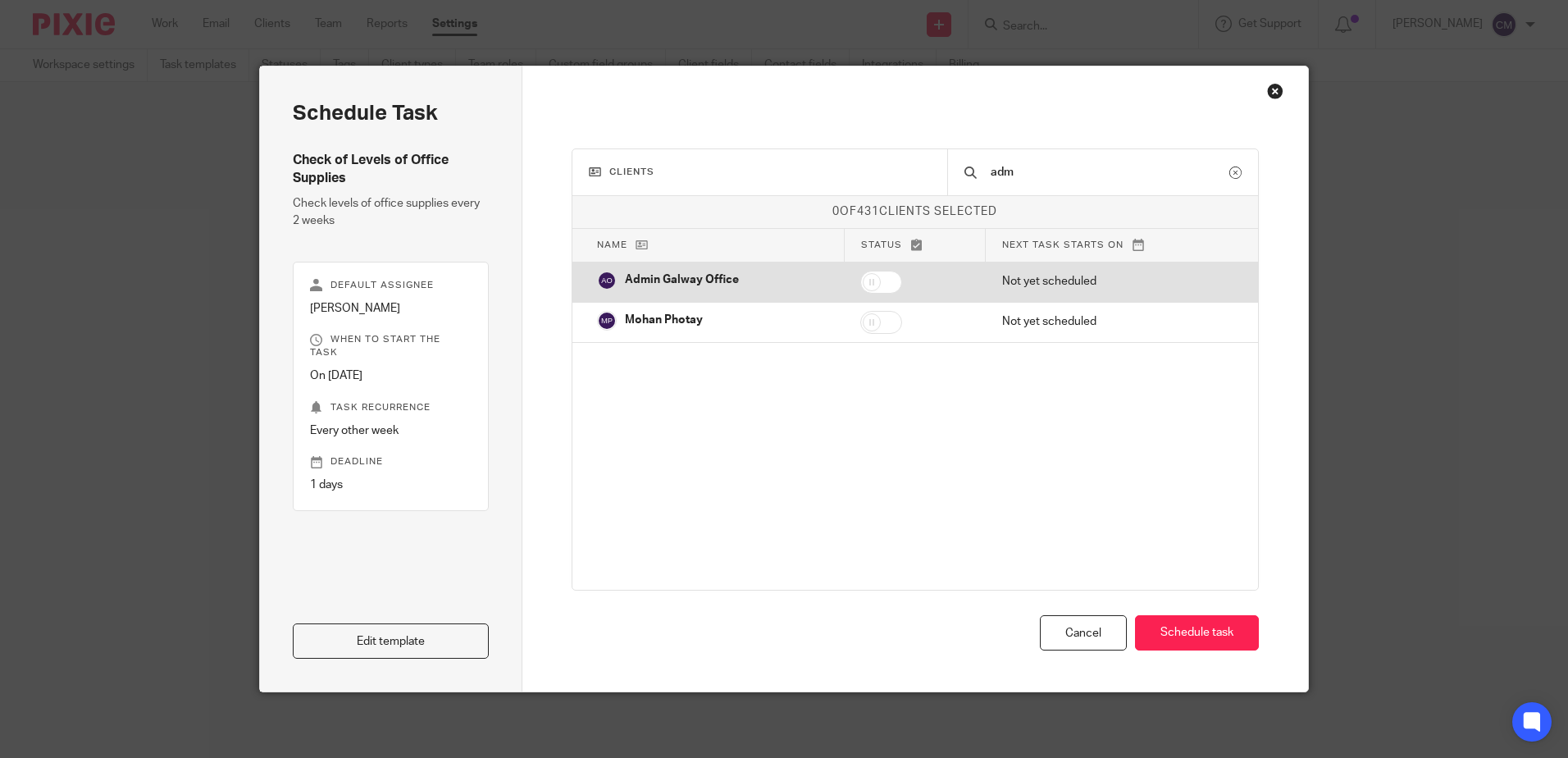
type input "adm"
click at [874, 287] on input "checkbox" at bounding box center [881, 282] width 42 height 23
click at [1077, 284] on p "Not yet scheduled" at bounding box center [1118, 281] width 231 height 17
checkbox input "false"
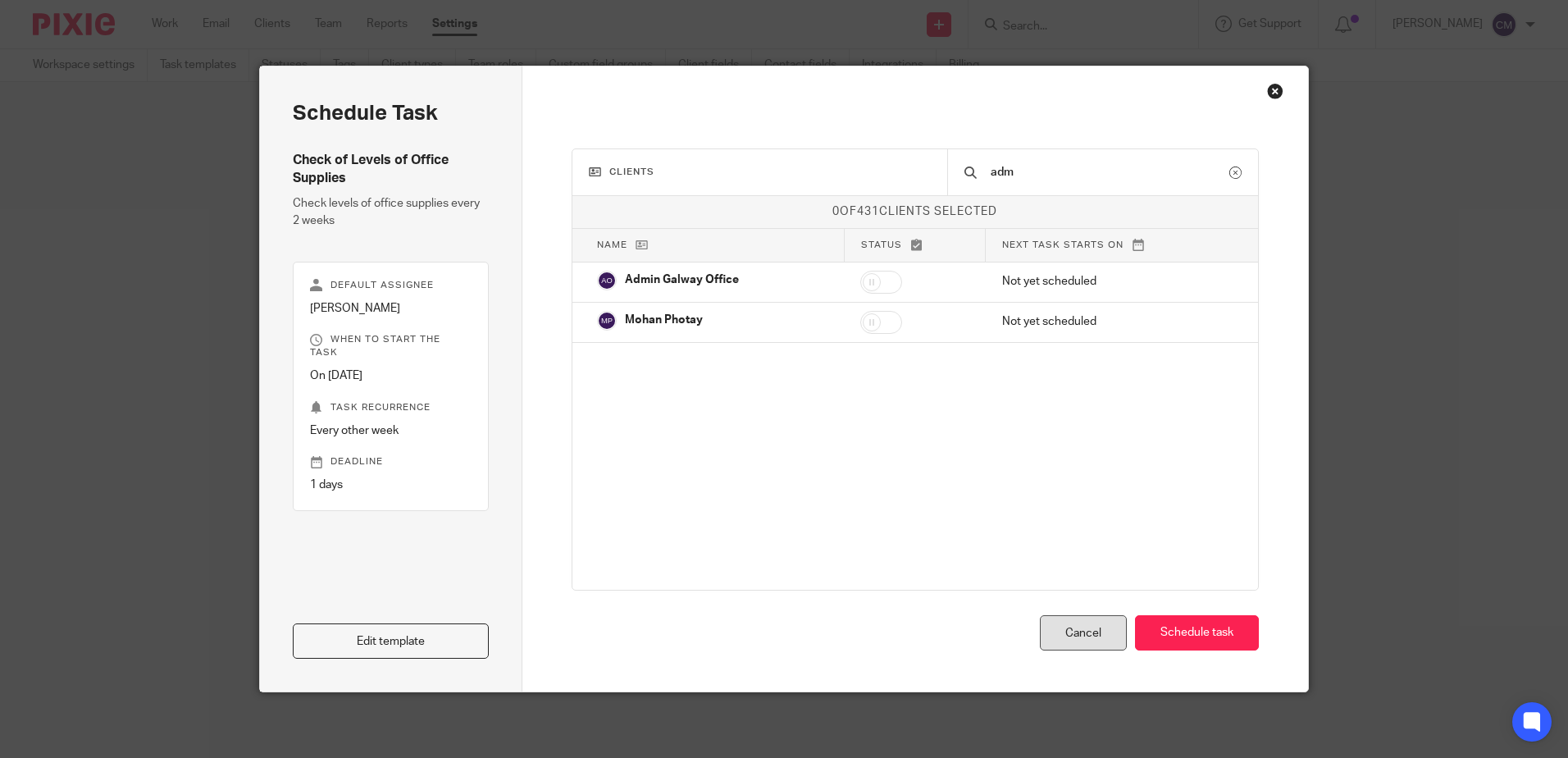
click at [1042, 628] on div "Cancel" at bounding box center [1083, 633] width 87 height 35
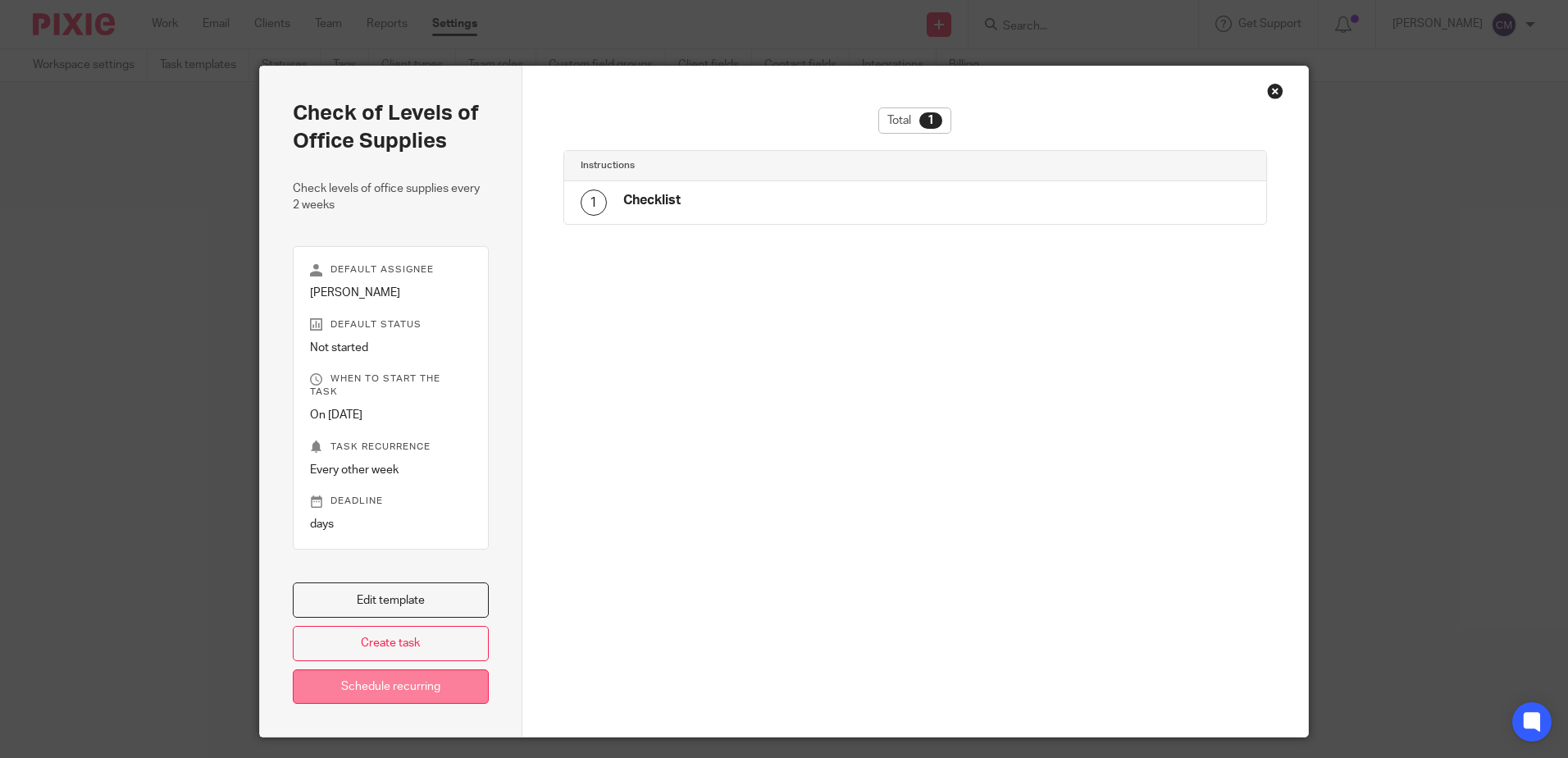
click at [395, 689] on link "Schedule recurring" at bounding box center [390, 687] width 196 height 35
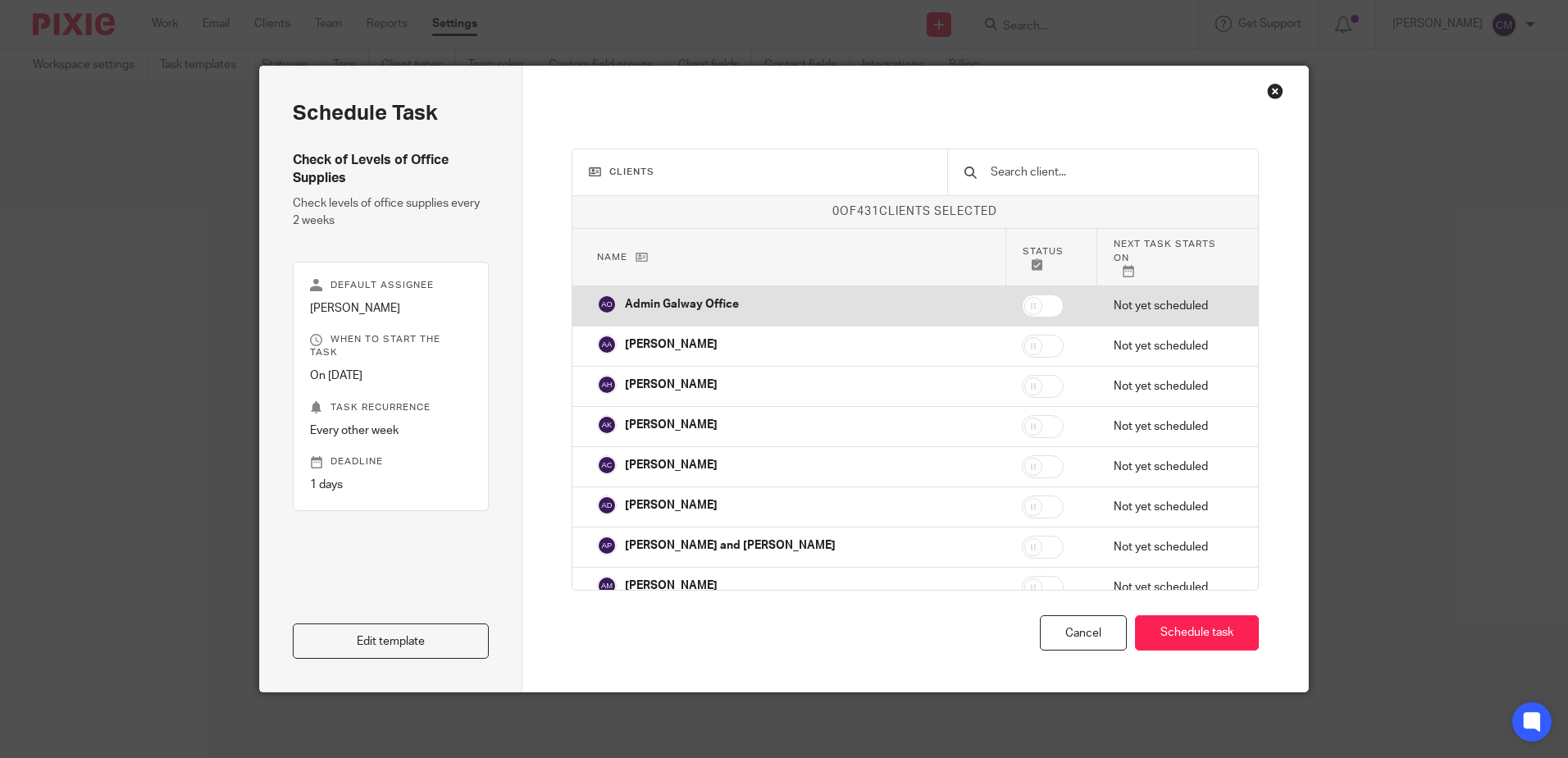
click at [1022, 294] on input "checkbox" at bounding box center [1043, 306] width 42 height 23
checkbox input "true"
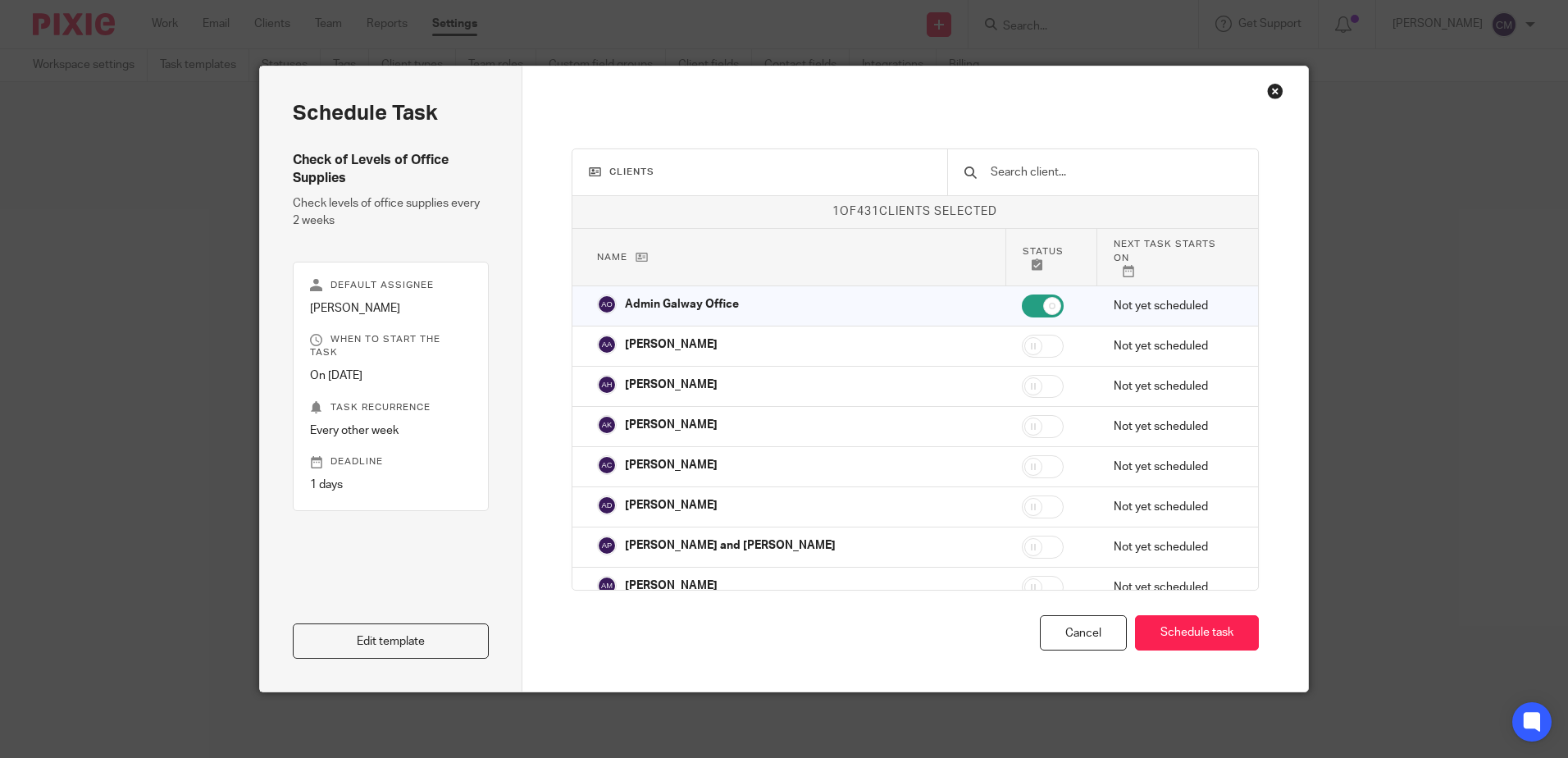
click at [1079, 173] on input "text" at bounding box center [1115, 172] width 252 height 18
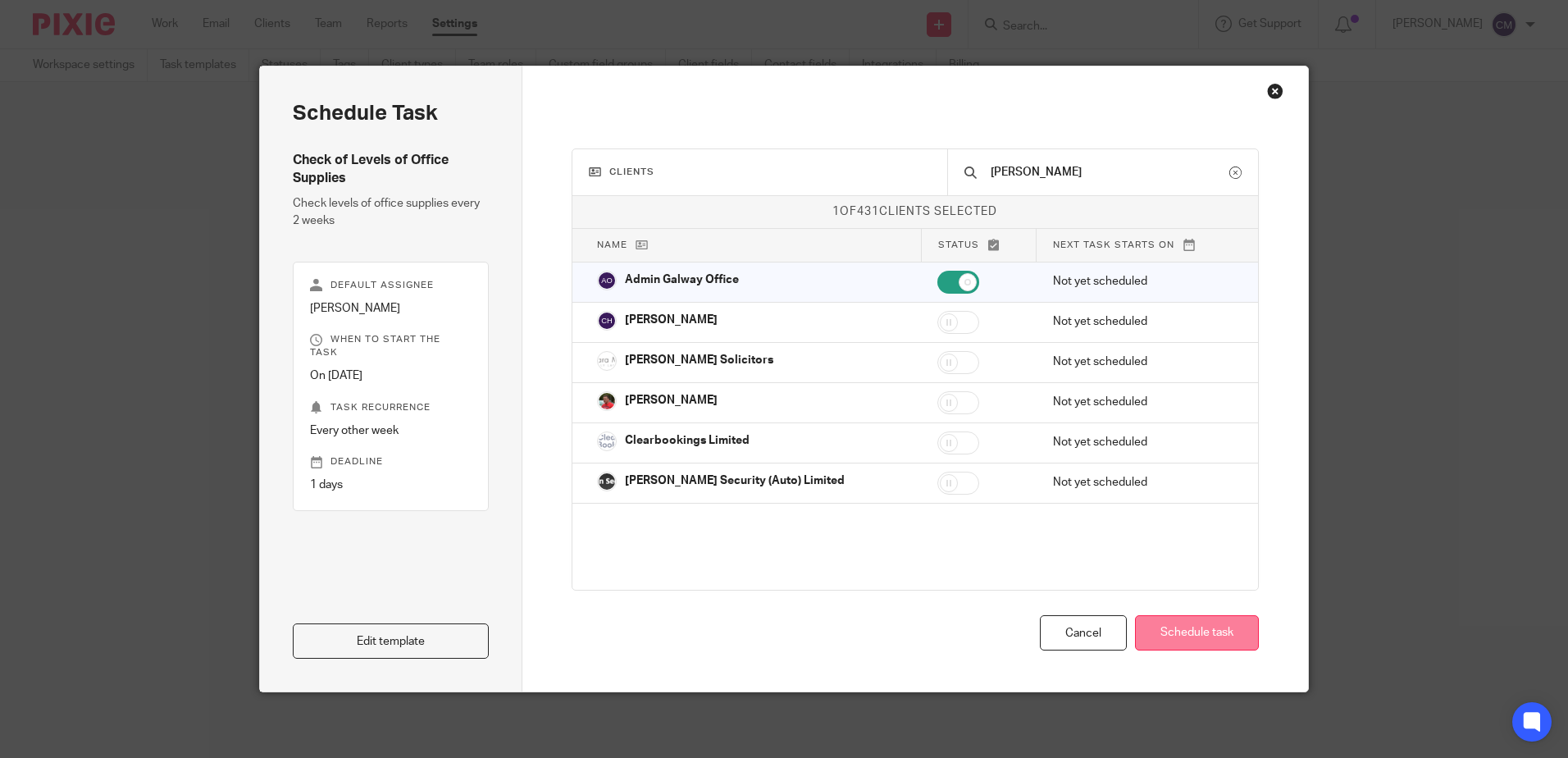
type input "[PERSON_NAME]"
click at [1192, 644] on button "Schedule task" at bounding box center [1197, 633] width 124 height 35
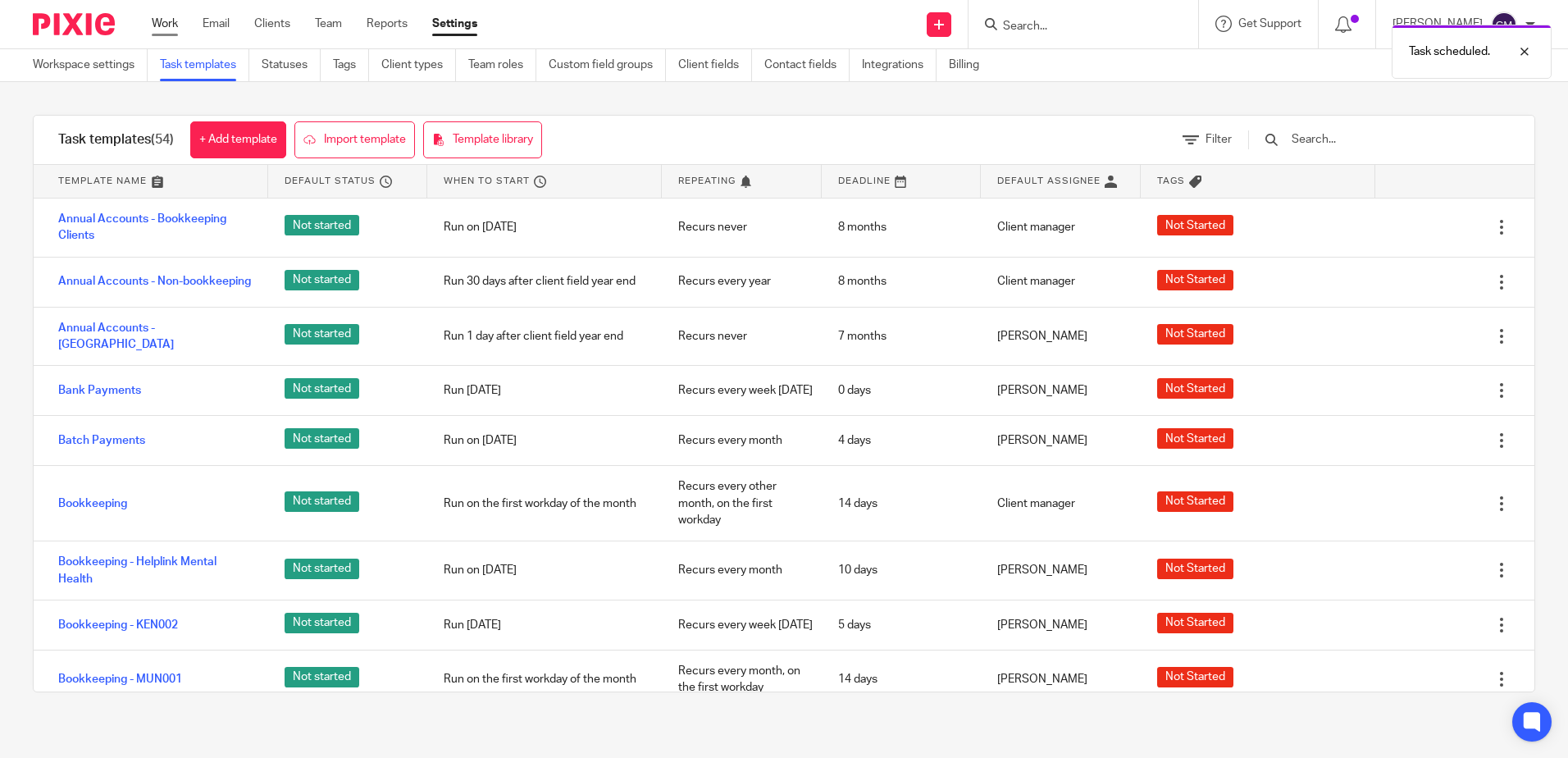
click at [155, 31] on link "Work" at bounding box center [165, 24] width 26 height 17
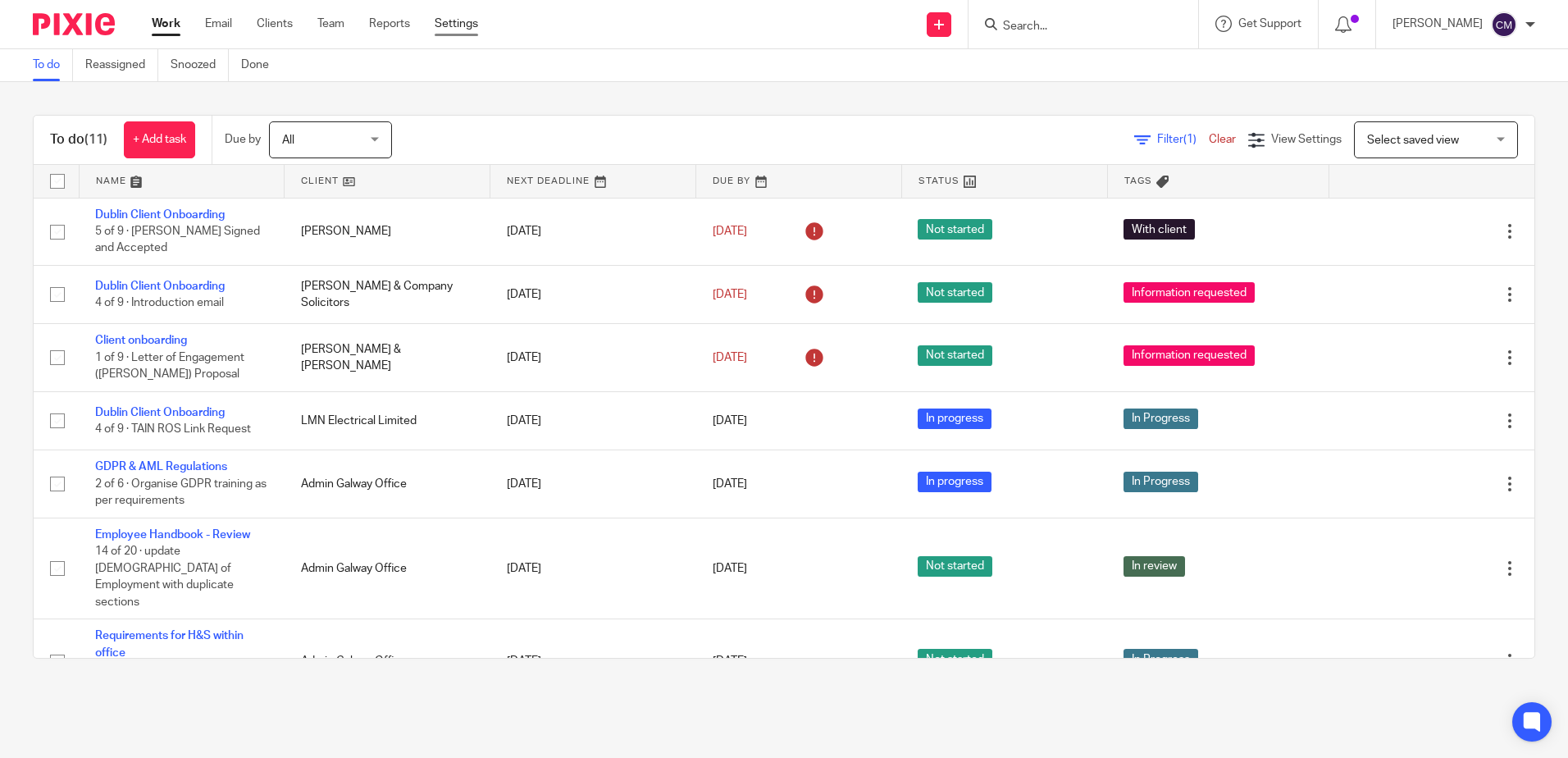
click at [450, 20] on link "Settings" at bounding box center [457, 24] width 44 height 17
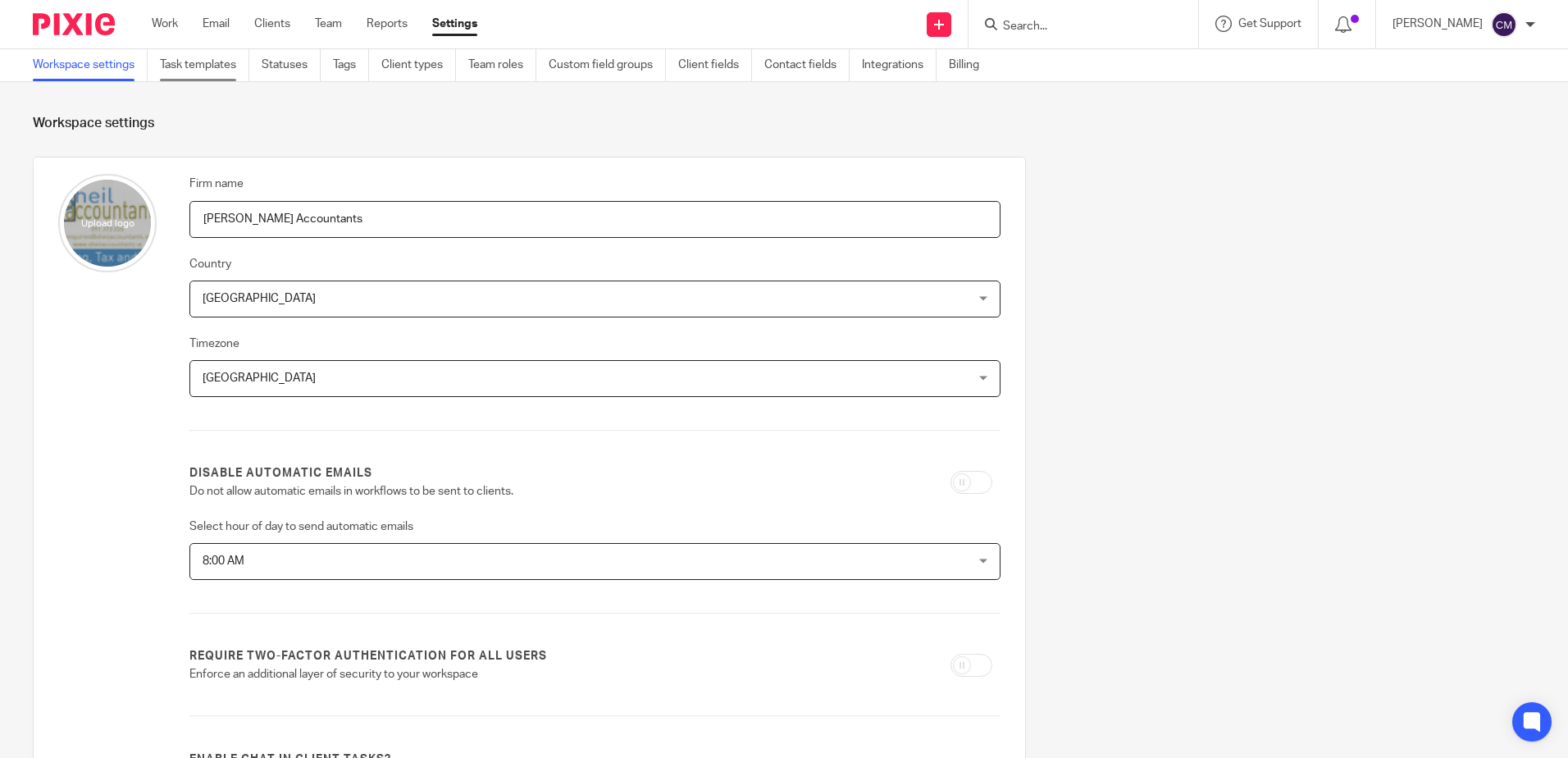
click at [210, 61] on link "Task templates" at bounding box center [204, 65] width 89 height 32
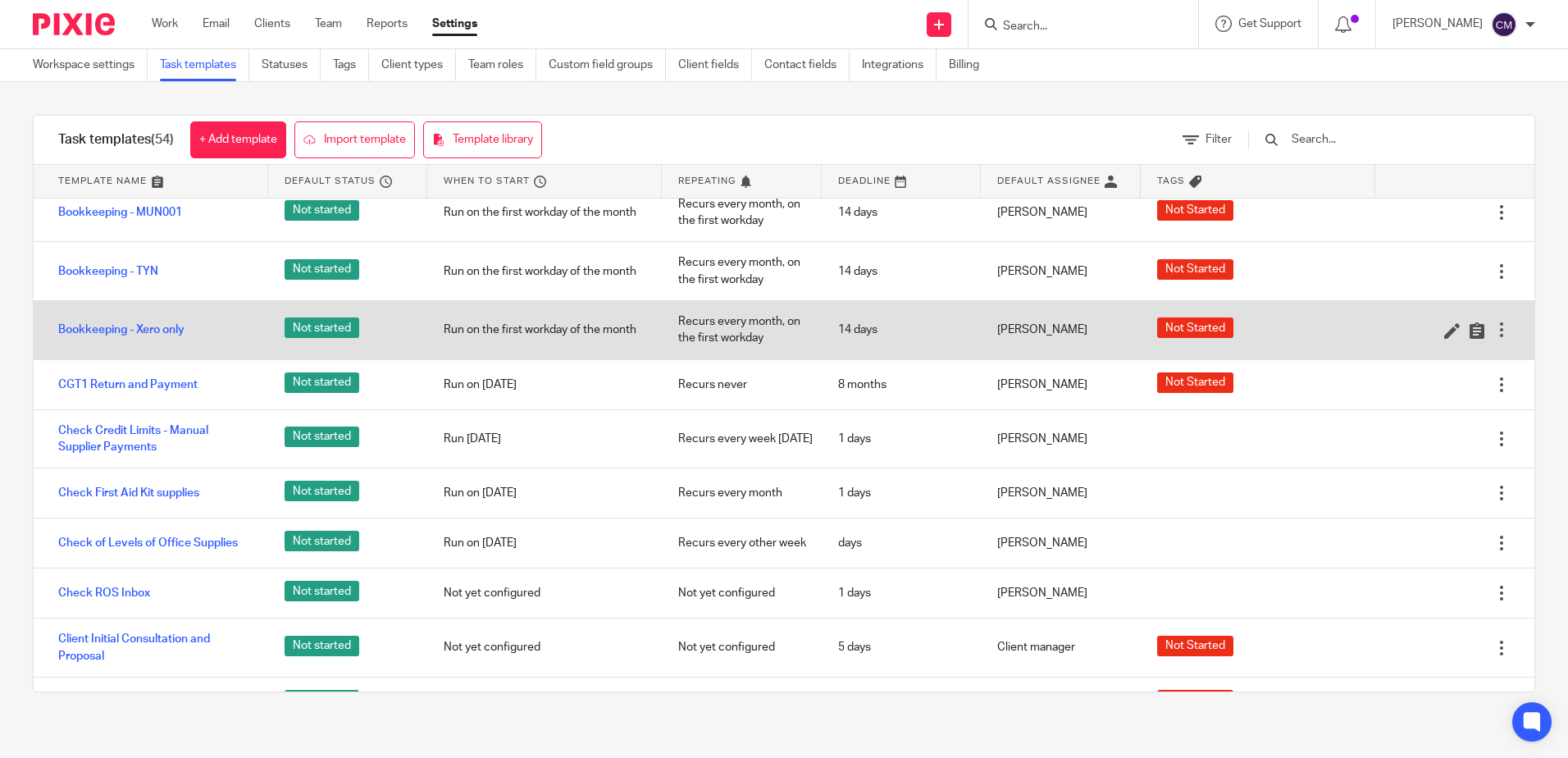
scroll to position [493, 0]
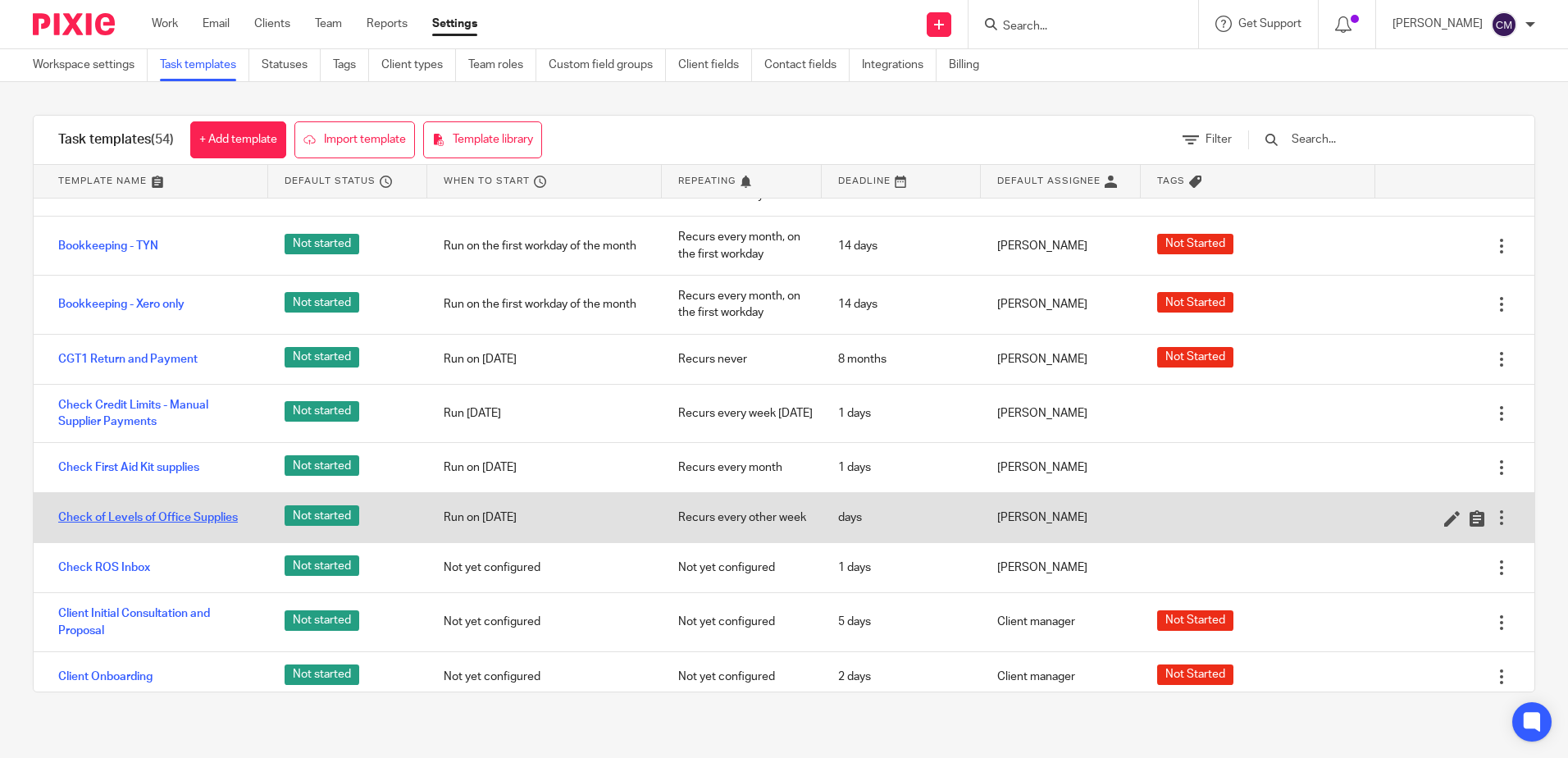
click at [182, 526] on link "Check of Levels of Office Supplies" at bounding box center [148, 517] width 180 height 17
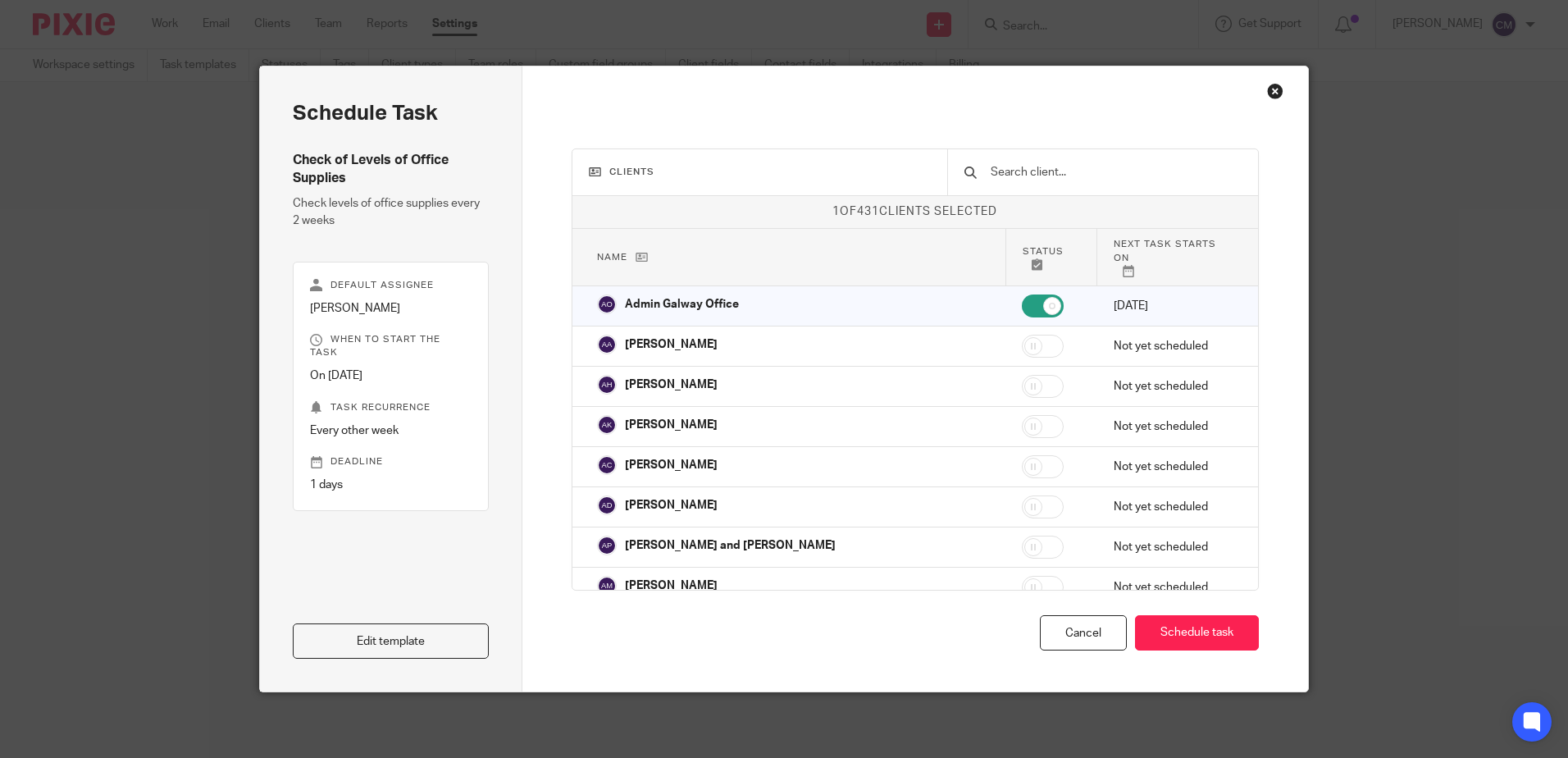
click at [1273, 89] on div "Close this dialog window" at bounding box center [1275, 91] width 17 height 17
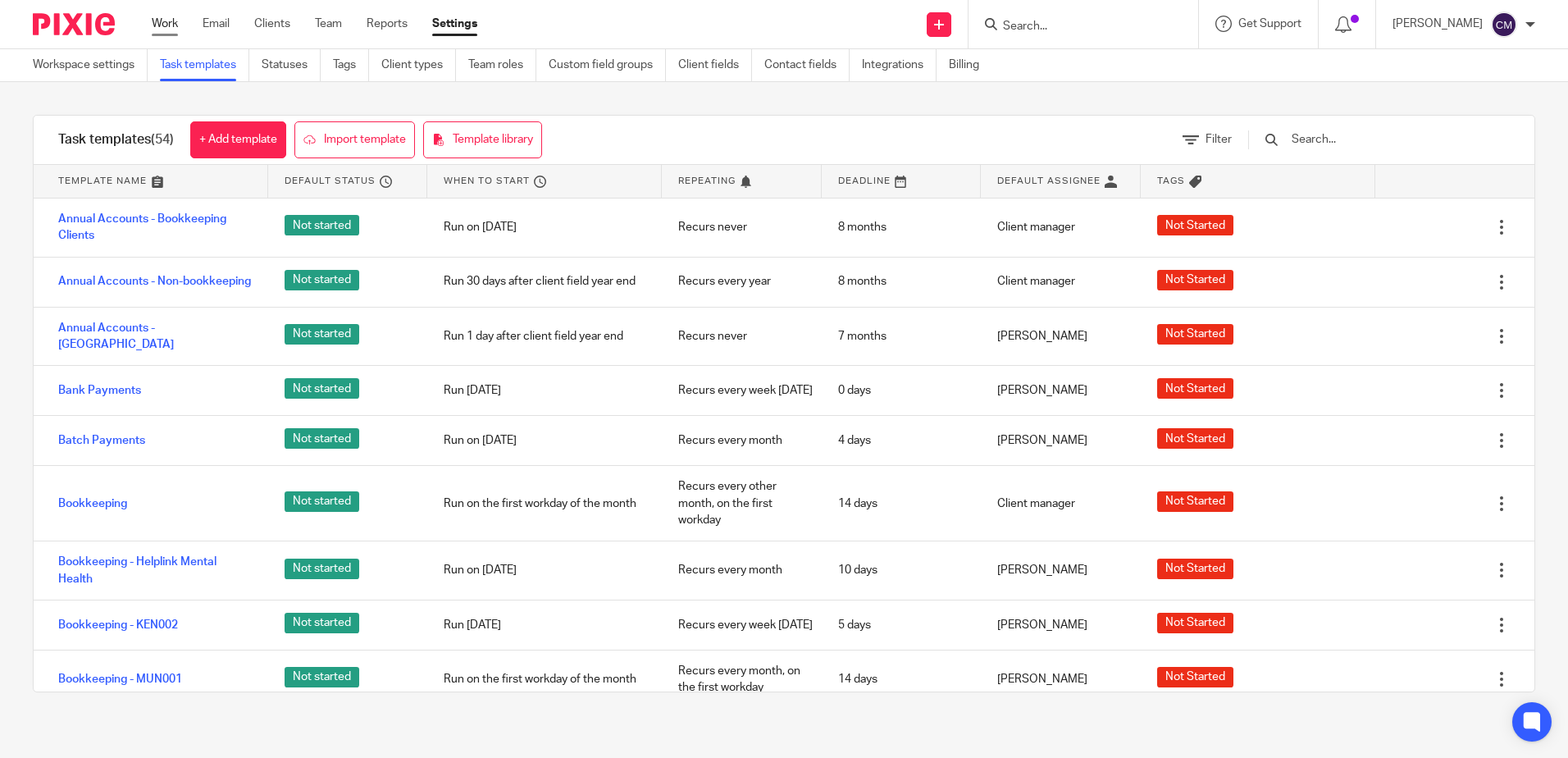
click at [162, 29] on link "Work" at bounding box center [165, 24] width 26 height 17
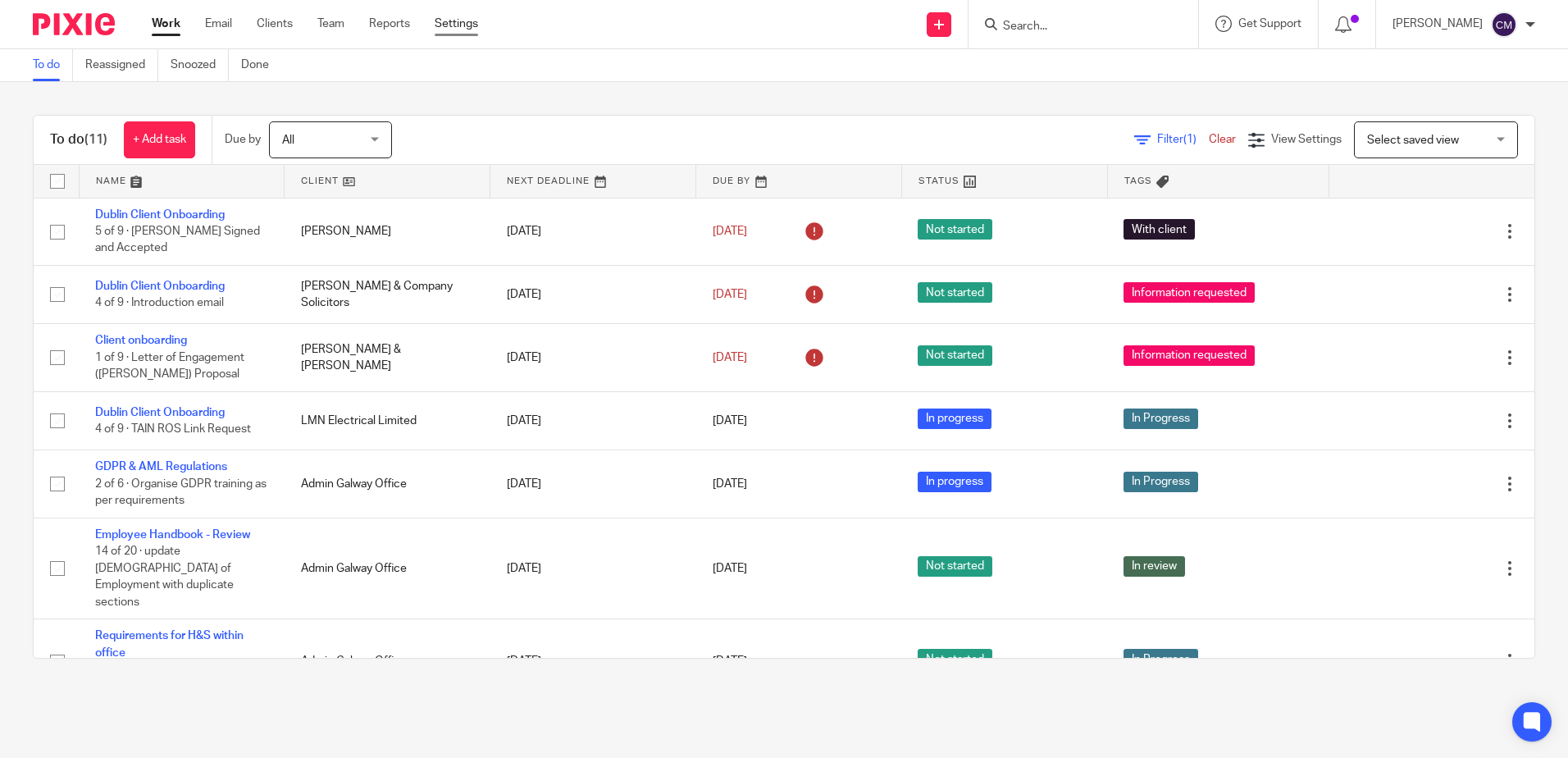
click at [445, 24] on link "Settings" at bounding box center [457, 24] width 44 height 17
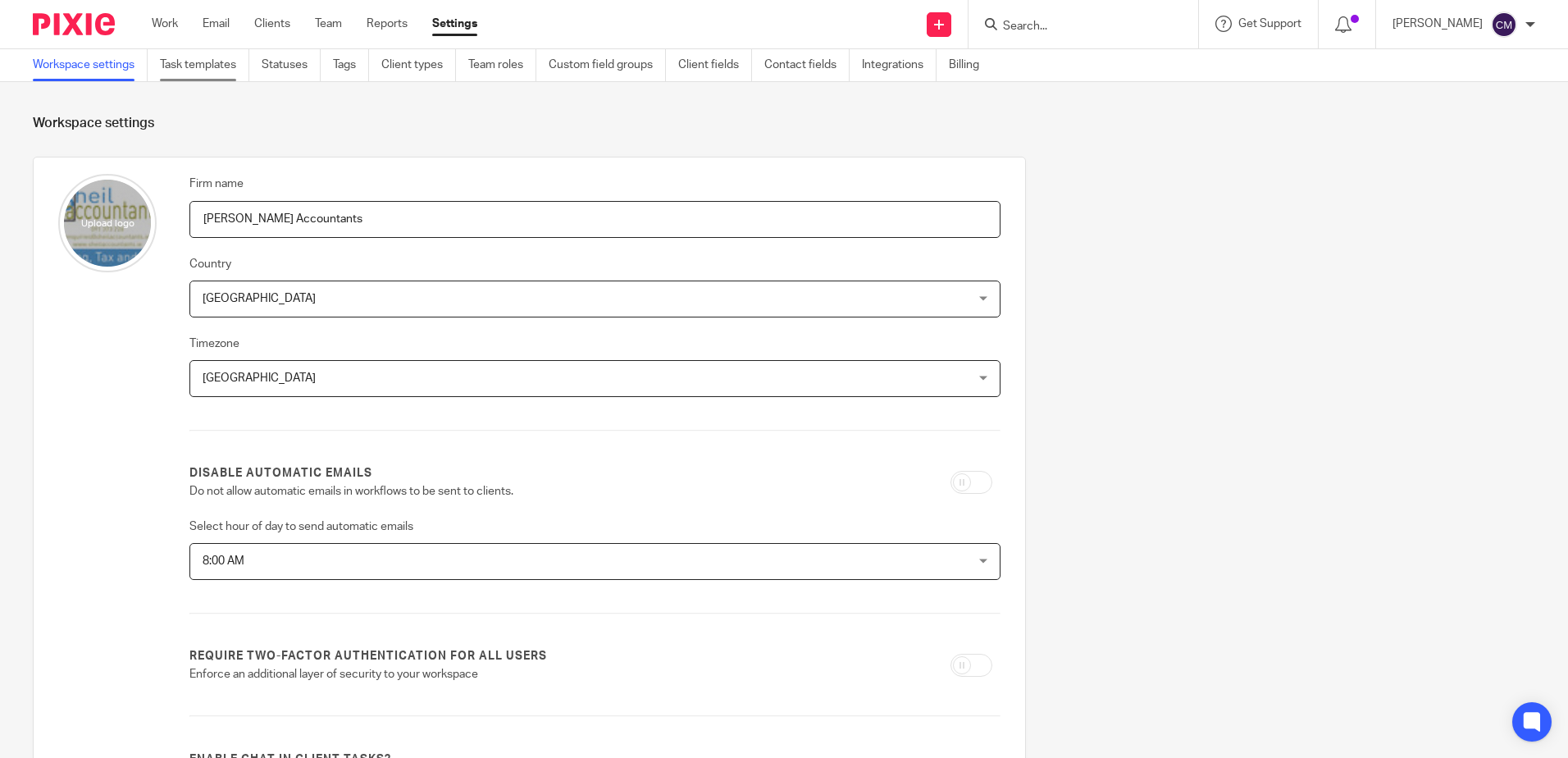
drag, startPoint x: 213, startPoint y: 59, endPoint x: 224, endPoint y: 73, distance: 17.8
click at [215, 59] on link "Task templates" at bounding box center [204, 65] width 89 height 32
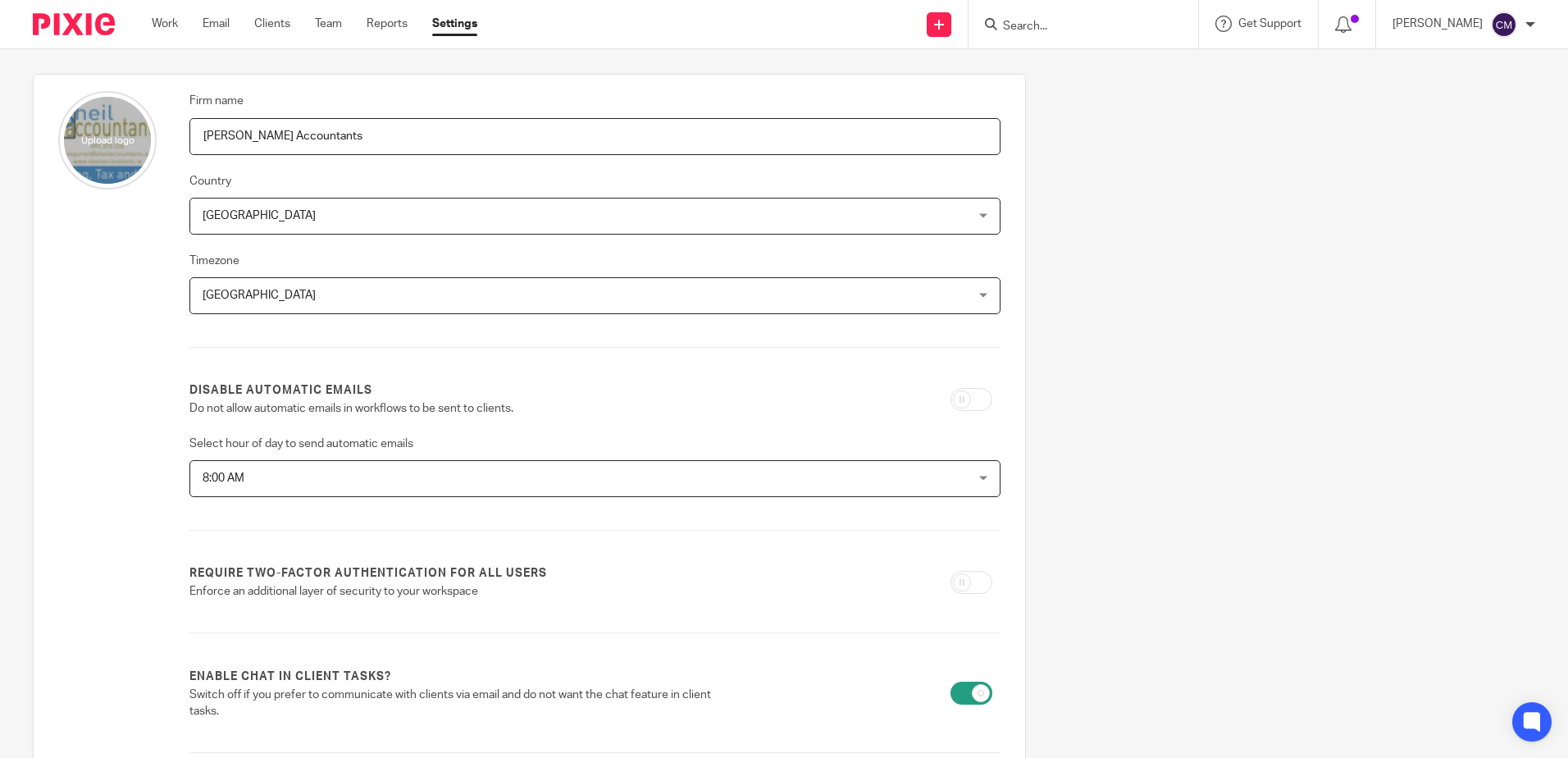
scroll to position [145, 0]
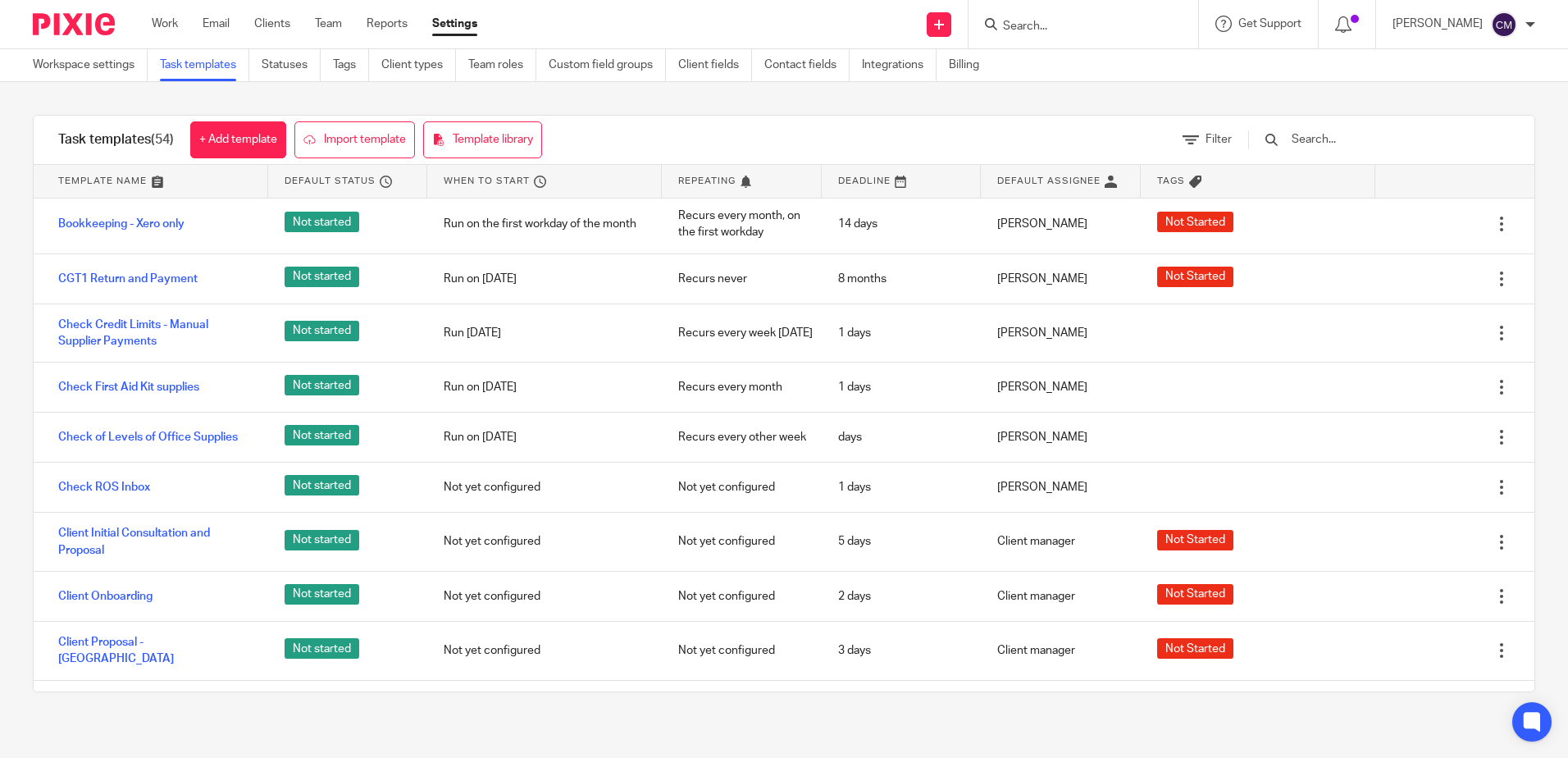
scroll to position [575, 0]
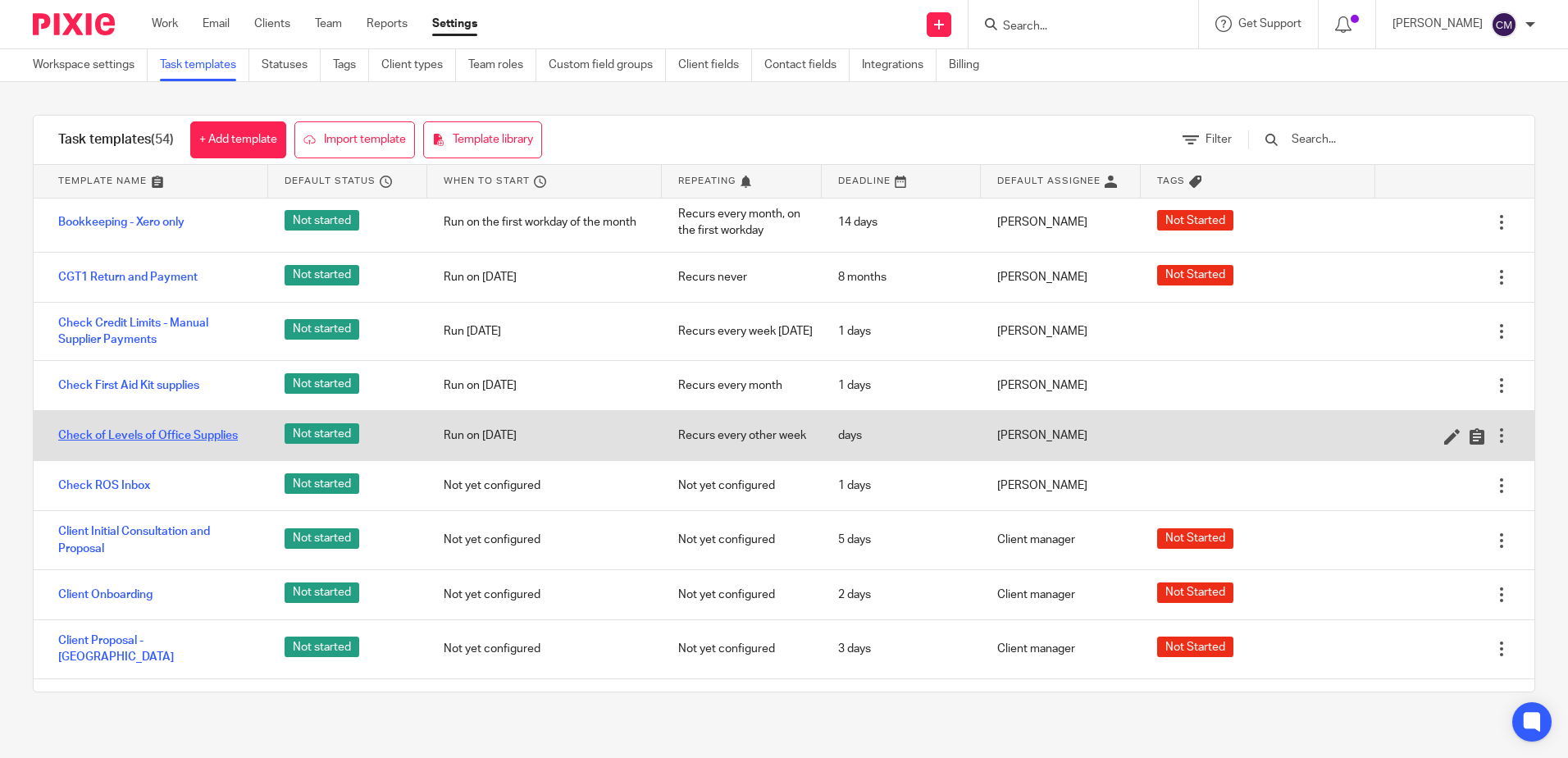
click at [115, 444] on link "Check of Levels of Office Supplies" at bounding box center [148, 435] width 180 height 17
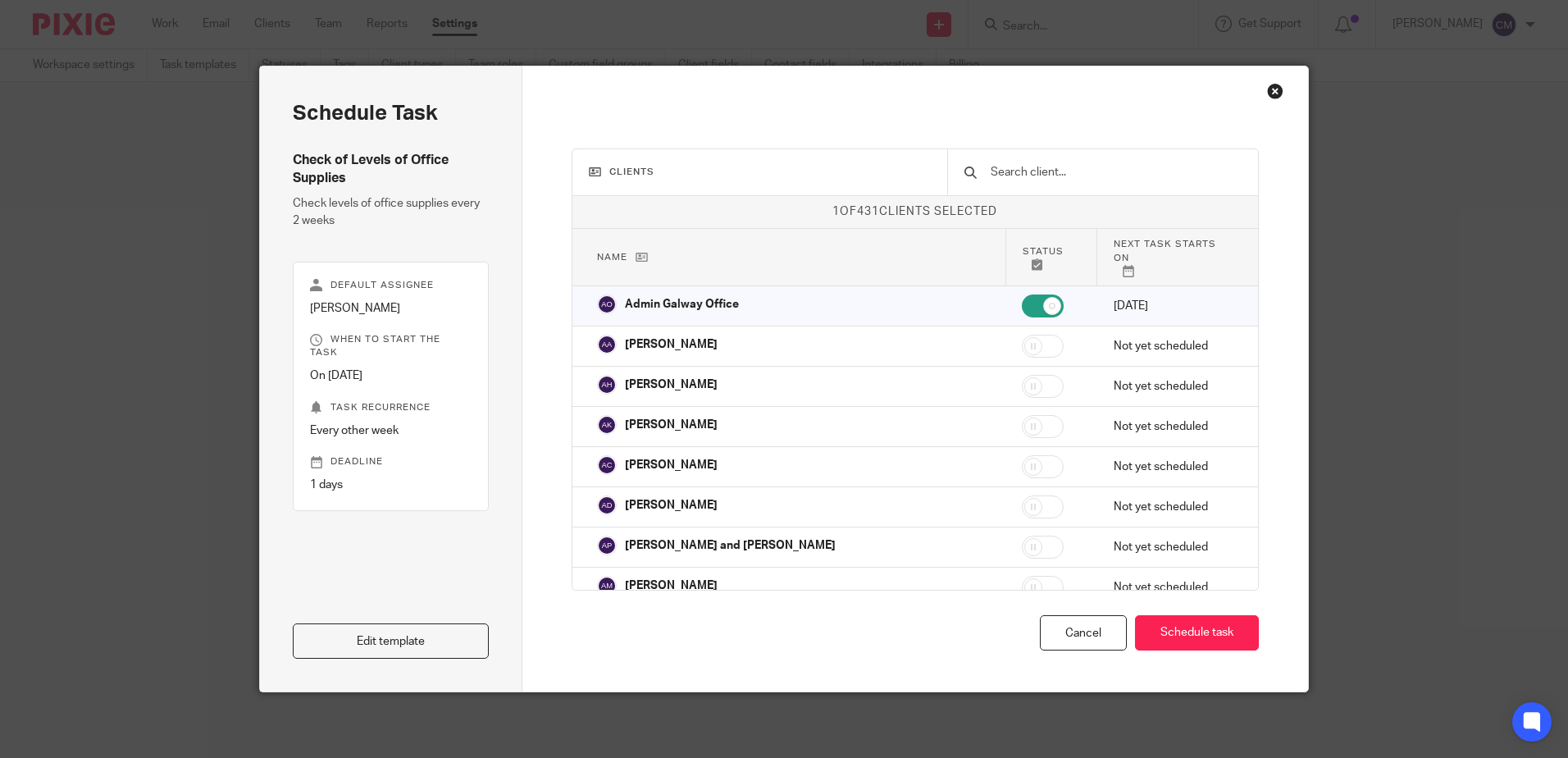
click at [1267, 96] on div "Close this dialog window" at bounding box center [1275, 91] width 17 height 17
click at [168, 28] on div "Schedule task Check of Levels of Office Supplies Check levels of office supplie…" at bounding box center [784, 379] width 1568 height 758
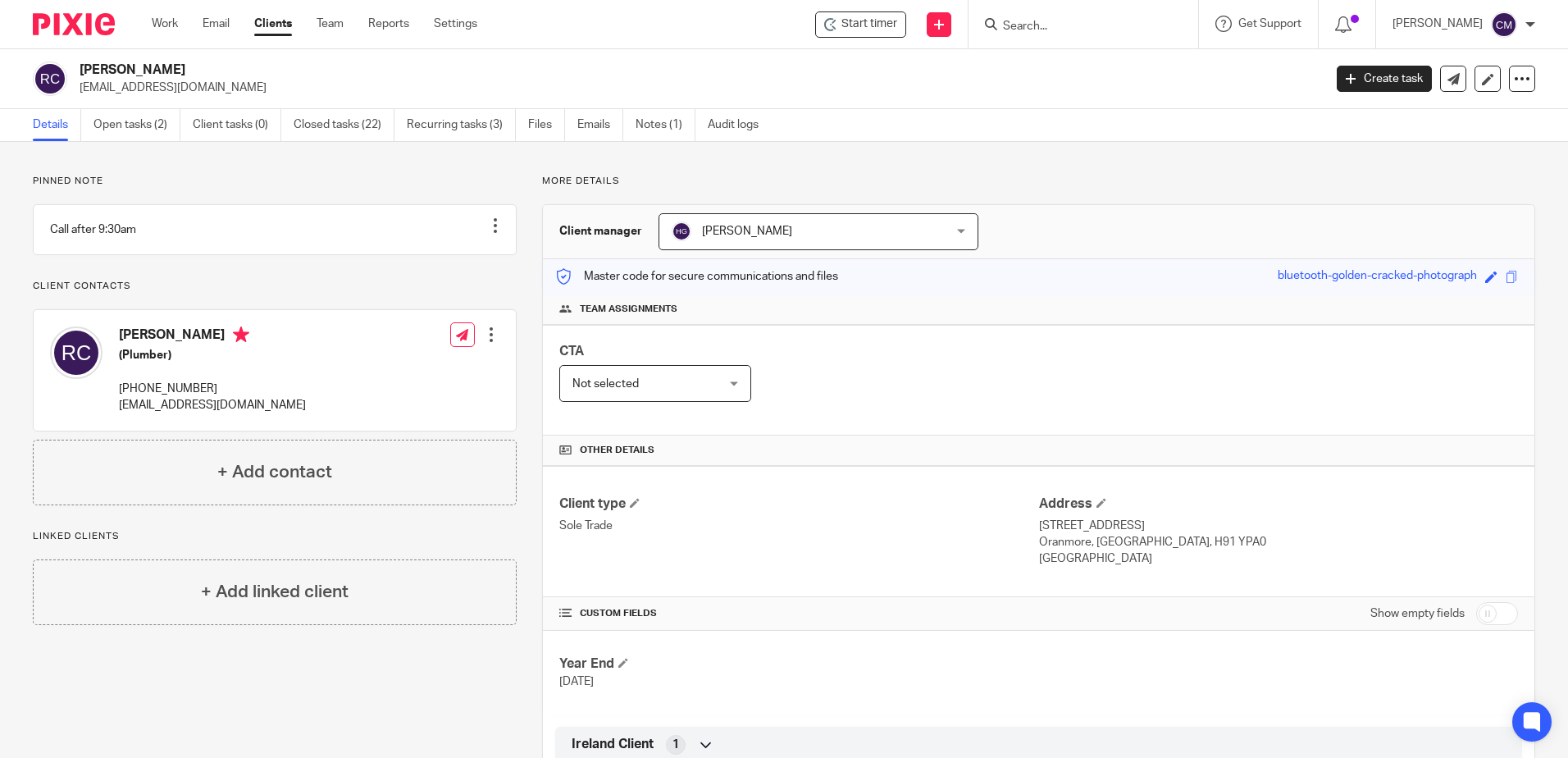
drag, startPoint x: 1063, startPoint y: 20, endPoint x: 1067, endPoint y: 32, distance: 12.6
click at [1063, 20] on input "Search" at bounding box center [1075, 27] width 148 height 15
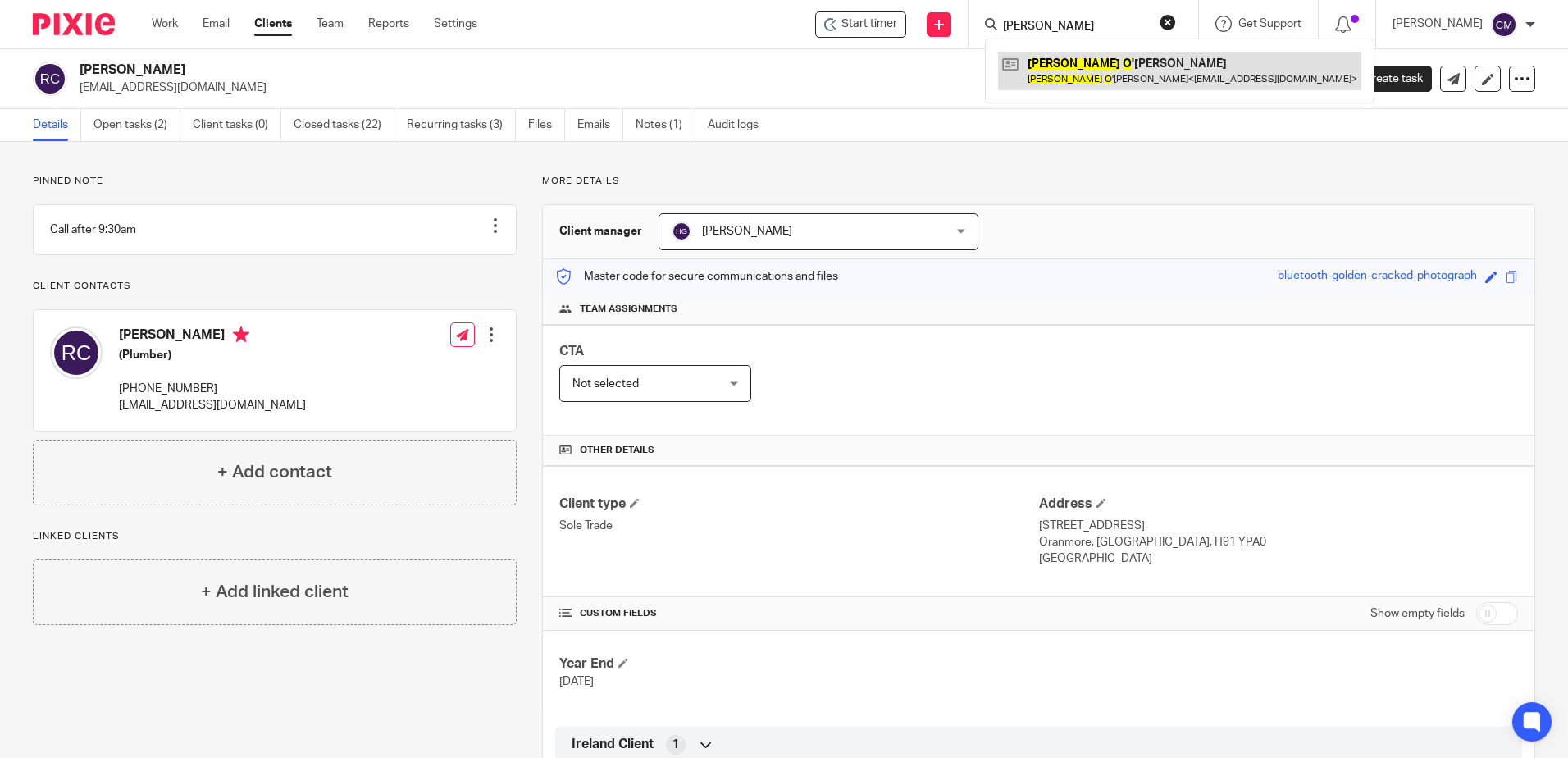
type input "[PERSON_NAME]"
click at [1156, 65] on link at bounding box center [1179, 70] width 363 height 38
